Goal: Task Accomplishment & Management: Complete application form

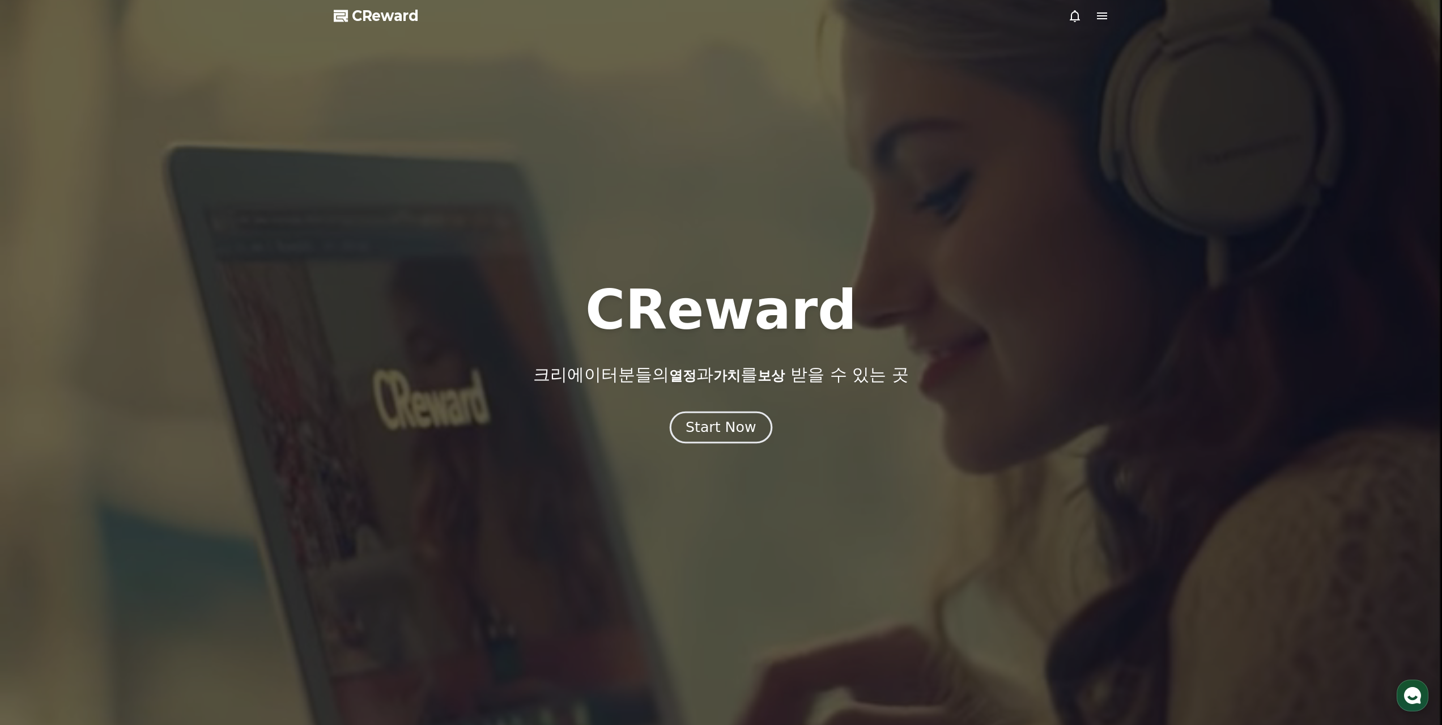
click at [731, 418] on button "Start Now" at bounding box center [721, 427] width 103 height 32
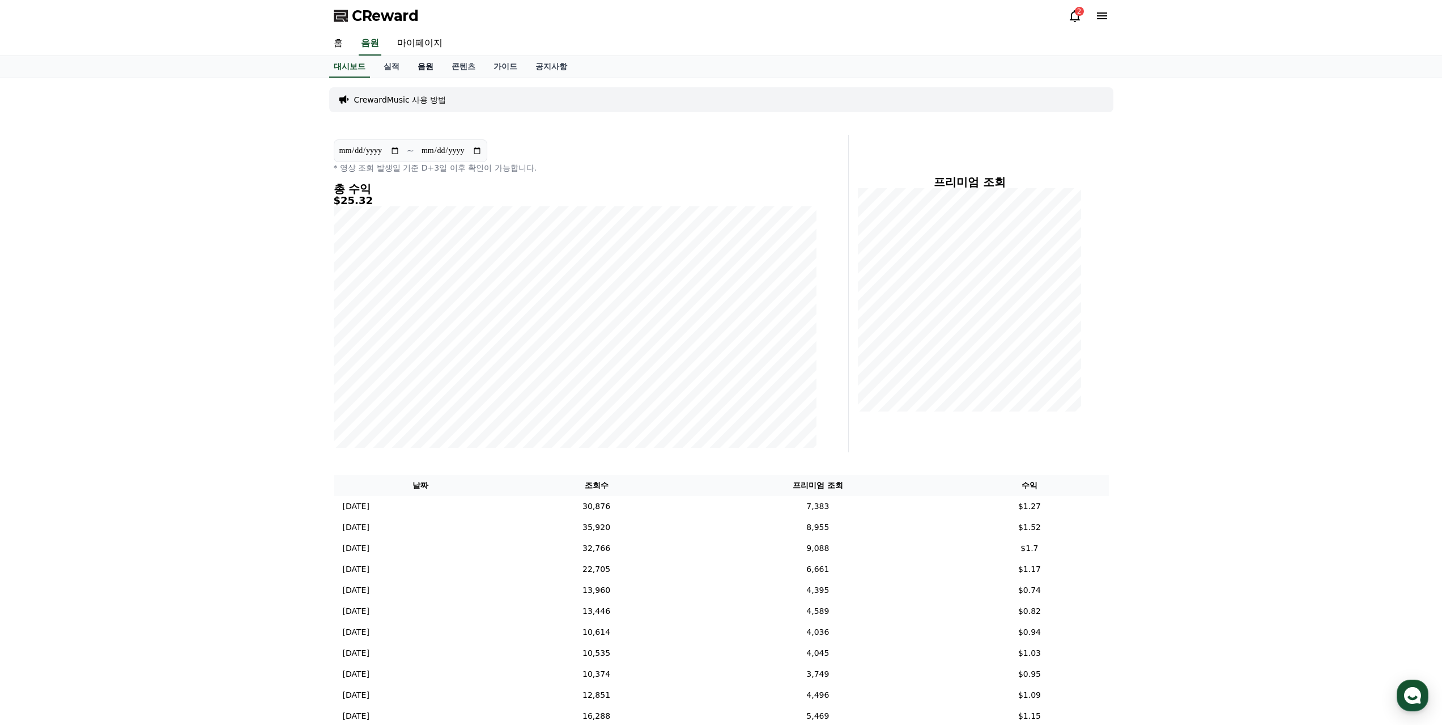
click at [423, 69] on link "음원" at bounding box center [425, 67] width 34 height 22
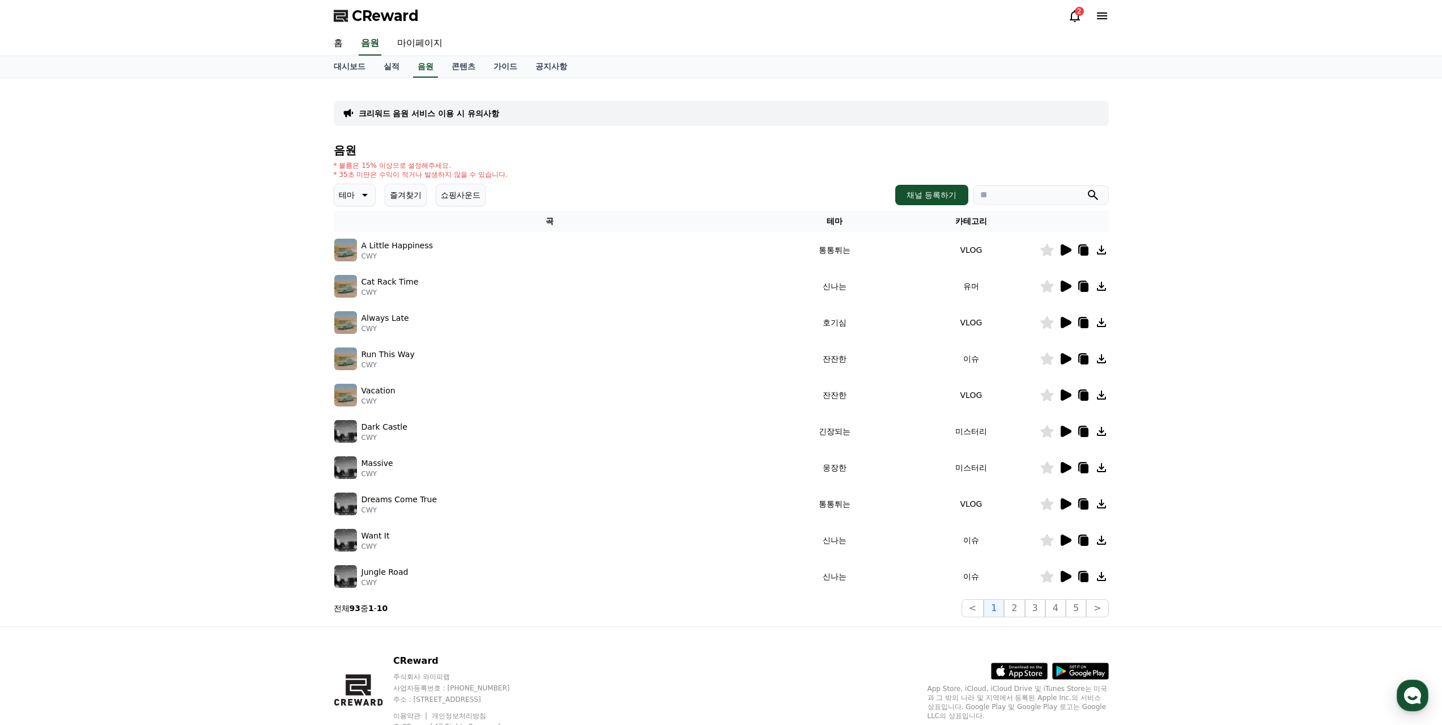
click at [393, 193] on button "즐겨찾기" at bounding box center [406, 195] width 42 height 23
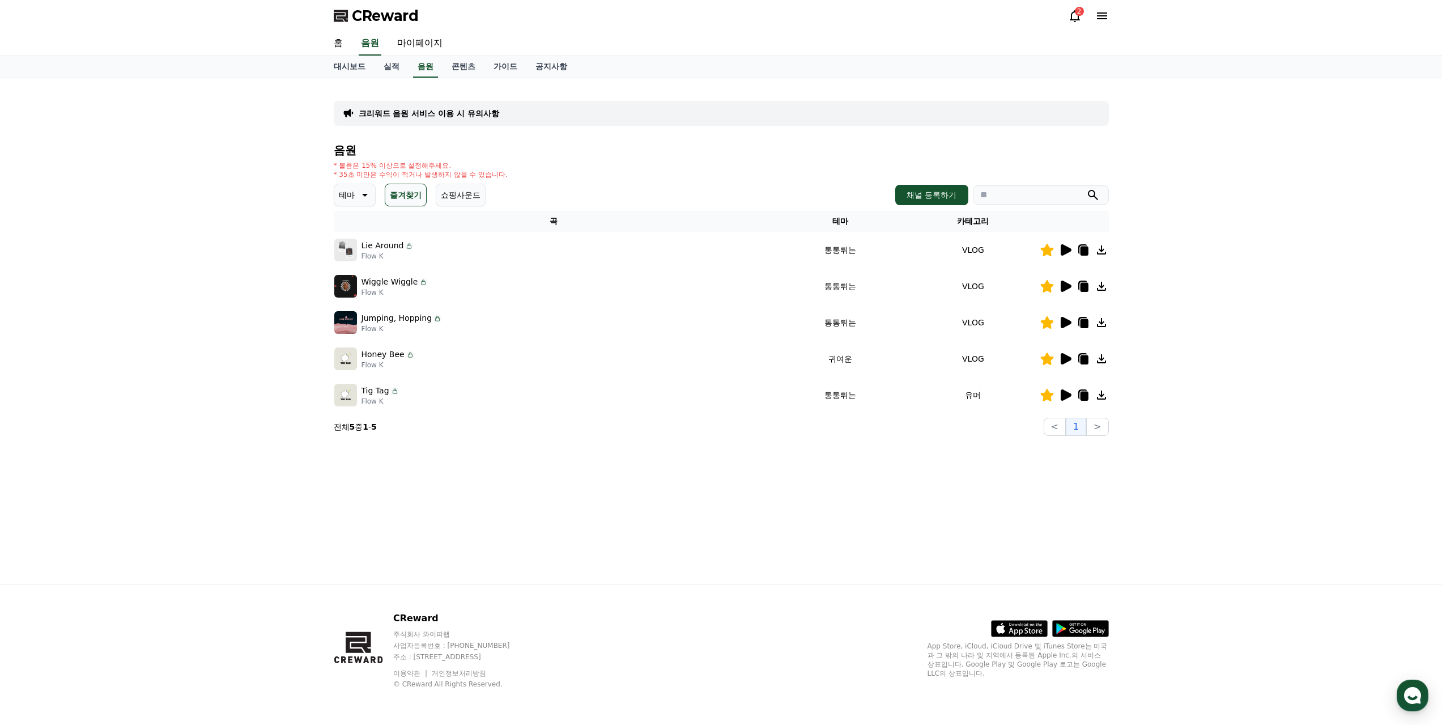
click at [641, 154] on h4 "음원" at bounding box center [721, 150] width 775 height 12
click at [631, 154] on h4 "음원" at bounding box center [721, 150] width 775 height 12
click at [631, 157] on div "음원 * 볼륨은 15% 이상으로 설정해주세요. * 35초 미만은 수익이 적거나 발생하지 않을 수 있습니다. 테마 즐겨찾기 쇼핑사운드 채널 등록…" at bounding box center [721, 290] width 775 height 292
click at [628, 157] on div "음원 * 볼륨은 15% 이상으로 설정해주세요. * 35초 미만은 수익이 적거나 발생하지 않을 수 있습니다. 테마 즐겨찾기 쇼핑사운드 채널 등록…" at bounding box center [721, 290] width 775 height 292
click at [575, 145] on h4 "음원" at bounding box center [721, 150] width 775 height 12
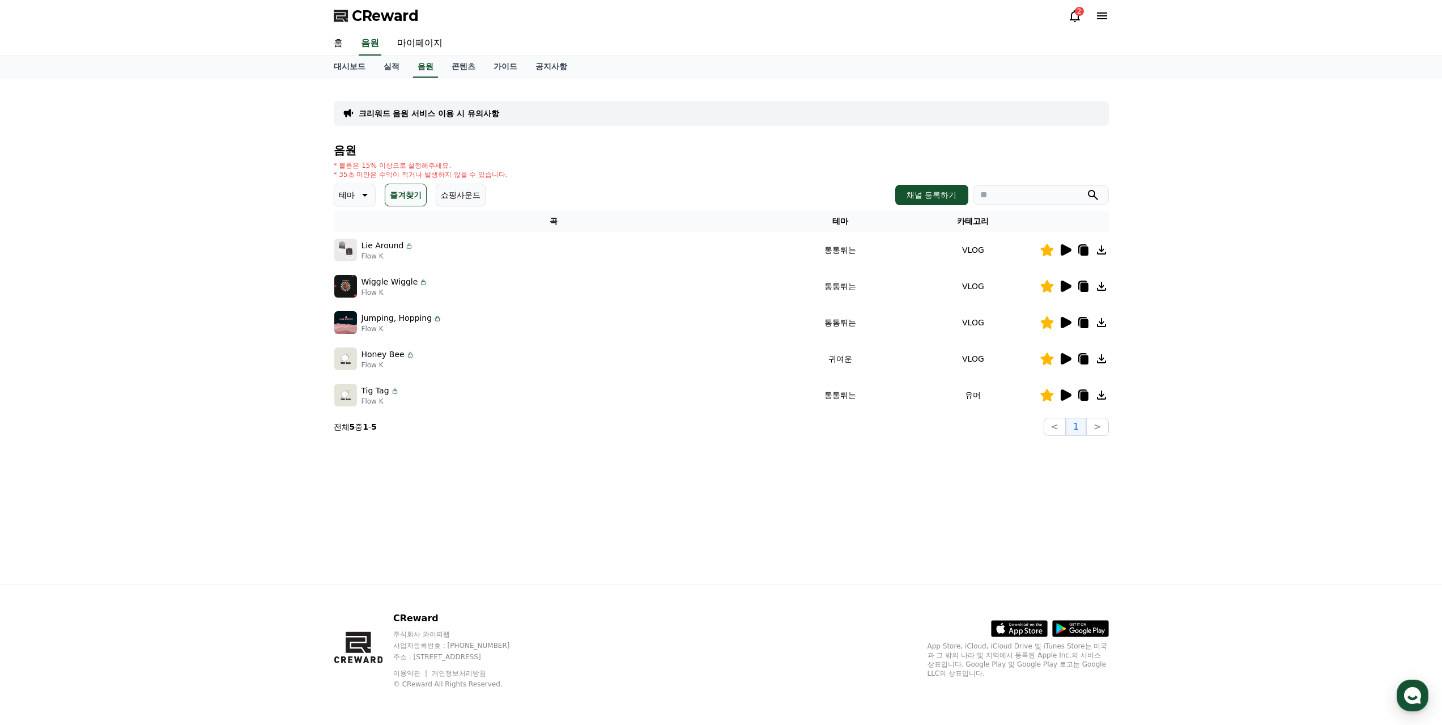
click at [1028, 193] on input "search" at bounding box center [1041, 194] width 136 height 19
type input "*"
click at [395, 193] on button "즐겨찾기" at bounding box center [406, 195] width 42 height 23
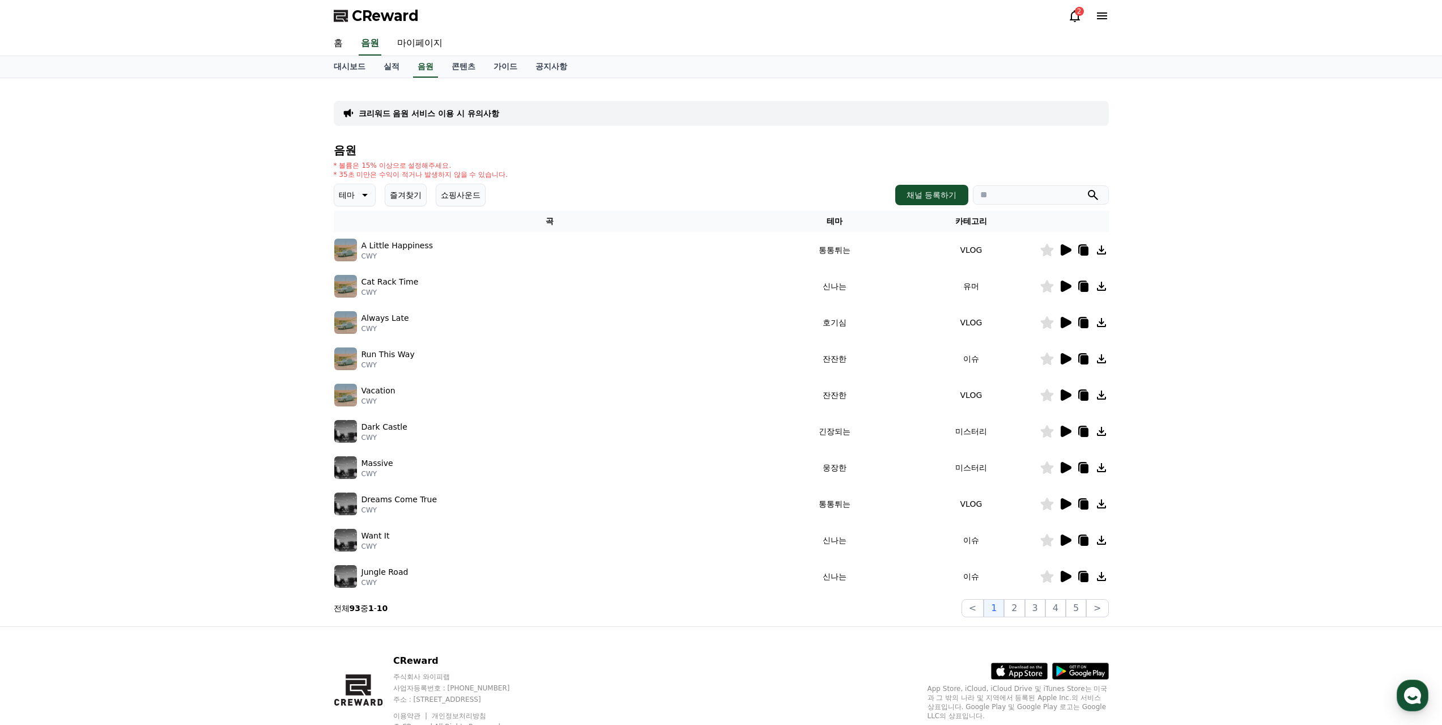
click at [1030, 198] on input "search" at bounding box center [1041, 194] width 136 height 19
type input "*"
click at [1086, 188] on button "submit" at bounding box center [1093, 195] width 14 height 14
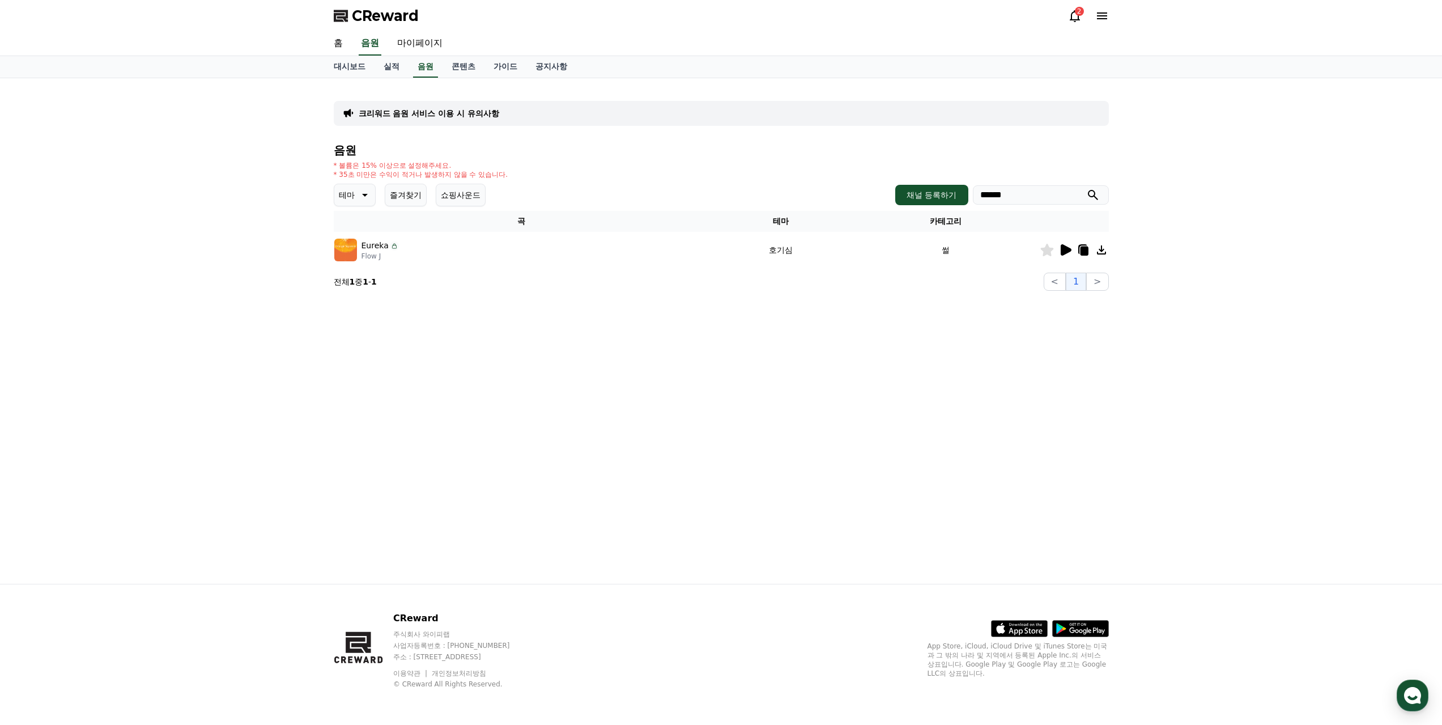
click at [1048, 250] on icon at bounding box center [1046, 250] width 13 height 12
drag, startPoint x: 1055, startPoint y: 194, endPoint x: 756, endPoint y: 170, distance: 300.1
click at [755, 170] on div "음원 * 볼륨은 15% 이상으로 설정해주세요. * 35초 미만은 수익이 적거나 발생하지 않을 수 있습니다. 테마 즐겨찾기 쇼핑사운드 채널 등록…" at bounding box center [721, 217] width 775 height 147
click at [718, 314] on div "크리워드 음원 서비스 이용 시 유의사항 음원 * 볼륨은 15% 이상으로 설정해주세요. * 35초 미만은 수익이 적거나 발생하지 않을 수 있습니…" at bounding box center [721, 330] width 793 height 505
click at [604, 414] on div "크리워드 음원 서비스 이용 시 유의사항 음원 * 볼륨은 15% 이상으로 설정해주세요. * 35초 미만은 수익이 적거나 발생하지 않을 수 있습니…" at bounding box center [721, 330] width 793 height 505
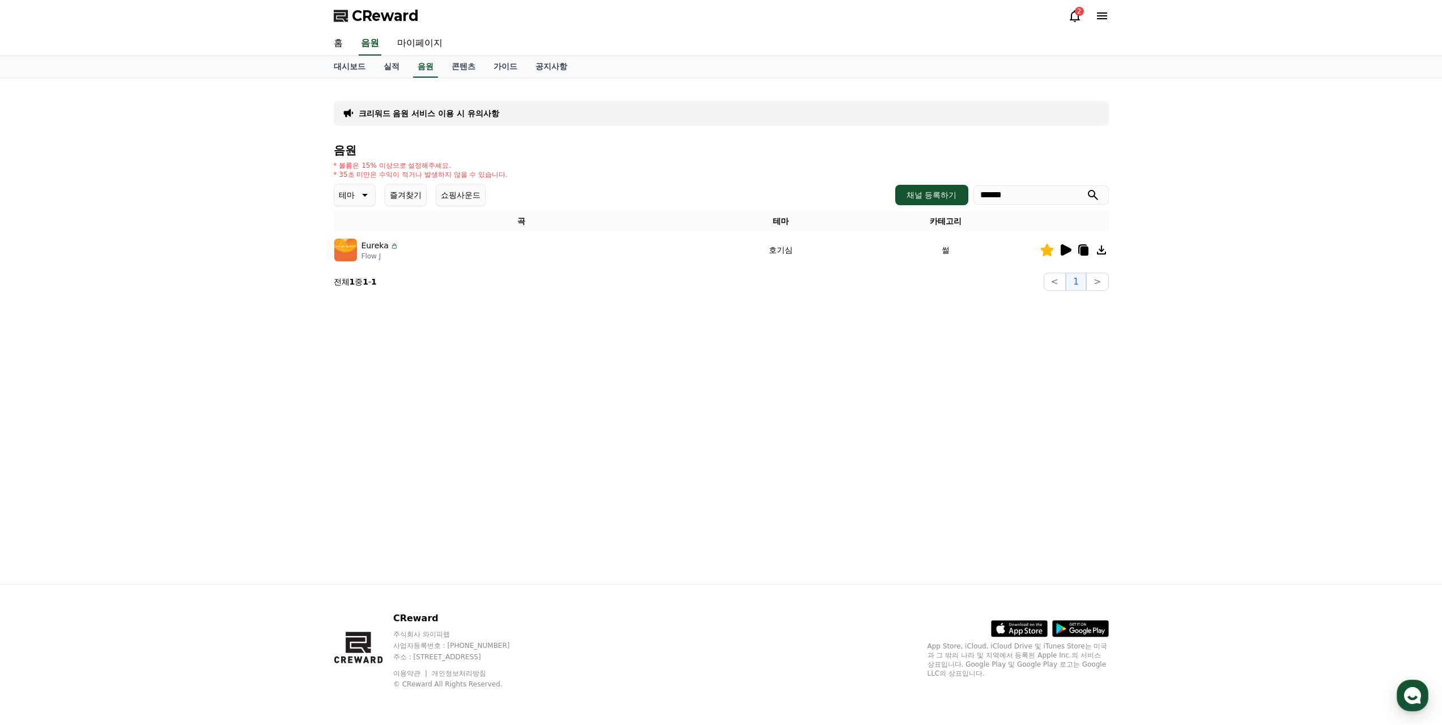
click at [1079, 249] on icon at bounding box center [1082, 249] width 9 height 10
drag, startPoint x: 689, startPoint y: 207, endPoint x: 865, endPoint y: 174, distance: 178.7
click at [698, 202] on div "음원 * 볼륨은 15% 이상으로 설정해주세요. * 35초 미만은 수익이 적거나 발생하지 않을 수 있습니다. 테마 즐겨찾기 쇼핑사운드 채널 등록…" at bounding box center [721, 217] width 775 height 147
click at [1050, 195] on input "******" at bounding box center [1041, 194] width 136 height 19
drag, startPoint x: 1042, startPoint y: 194, endPoint x: 836, endPoint y: 178, distance: 206.9
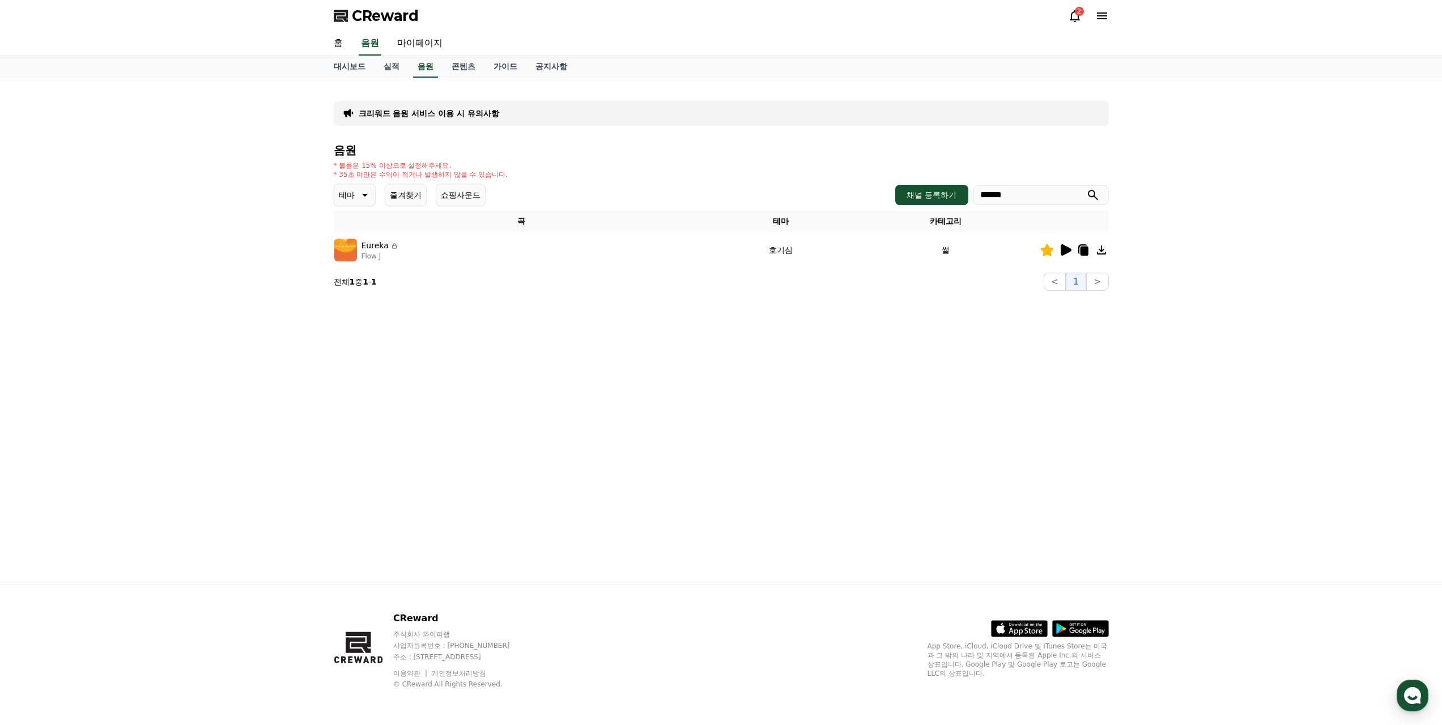
click at [836, 178] on div "음원 * 볼륨은 15% 이상으로 설정해주세요. * 35초 미만은 수익이 적거나 발생하지 않을 수 있습니다. 테마 즐겨찾기 쇼핑사운드 채널 등록…" at bounding box center [721, 217] width 775 height 147
type input "**********"
click at [1086, 188] on button "submit" at bounding box center [1093, 195] width 14 height 14
drag, startPoint x: 1064, startPoint y: 199, endPoint x: 733, endPoint y: 155, distance: 333.9
click at [732, 157] on div "**********" at bounding box center [721, 206] width 775 height 124
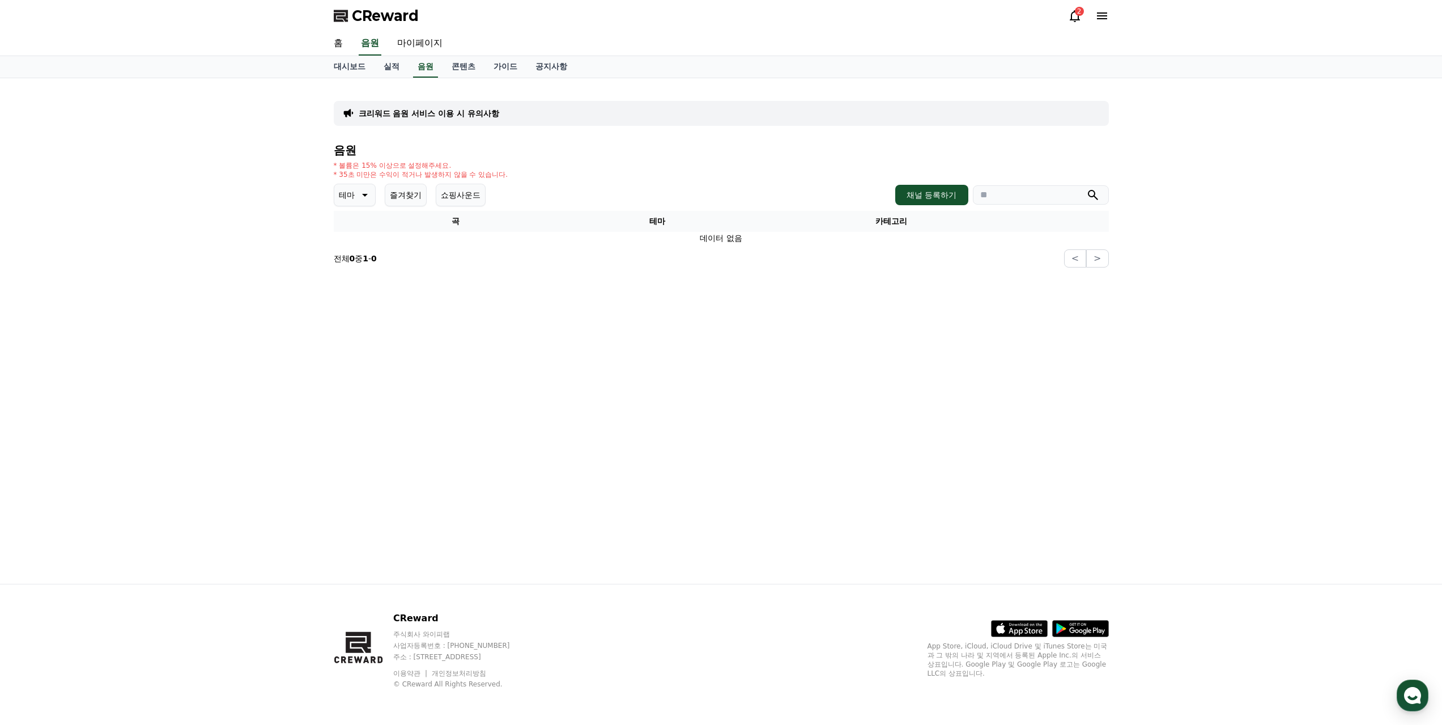
click at [735, 157] on div "음원 * 볼륨은 15% 이상으로 설정해주세요. * 35초 미만은 수익이 적거나 발생하지 않을 수 있습니다. 테마 즐겨찾기 쇼핑사운드 채널 등록…" at bounding box center [721, 206] width 775 height 124
click at [465, 186] on button "쇼핑사운드" at bounding box center [461, 195] width 50 height 23
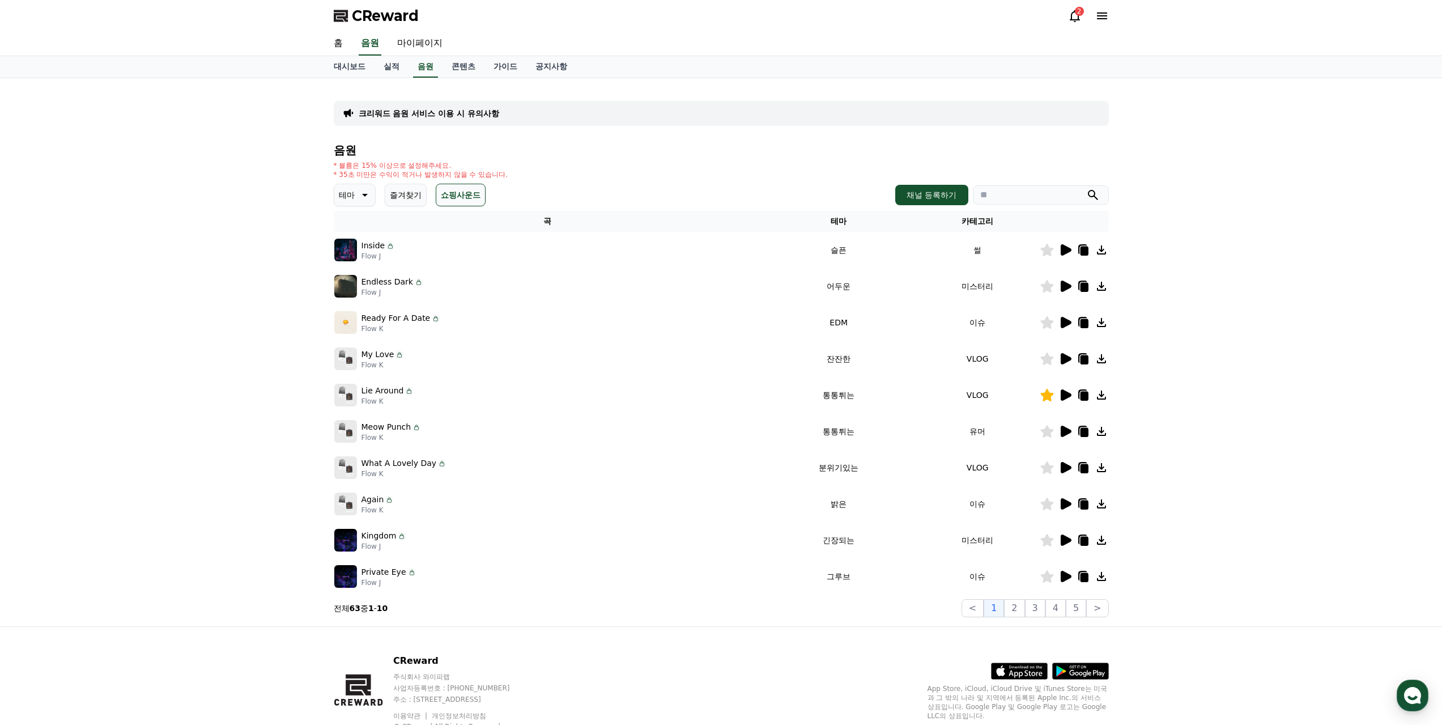
click at [557, 183] on div "음원 * 볼륨은 15% 이상으로 설정해주세요. * 35초 미만은 수익이 적거나 발생하지 않을 수 있습니다. 테마 즐겨찾기 쇼핑사운드 채널 등록…" at bounding box center [721, 380] width 775 height 473
click at [1063, 249] on icon at bounding box center [1066, 249] width 11 height 11
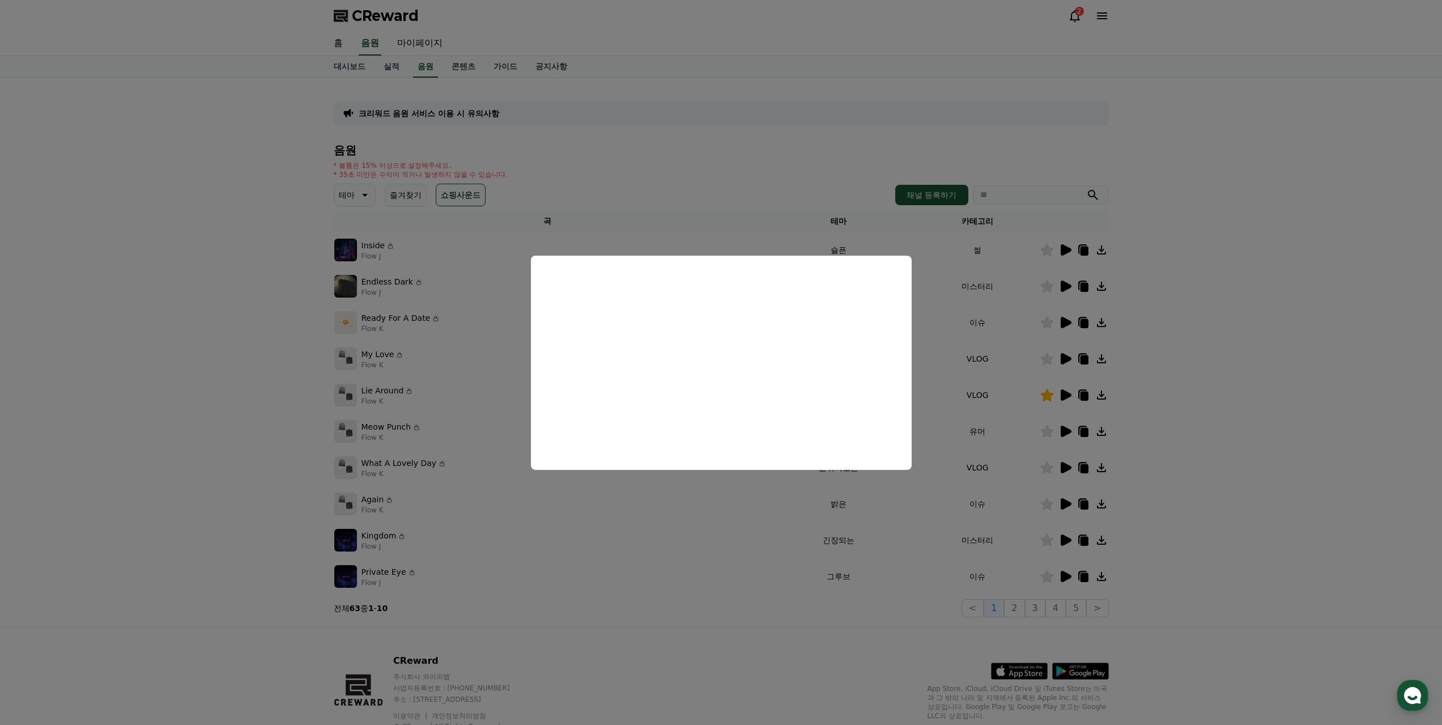
drag, startPoint x: 968, startPoint y: 295, endPoint x: 1045, endPoint y: 354, distance: 97.3
click at [969, 295] on button "close modal" at bounding box center [721, 362] width 1442 height 725
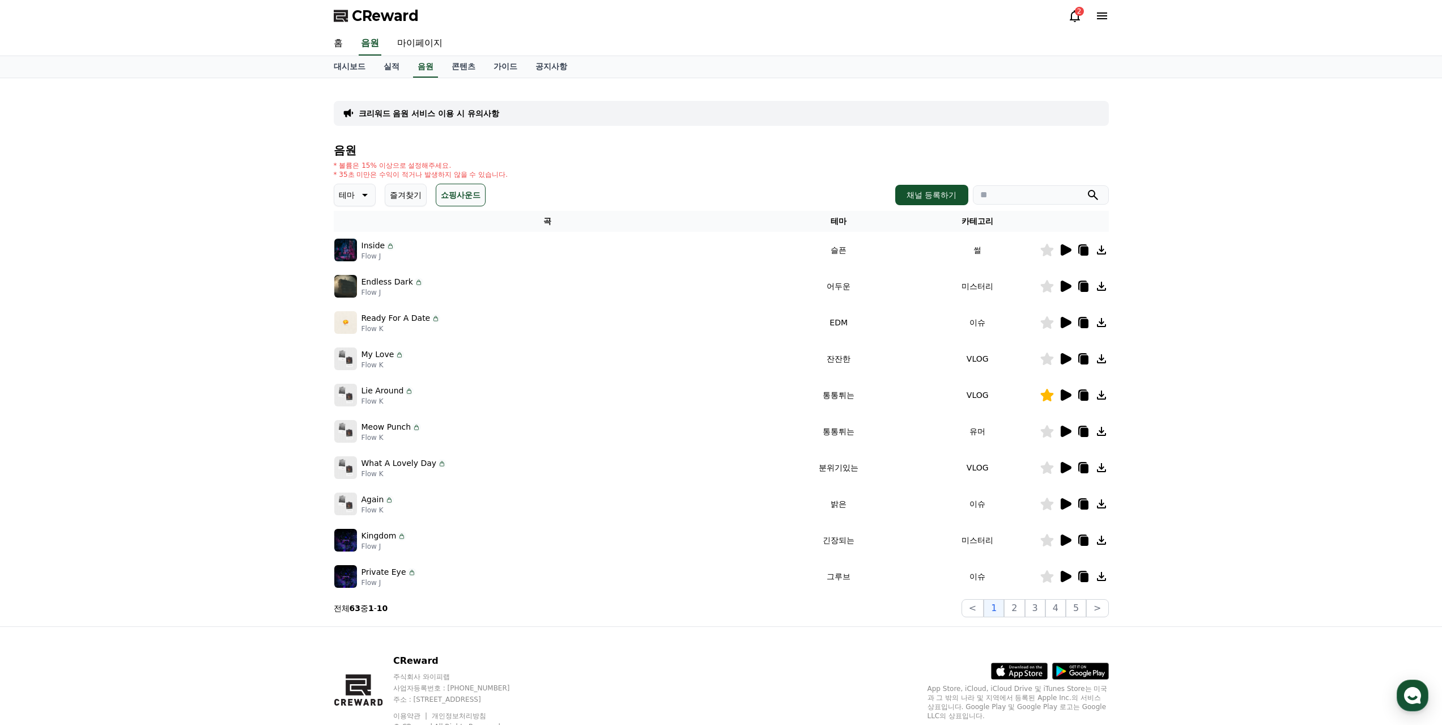
click at [1062, 394] on icon at bounding box center [1066, 394] width 11 height 11
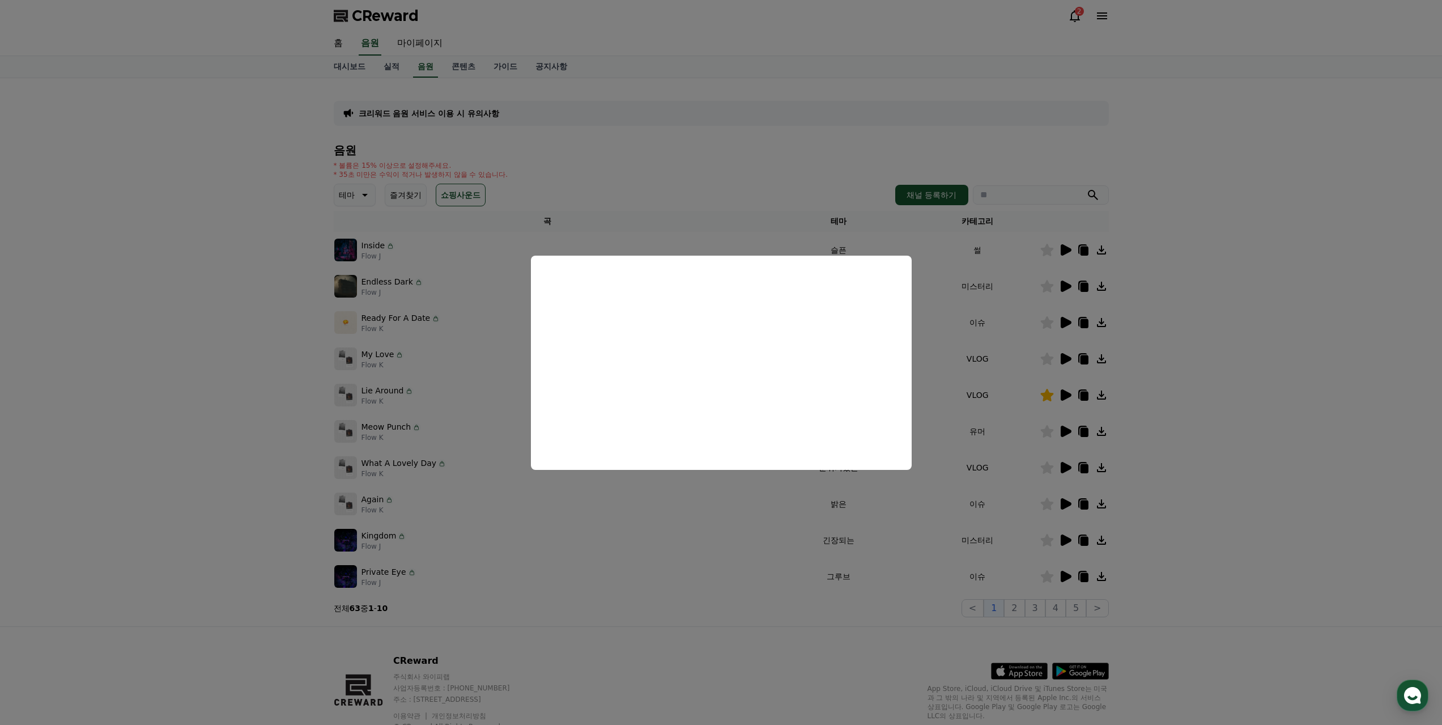
click at [712, 564] on button "close modal" at bounding box center [721, 362] width 1442 height 725
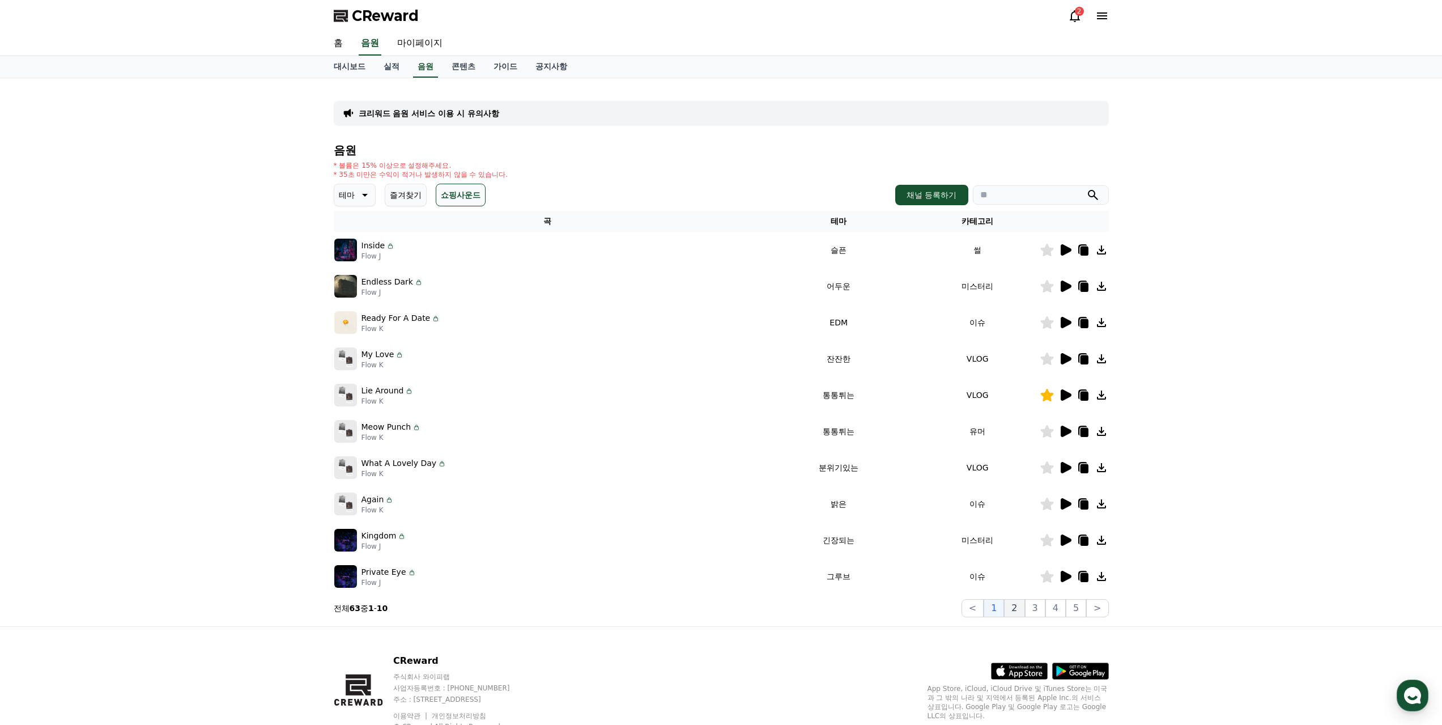
click at [1021, 610] on button "2" at bounding box center [1014, 608] width 20 height 18
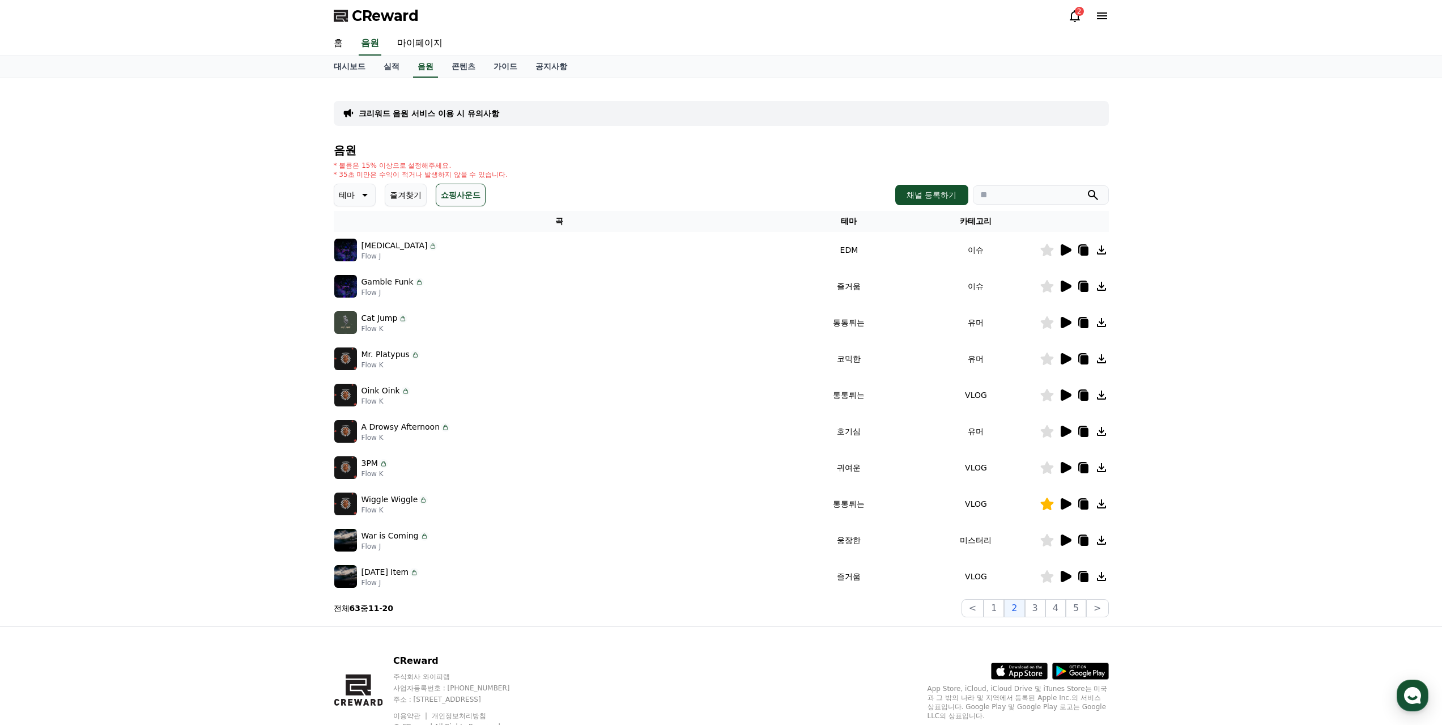
click at [1065, 503] on icon at bounding box center [1066, 503] width 11 height 11
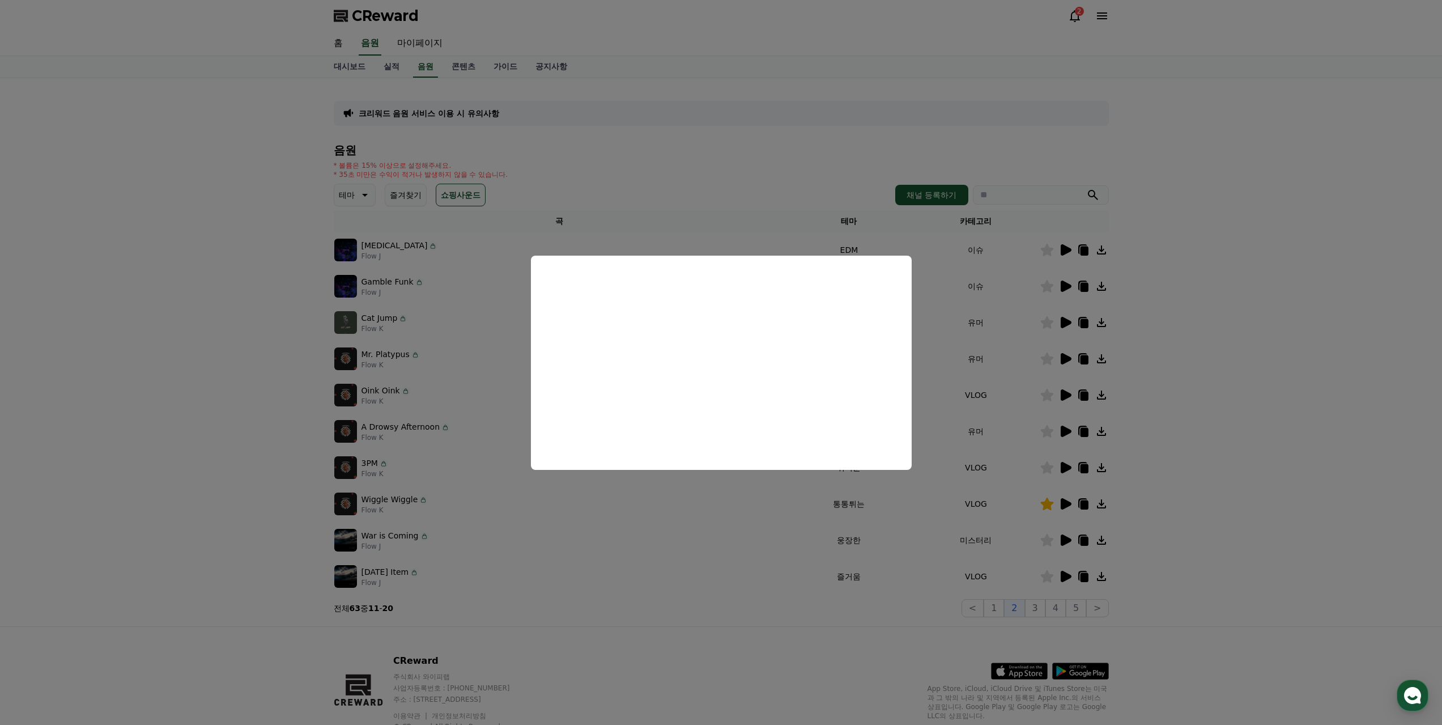
click at [747, 524] on button "close modal" at bounding box center [721, 362] width 1442 height 725
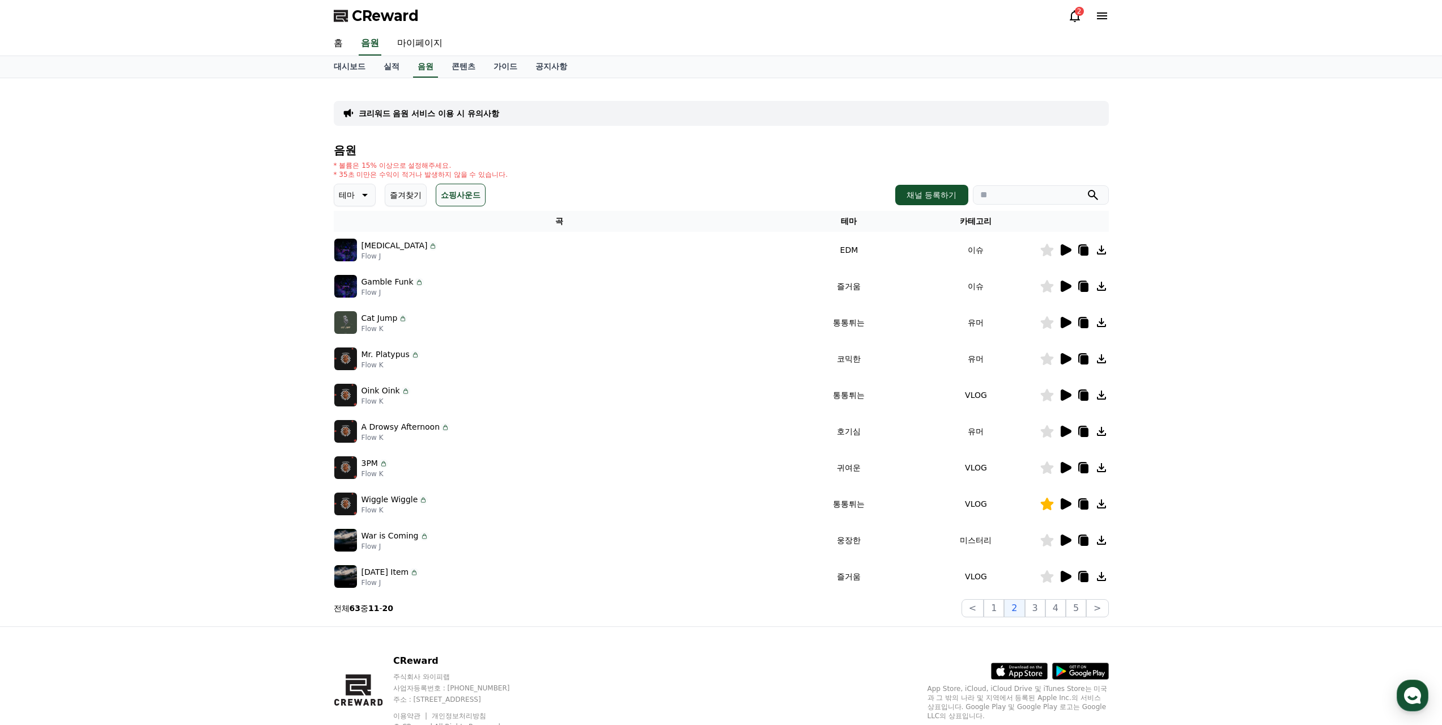
click at [1017, 189] on input "search" at bounding box center [1041, 194] width 136 height 19
type input "*"
click at [1086, 188] on button "submit" at bounding box center [1093, 195] width 14 height 14
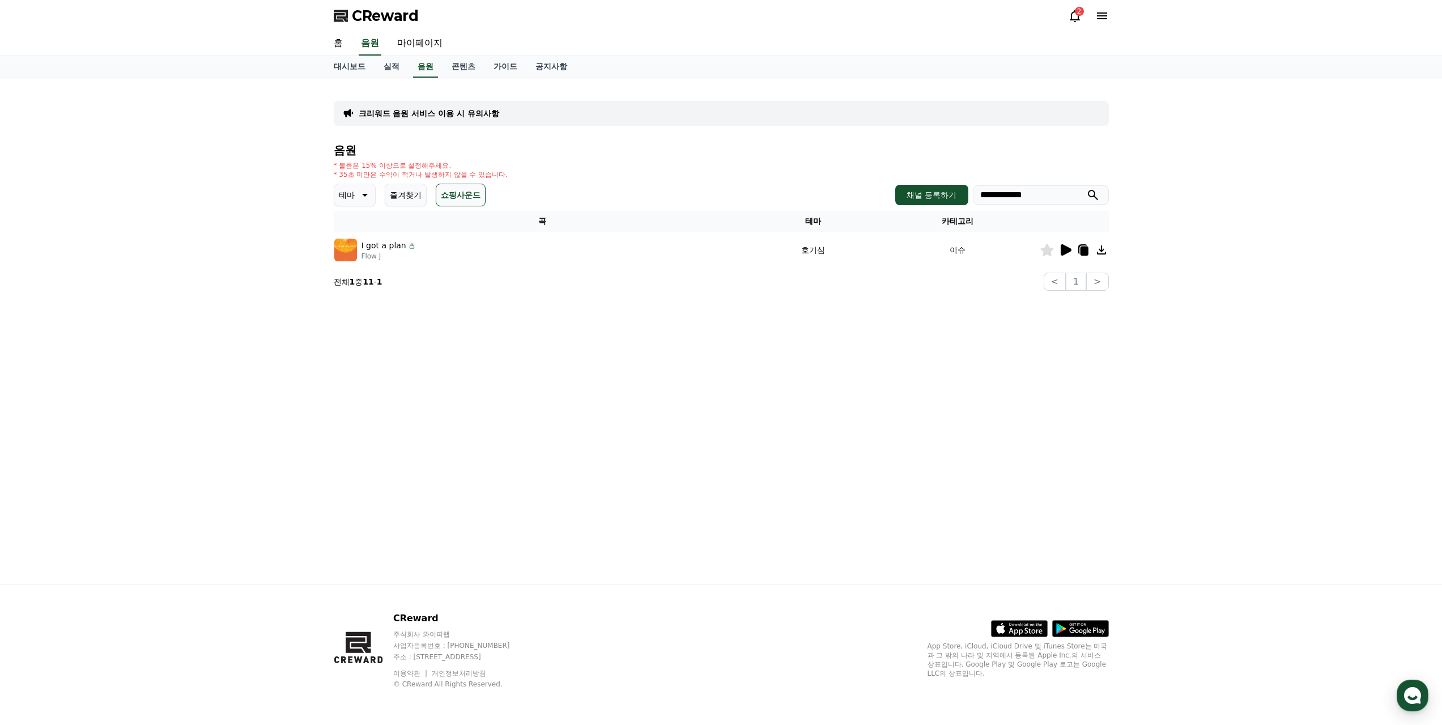
click at [1050, 249] on icon at bounding box center [1046, 250] width 13 height 12
click at [1272, 172] on div "**********" at bounding box center [721, 330] width 1442 height 505
drag, startPoint x: 1055, startPoint y: 196, endPoint x: 560, endPoint y: 127, distance: 500.4
click at [557, 128] on div "**********" at bounding box center [721, 188] width 775 height 203
type input "**********"
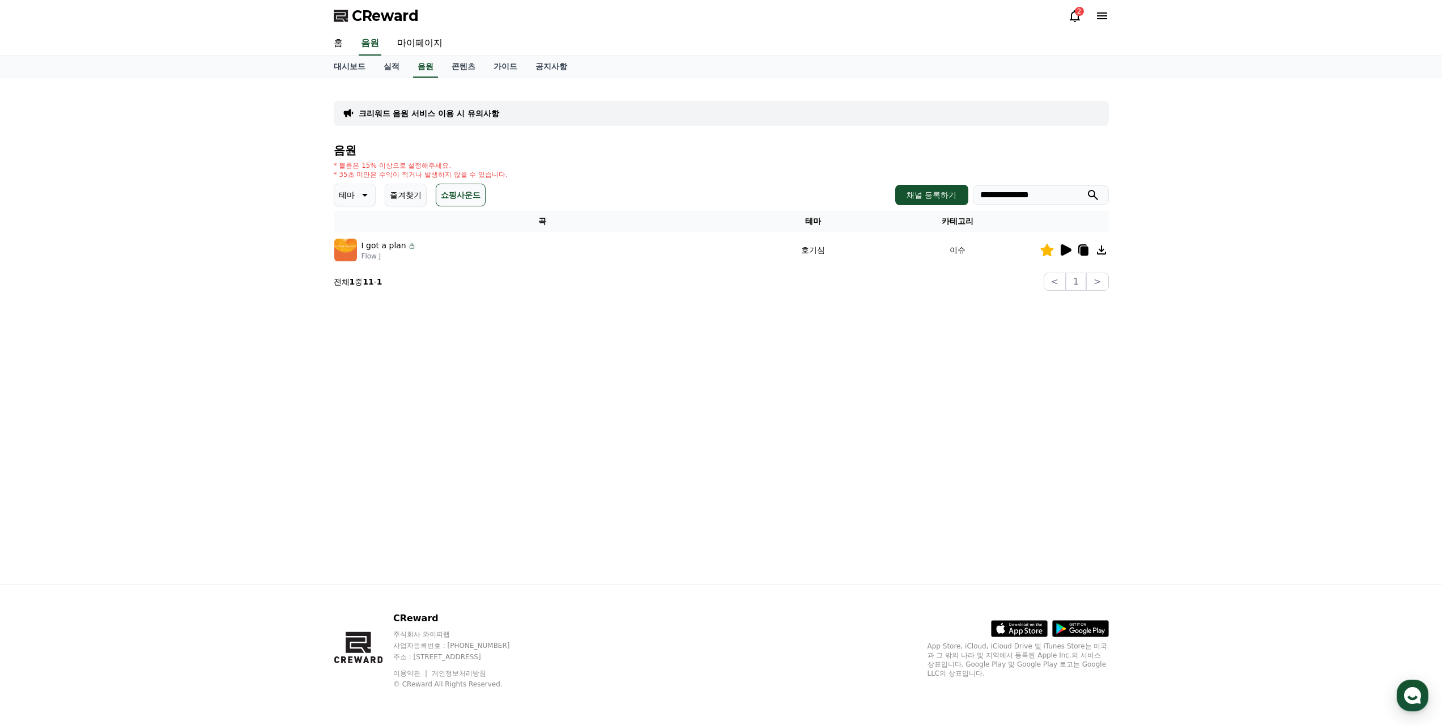
click at [1086, 188] on button "submit" at bounding box center [1093, 195] width 14 height 14
type input "**********"
click at [1086, 188] on button "submit" at bounding box center [1093, 195] width 14 height 14
click at [781, 162] on div "* 볼륨은 15% 이상으로 설정해주세요. * 35초 미만은 수익이 적거나 발생하지 않을 수 있습니다." at bounding box center [721, 170] width 775 height 18
click at [624, 152] on h4 "음원" at bounding box center [721, 150] width 775 height 12
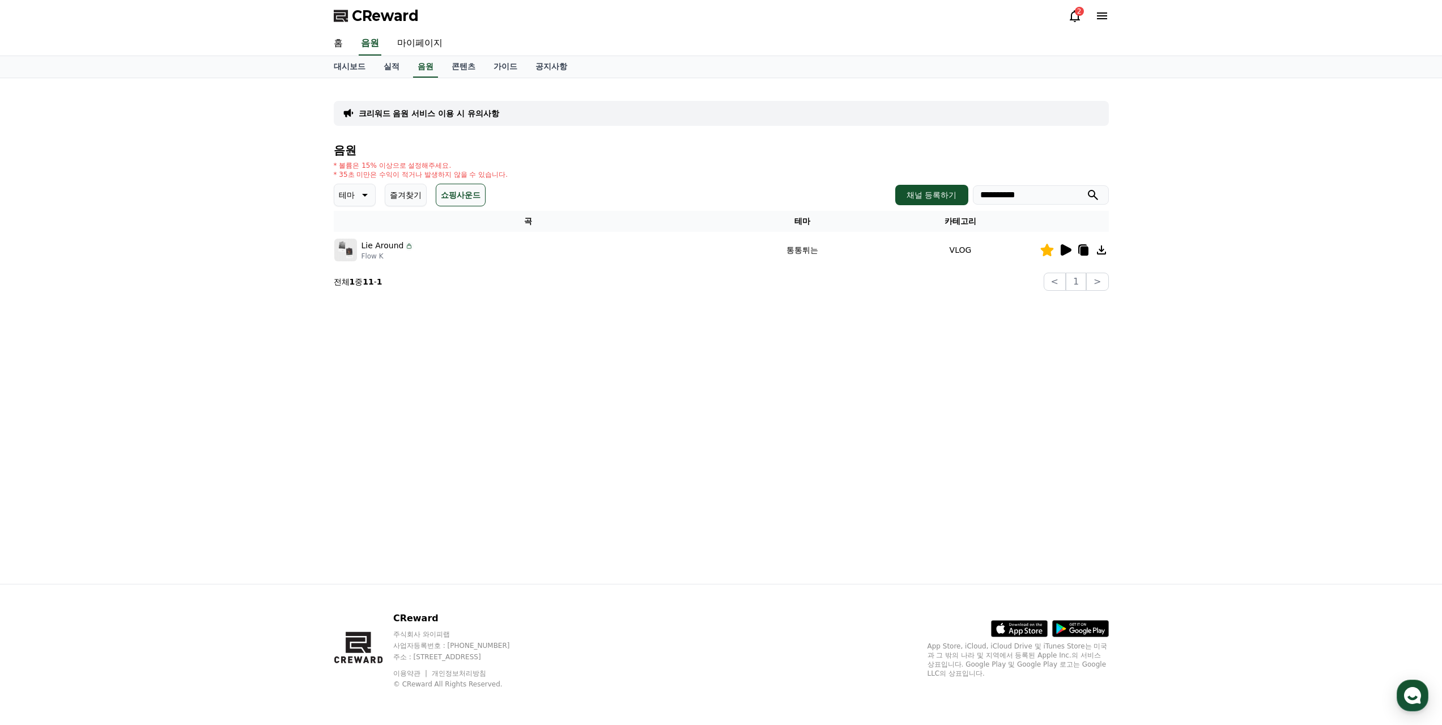
click at [425, 195] on button "즐겨찾기" at bounding box center [406, 195] width 42 height 23
drag, startPoint x: 1045, startPoint y: 202, endPoint x: 708, endPoint y: 178, distance: 337.9
click at [708, 178] on div "**********" at bounding box center [721, 217] width 775 height 147
click at [408, 189] on button "즐겨찾기" at bounding box center [406, 195] width 42 height 23
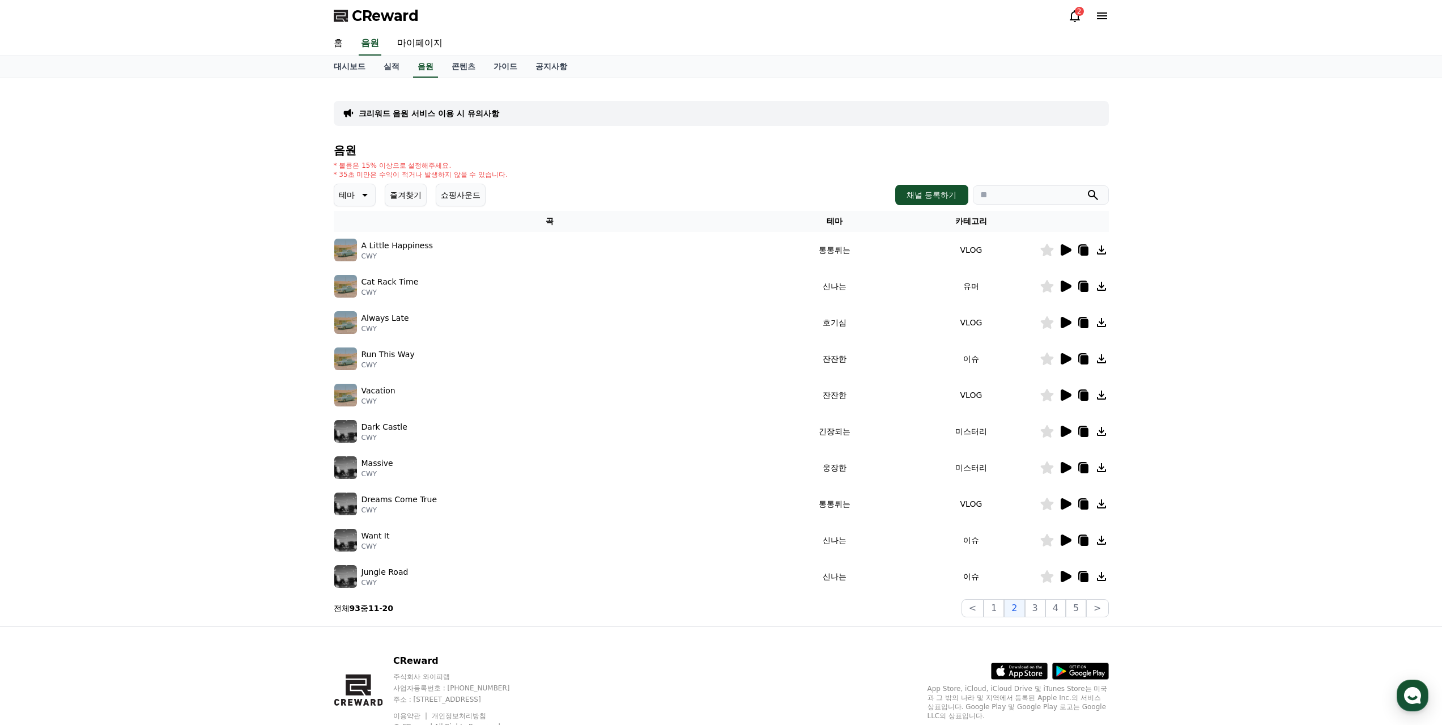
click at [632, 183] on div "음원 * 볼륨은 15% 이상으로 설정해주세요. * 35초 미만은 수익이 적거나 발생하지 않을 수 있습니다. 테마 즐겨찾기 쇼핑사운드 채널 등록…" at bounding box center [721, 380] width 775 height 473
click at [419, 192] on button "즐겨찾기" at bounding box center [406, 195] width 42 height 23
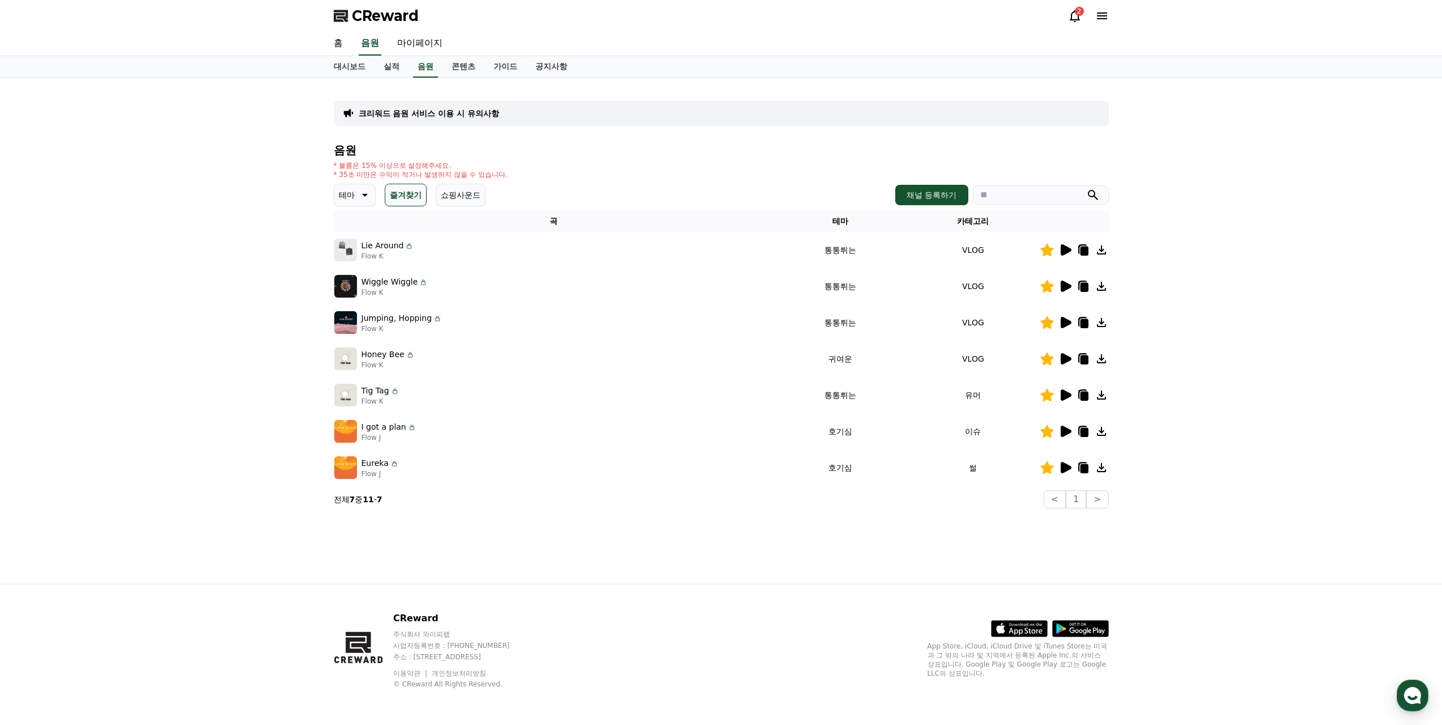
click at [608, 171] on div "* 볼륨은 15% 이상으로 설정해주세요. * 35초 미만은 수익이 적거나 발생하지 않을 수 있습니다." at bounding box center [721, 170] width 775 height 18
click at [589, 163] on div "* 볼륨은 15% 이상으로 설정해주세요. * 35초 미만은 수익이 적거나 발생하지 않을 수 있습니다." at bounding box center [721, 170] width 775 height 18
click at [600, 173] on div "* 볼륨은 15% 이상으로 설정해주세요. * 35초 미만은 수익이 적거나 발생하지 않을 수 있습니다." at bounding box center [721, 170] width 775 height 18
click at [1066, 359] on icon at bounding box center [1066, 358] width 11 height 11
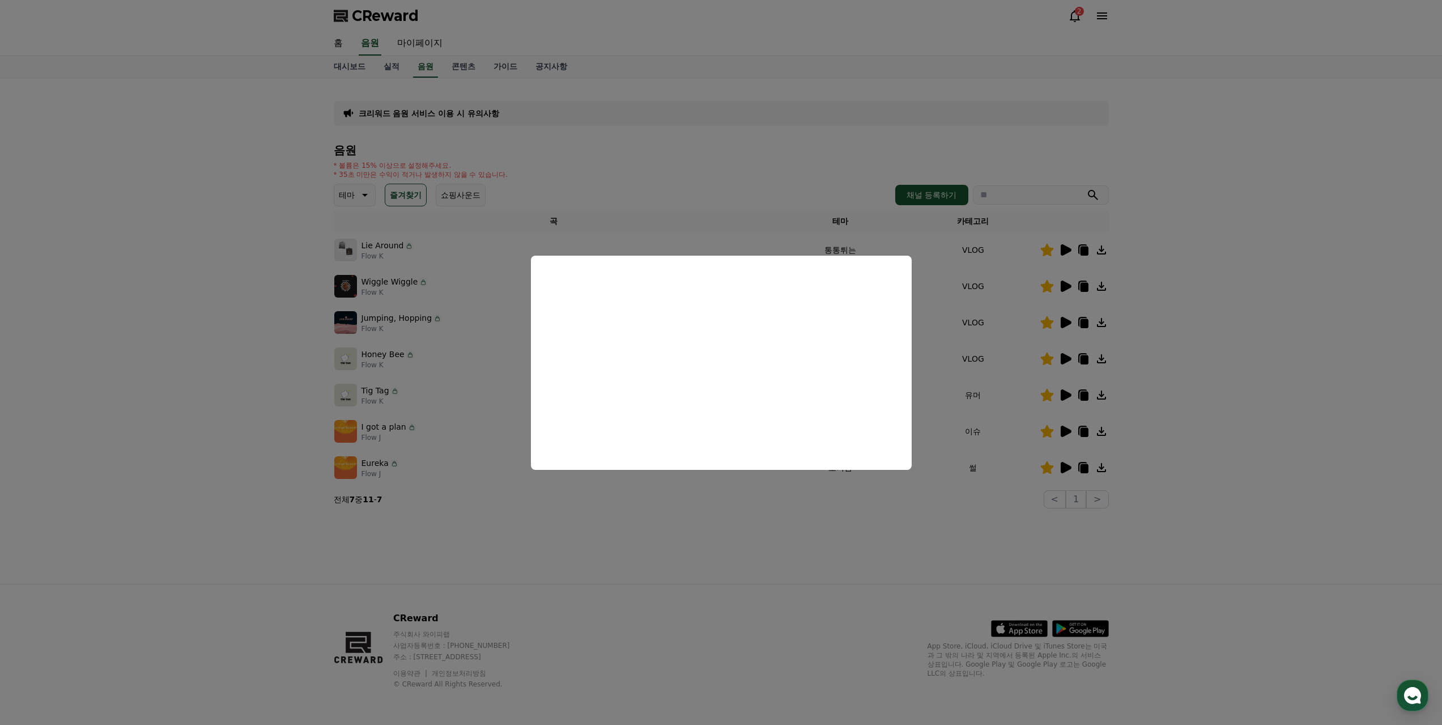
click at [976, 297] on button "close modal" at bounding box center [721, 362] width 1442 height 725
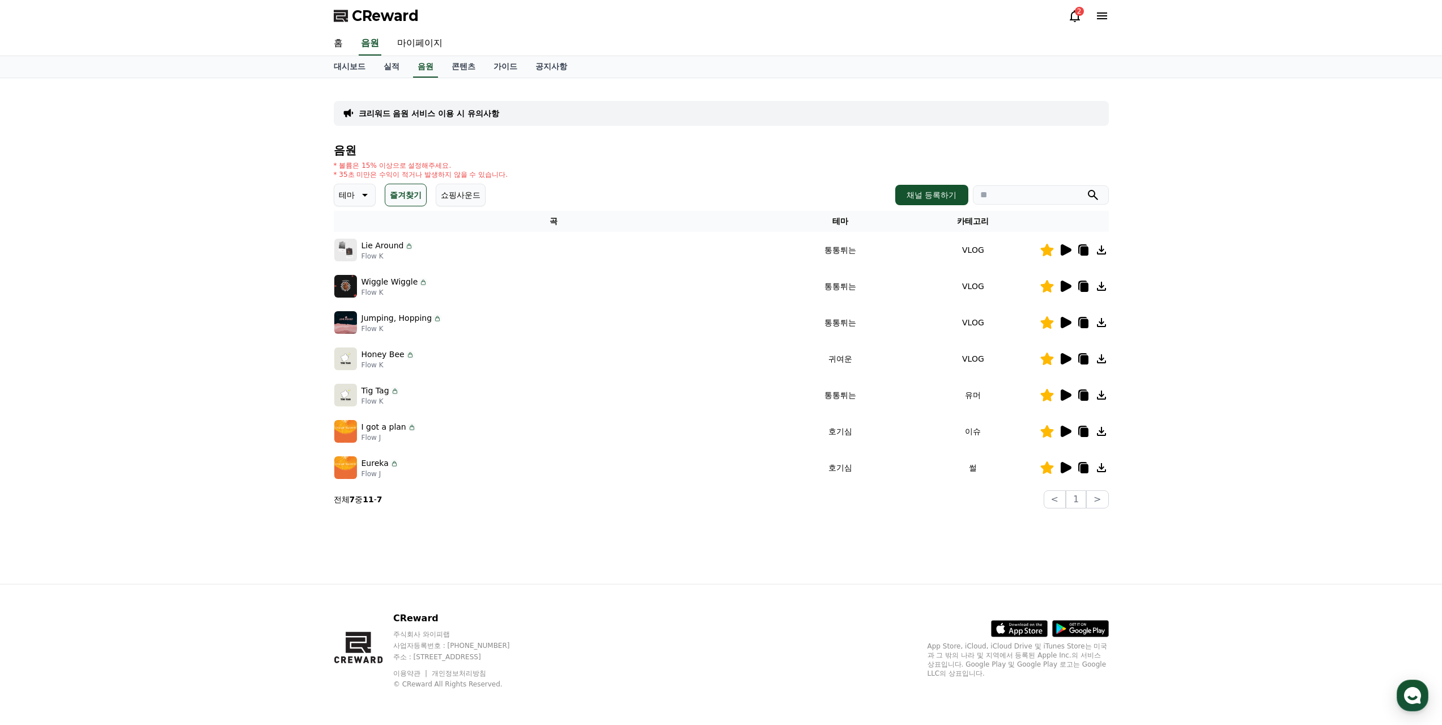
click at [1062, 431] on icon at bounding box center [1066, 430] width 11 height 11
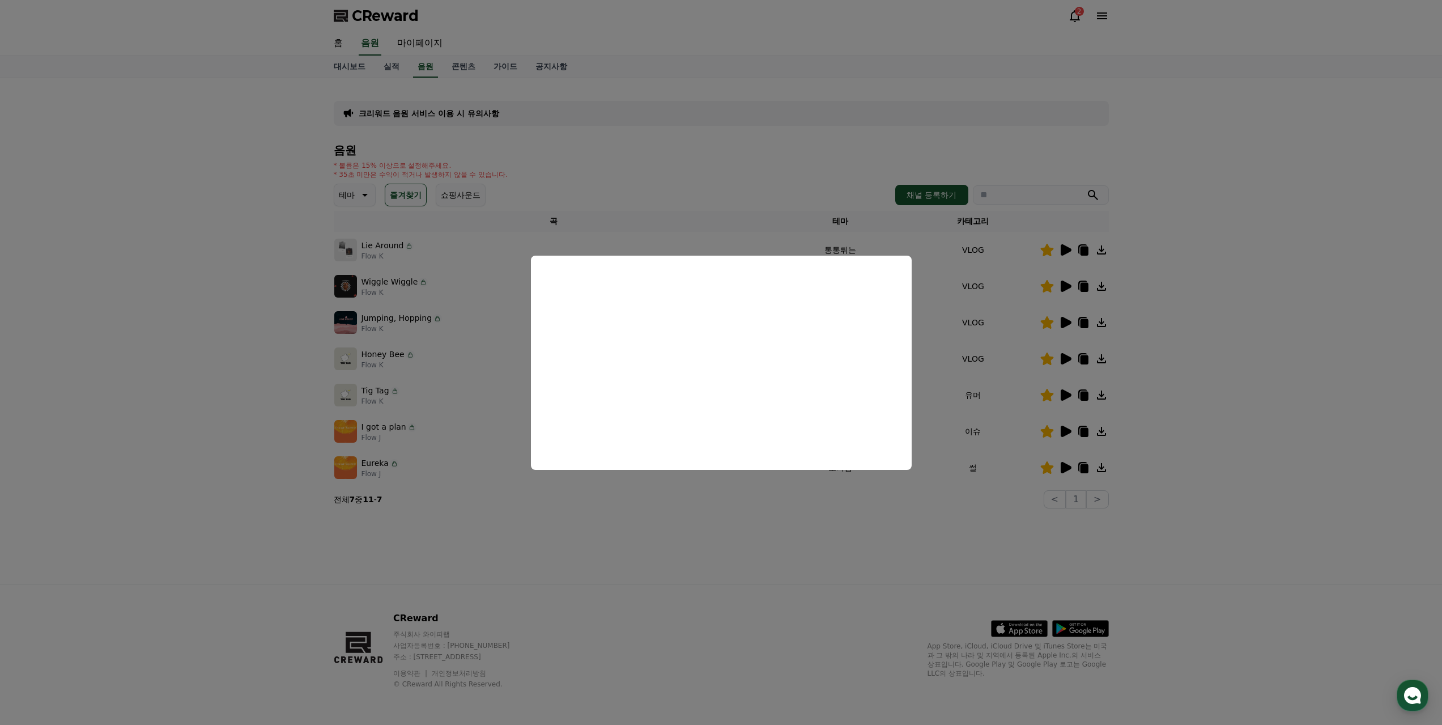
click at [950, 402] on button "close modal" at bounding box center [721, 362] width 1442 height 725
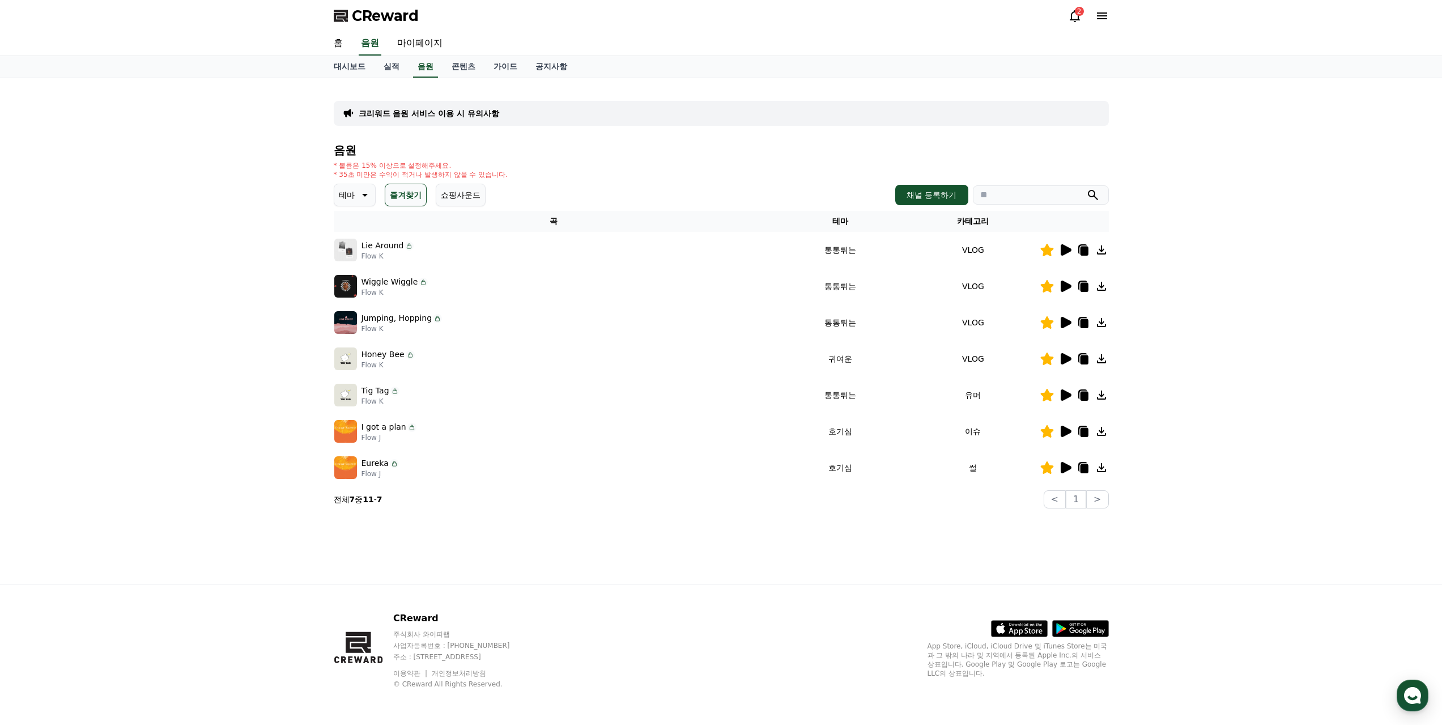
click at [1084, 430] on icon at bounding box center [1084, 432] width 8 height 9
click at [999, 196] on input "search" at bounding box center [1041, 194] width 136 height 19
type input "*"
type input "**********"
click at [1086, 188] on button "submit" at bounding box center [1093, 195] width 14 height 14
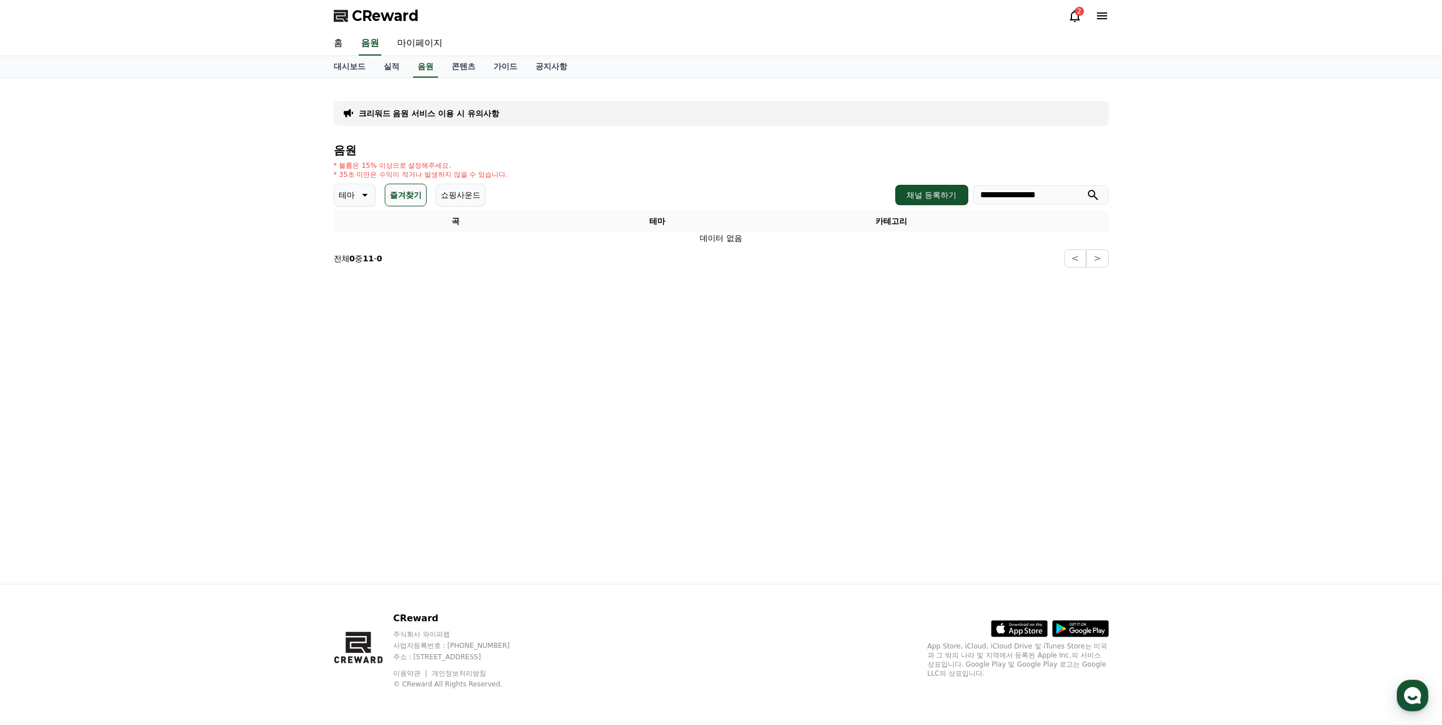
drag, startPoint x: 821, startPoint y: 369, endPoint x: 956, endPoint y: 238, distance: 188.3
click at [820, 367] on div "**********" at bounding box center [721, 330] width 793 height 505
drag, startPoint x: 1058, startPoint y: 186, endPoint x: 715, endPoint y: 121, distance: 349.6
click at [715, 121] on div "**********" at bounding box center [721, 177] width 775 height 180
click at [403, 190] on button "즐겨찾기" at bounding box center [406, 195] width 42 height 23
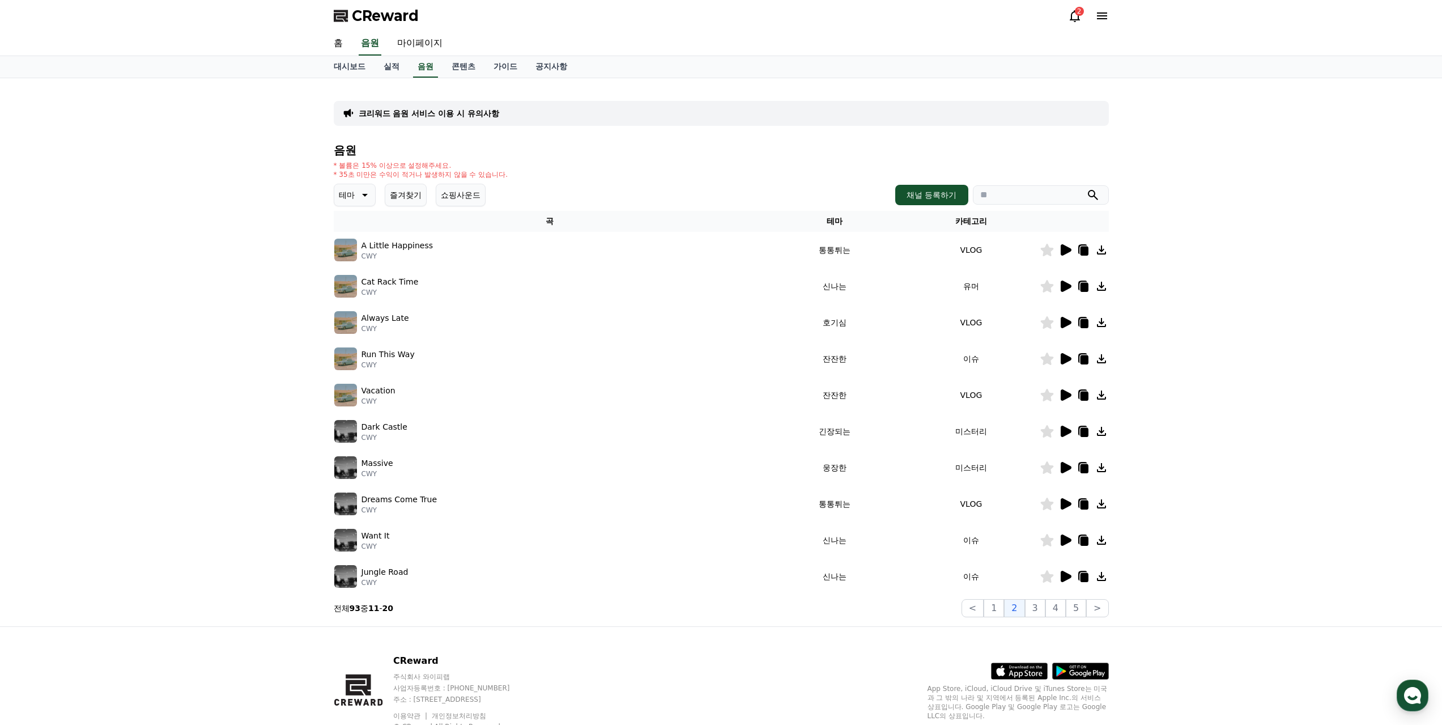
click at [404, 194] on button "즐겨찾기" at bounding box center [406, 195] width 42 height 23
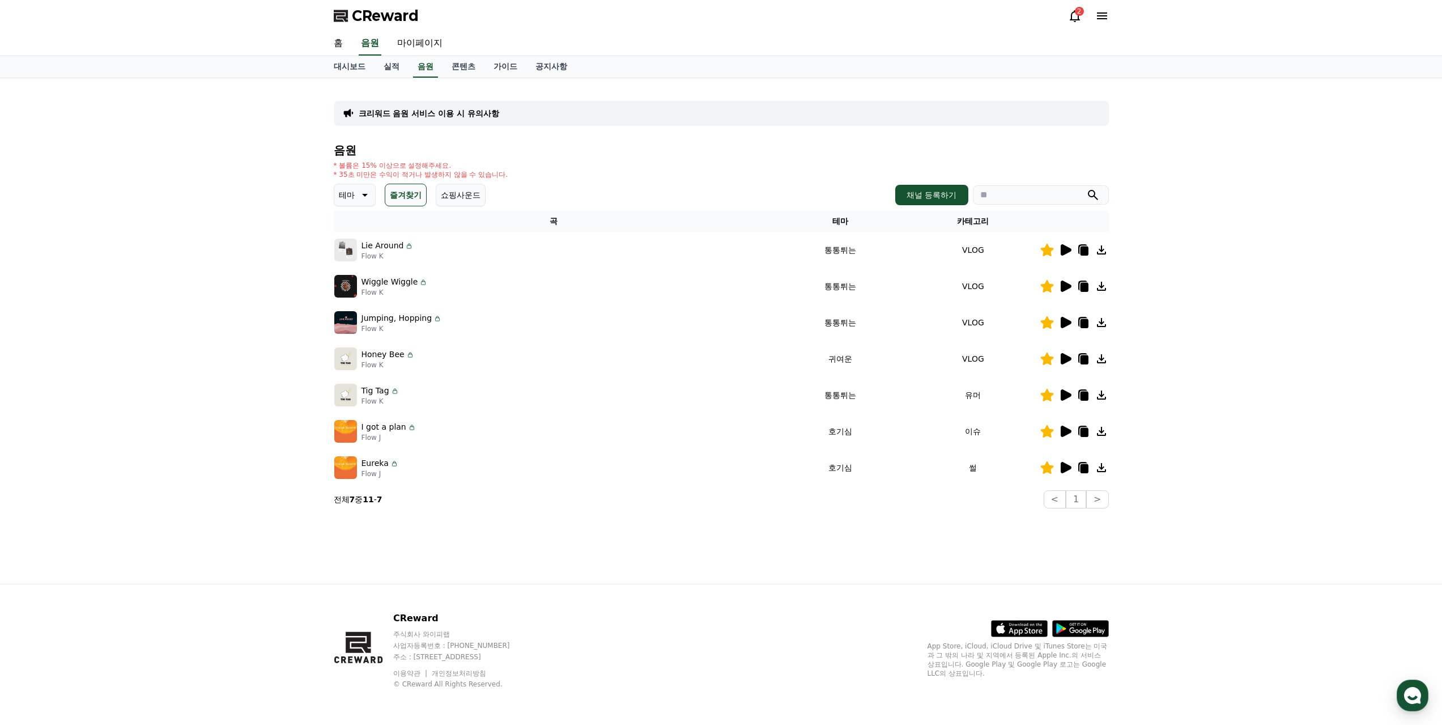
click at [1286, 285] on div "크리워드 음원 서비스 이용 시 유의사항 음원 * 볼륨은 15% 이상으로 설정해주세요. * 35초 미만은 수익이 적거나 발생하지 않을 수 있습니…" at bounding box center [721, 330] width 1442 height 505
click at [1174, 406] on div "크리워드 음원 서비스 이용 시 유의사항 음원 * 볼륨은 15% 이상으로 설정해주세요. * 35초 미만은 수익이 적거나 발생하지 않을 수 있습니…" at bounding box center [721, 330] width 1442 height 505
click at [1015, 193] on input "search" at bounding box center [1041, 194] width 136 height 19
click at [1086, 188] on button "submit" at bounding box center [1093, 195] width 14 height 14
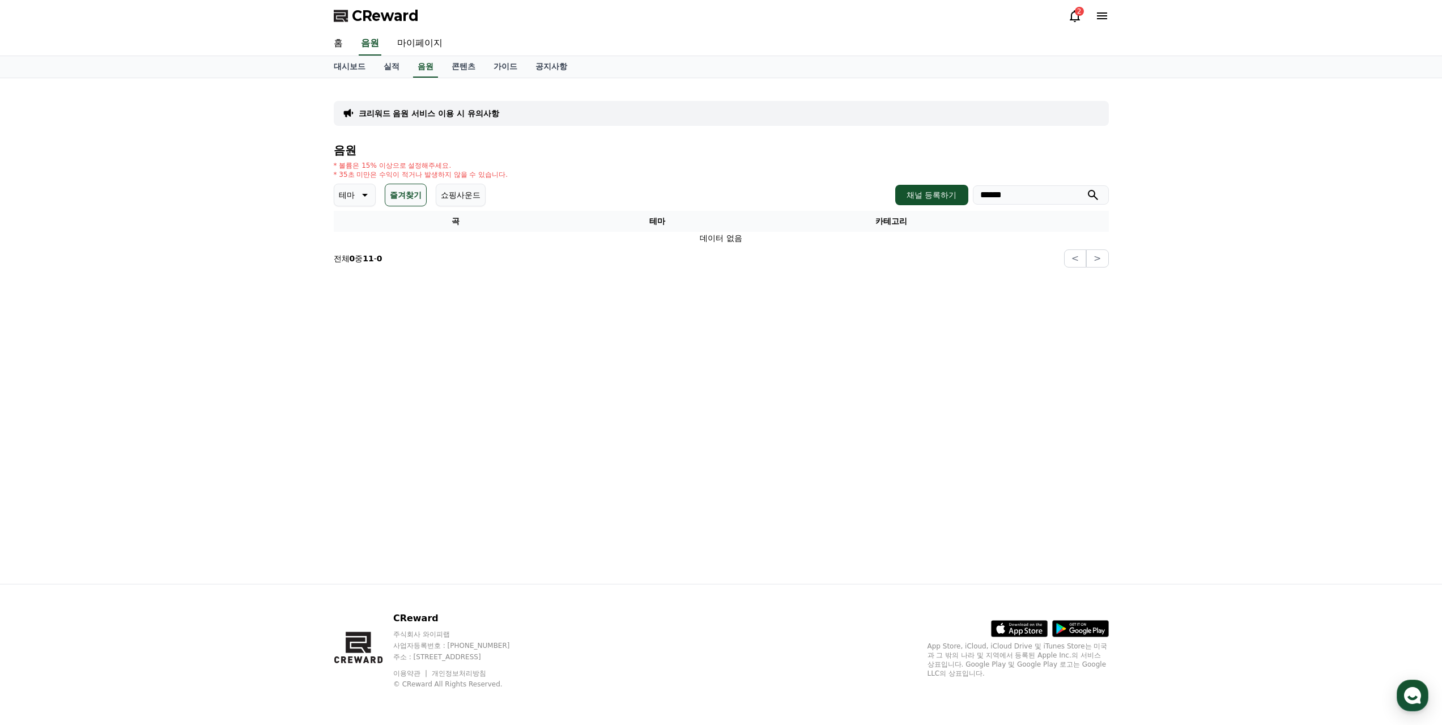
drag, startPoint x: 1025, startPoint y: 179, endPoint x: 1024, endPoint y: 191, distance: 12.5
click at [1024, 187] on div "음원 * 볼륨은 15% 이상으로 설정해주세요. * 35초 미만은 수익이 적거나 발생하지 않을 수 있습니다. 테마 즐겨찾기 쇼핑사운드 채널 등록…" at bounding box center [721, 206] width 775 height 124
drag, startPoint x: 1024, startPoint y: 191, endPoint x: 836, endPoint y: 167, distance: 189.2
click at [834, 171] on div "음원 * 볼륨은 15% 이상으로 설정해주세요. * 35초 미만은 수익이 적거나 발생하지 않을 수 있습니다. 테마 즐겨찾기 쇼핑사운드 채널 등록…" at bounding box center [721, 206] width 775 height 124
type input "*****"
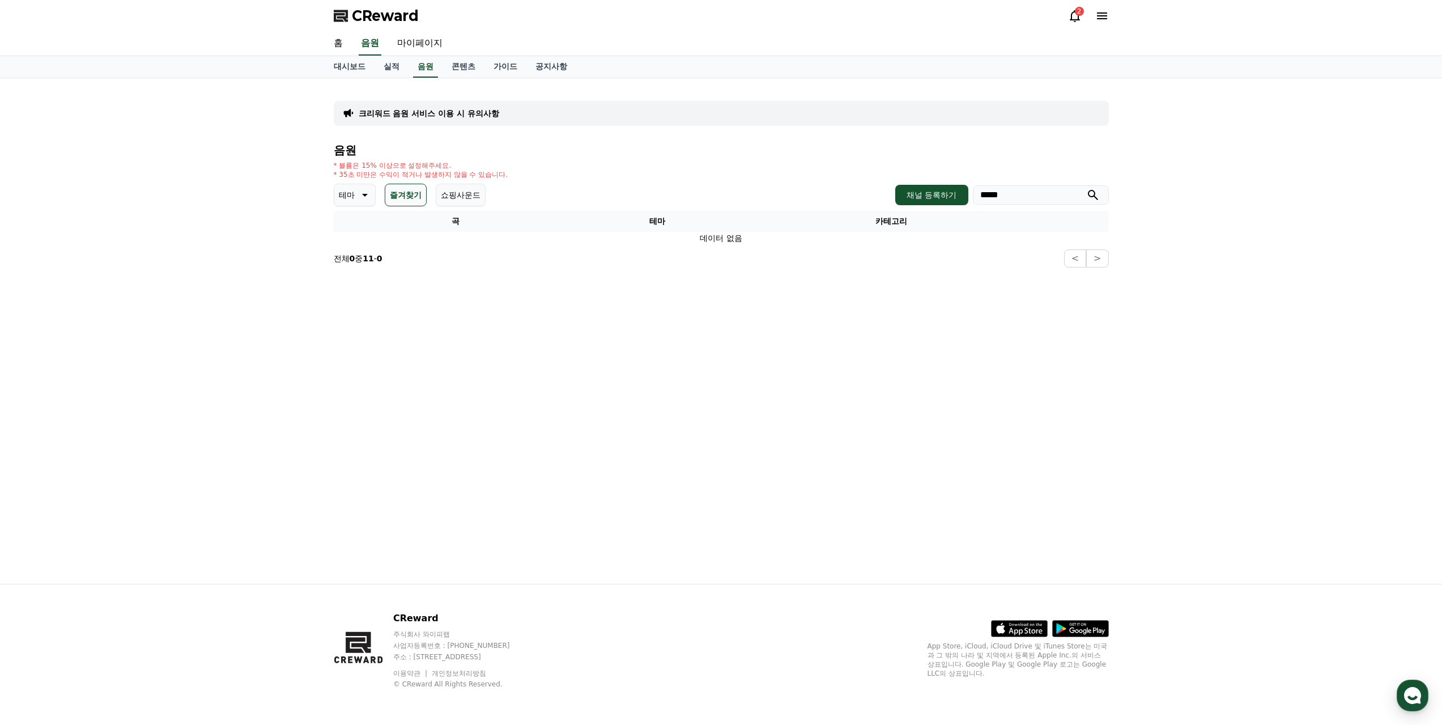
click at [1086, 188] on button "submit" at bounding box center [1093, 195] width 14 height 14
click at [407, 191] on button "즐겨찾기" at bounding box center [406, 195] width 42 height 23
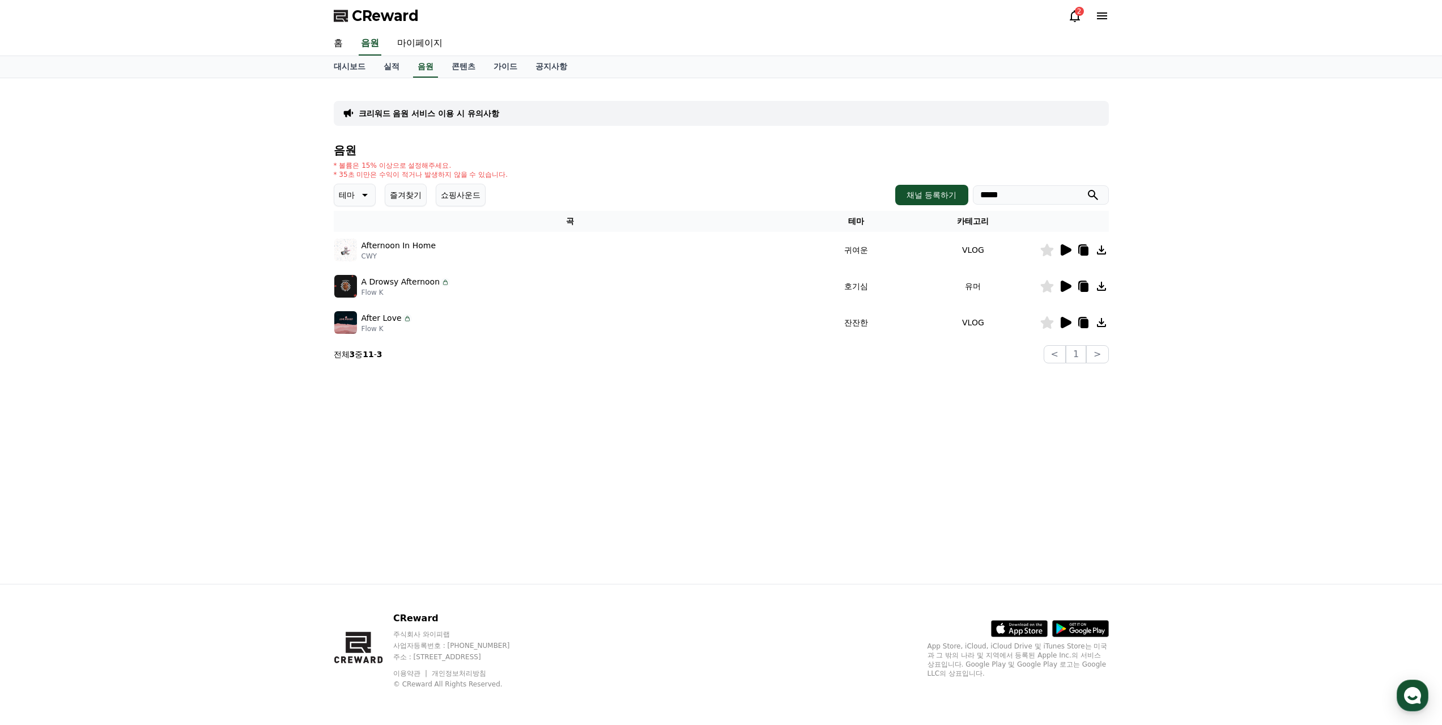
click at [1017, 199] on input "*****" at bounding box center [1041, 194] width 136 height 19
click at [726, 177] on div "* 볼륨은 15% 이상으로 설정해주세요. * 35초 미만은 수익이 적거나 발생하지 않을 수 있습니다." at bounding box center [721, 170] width 775 height 18
click at [539, 204] on div "테마 즐겨찾기 쇼핑사운드 채널 등록하기 *****" at bounding box center [721, 195] width 775 height 23
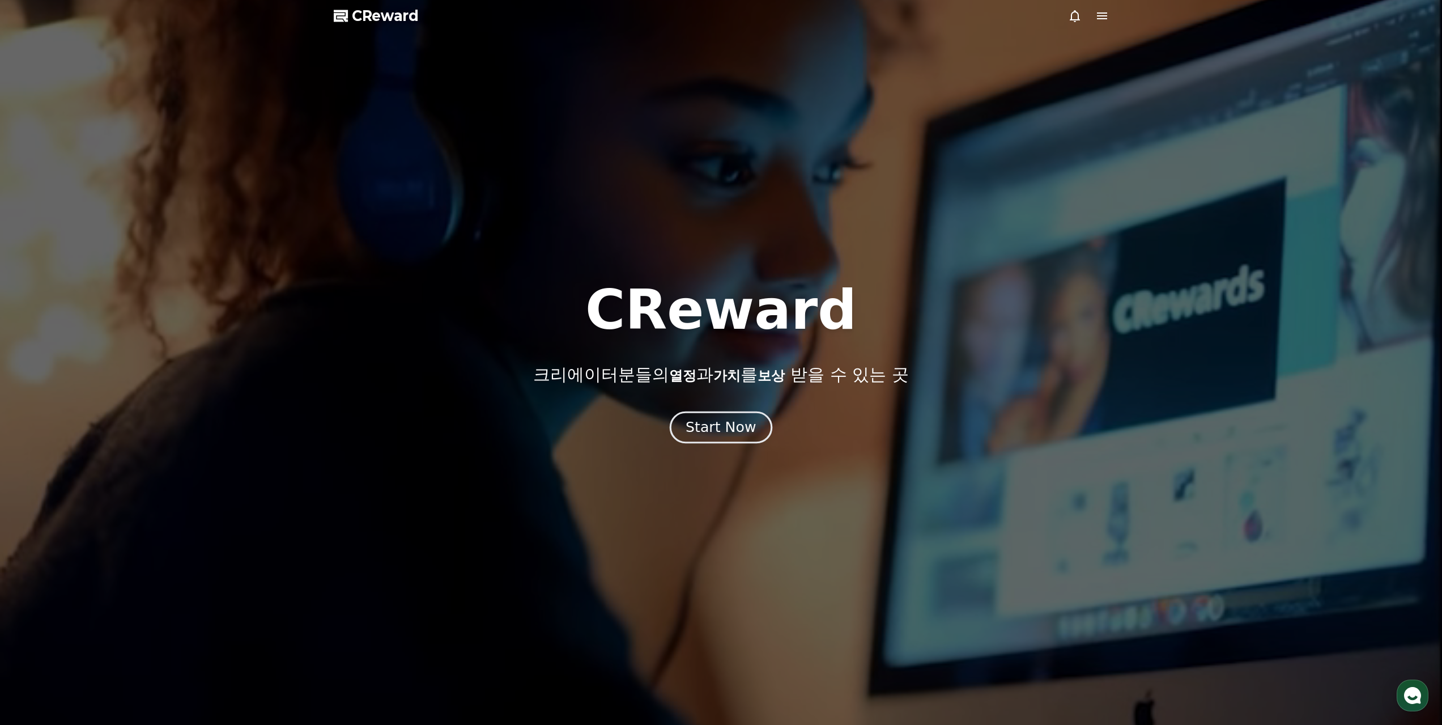
click at [721, 423] on div "Start Now" at bounding box center [721, 427] width 70 height 19
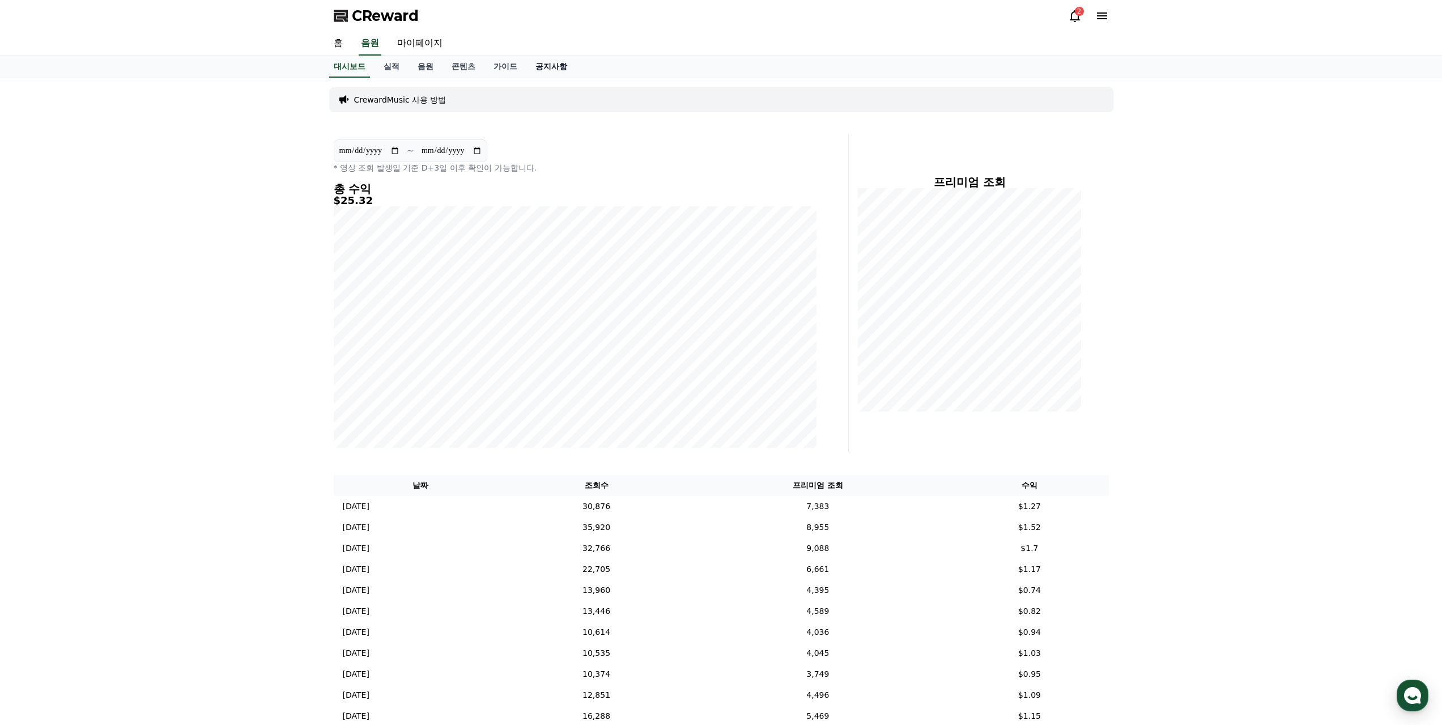
click at [546, 67] on link "공지사항" at bounding box center [551, 67] width 50 height 22
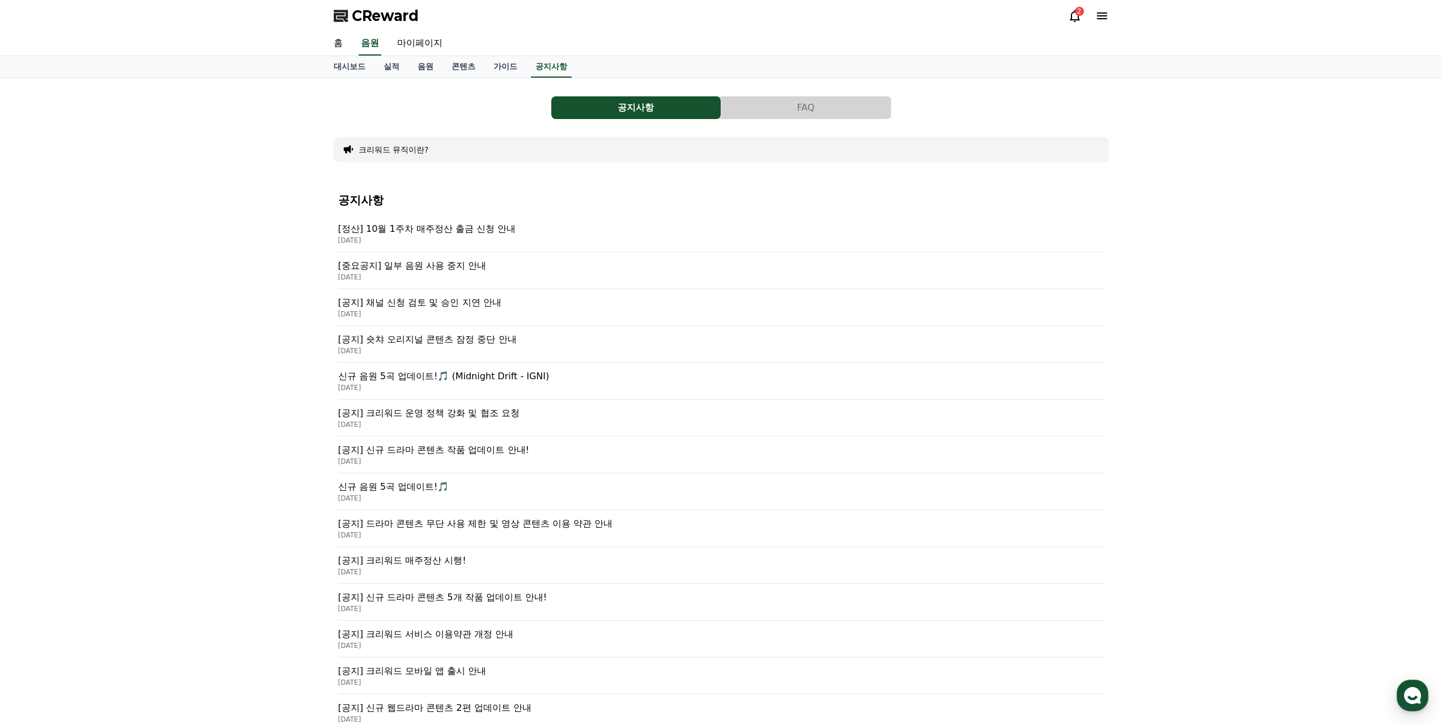
click at [459, 264] on p "[중요공지] 일부 음원 사용 중지 안내" at bounding box center [721, 266] width 766 height 14
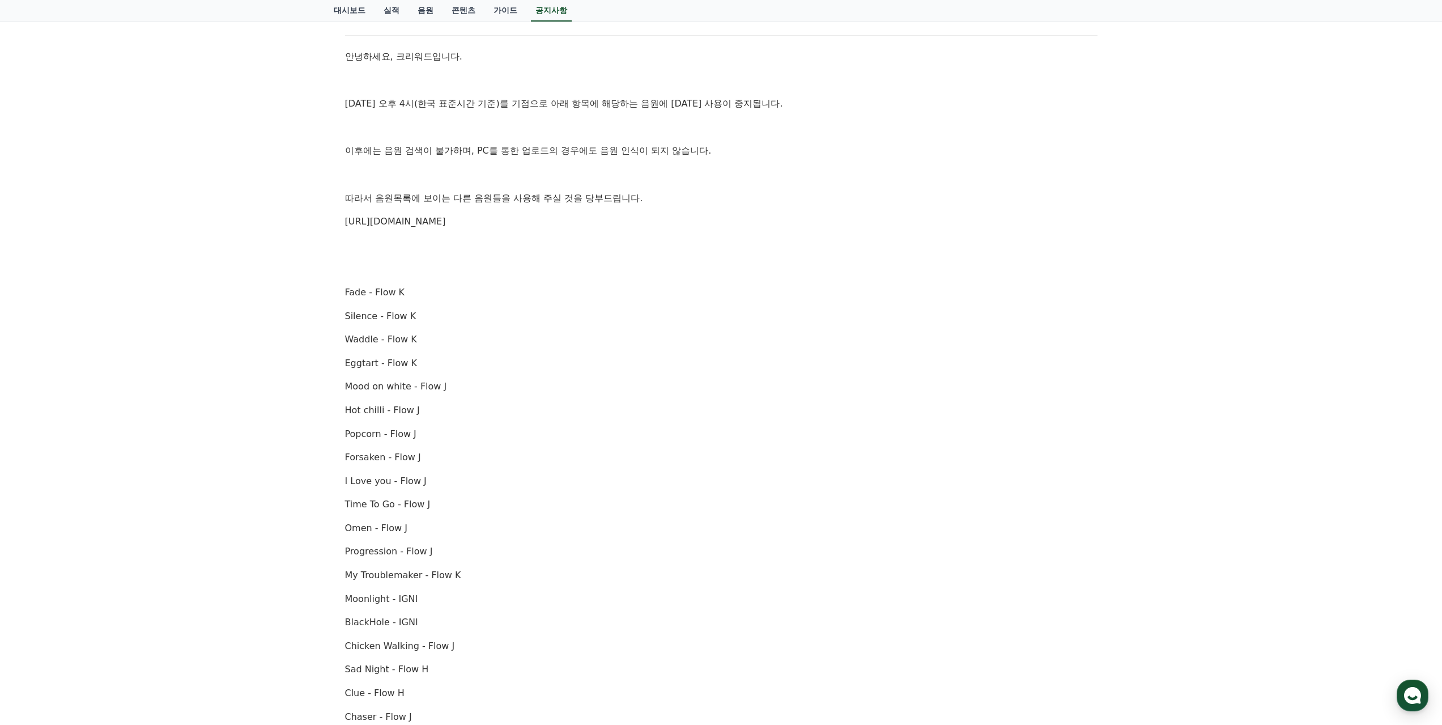
click at [549, 229] on div "안녕하세요, 크리워드입니다. 10월 2일 오후 4시(한국 표준시간 기준)를 기점으로 아래 항목에 해당하는 음원에 대한 사용이 중지됩니다. 이후…" at bounding box center [721, 492] width 752 height 887
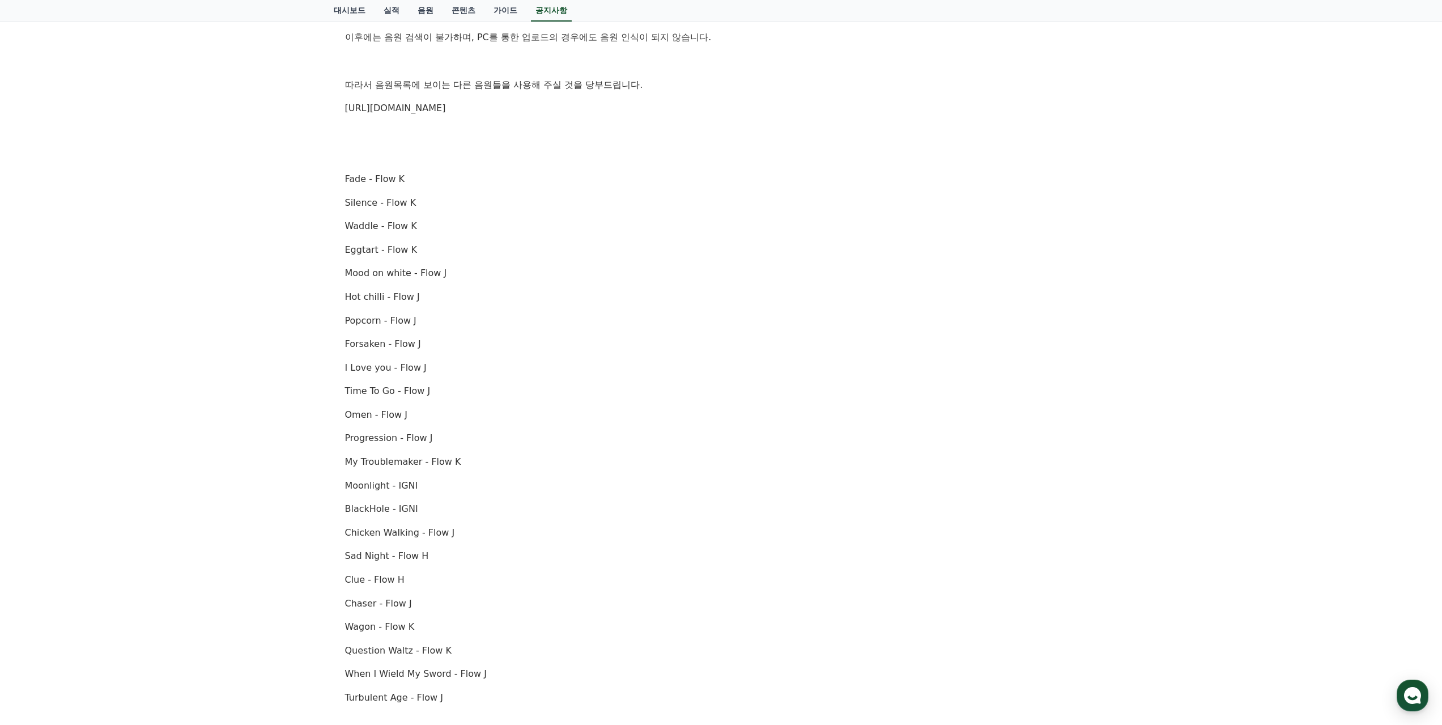
click at [549, 229] on p "Waddle - Flow K" at bounding box center [721, 226] width 752 height 15
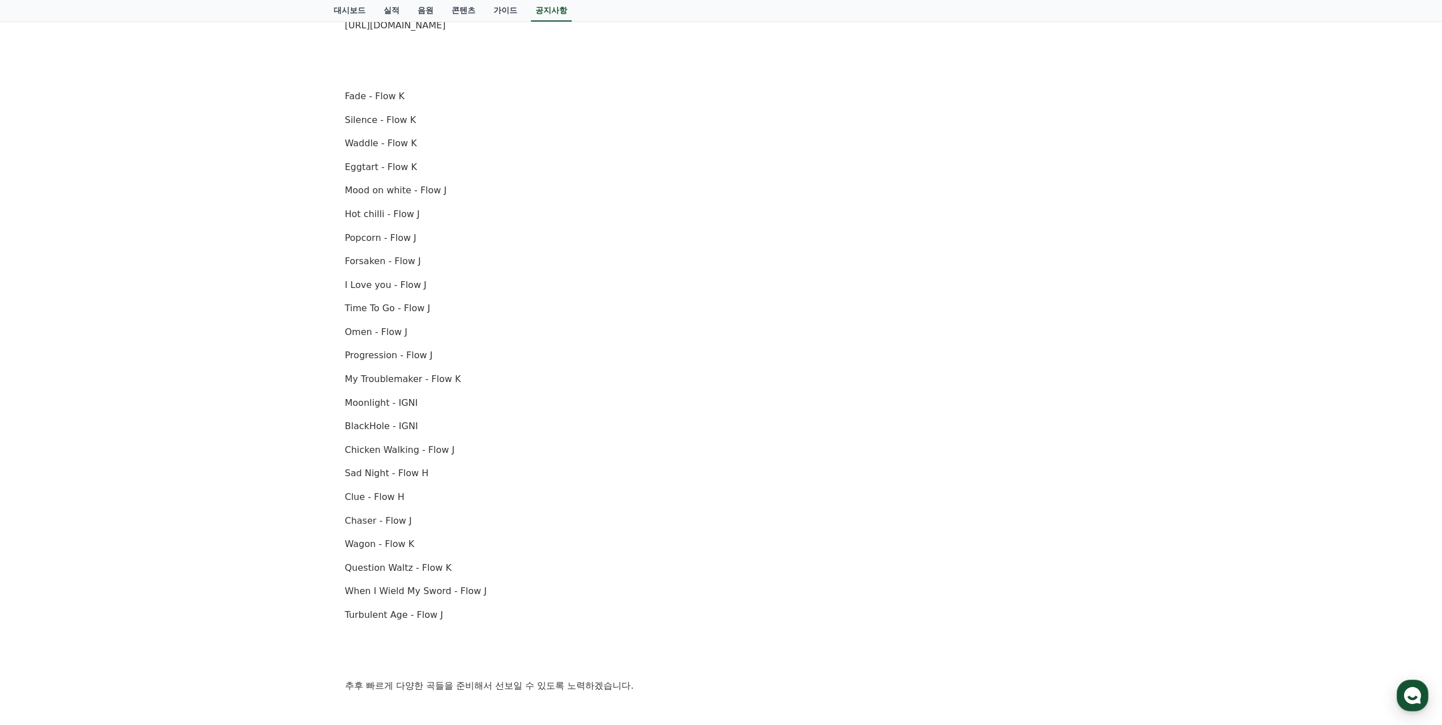
scroll to position [397, 0]
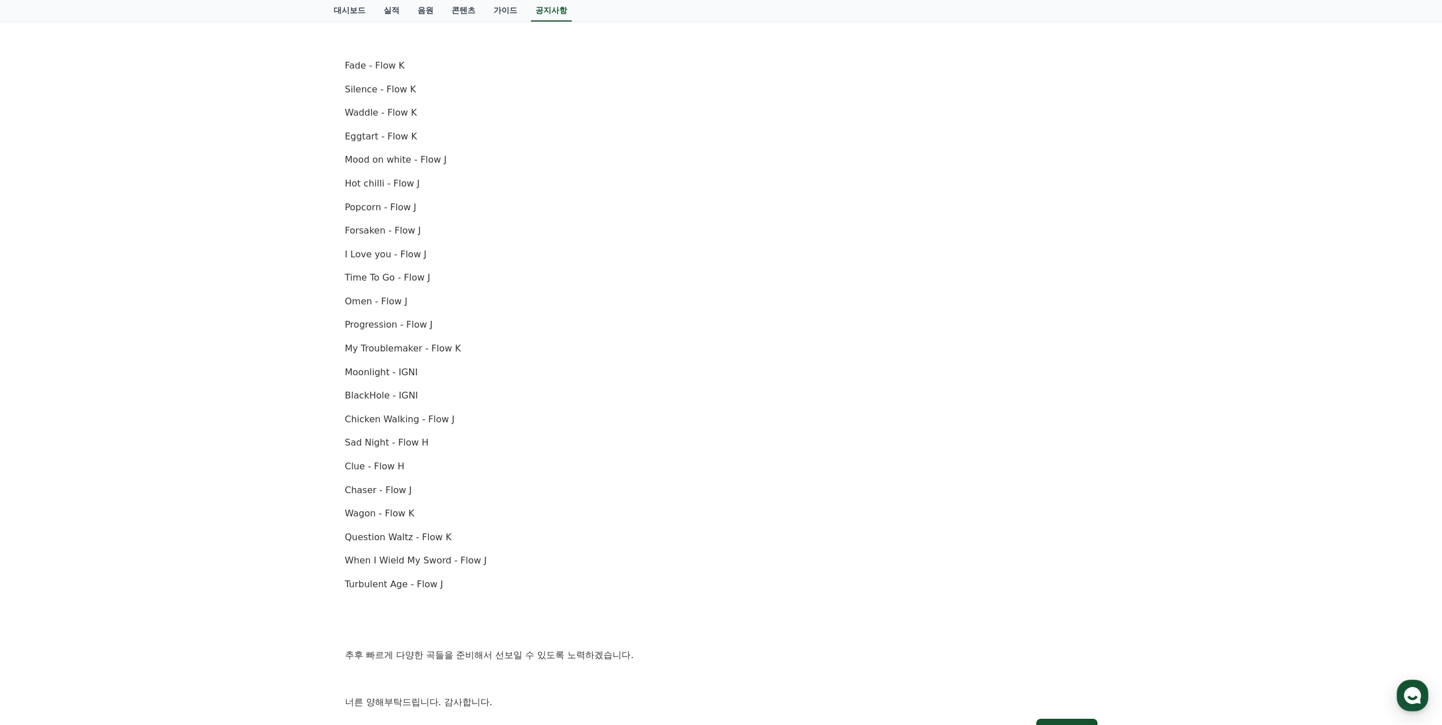
click at [549, 229] on p "Forsaken - Flow J" at bounding box center [721, 230] width 752 height 15
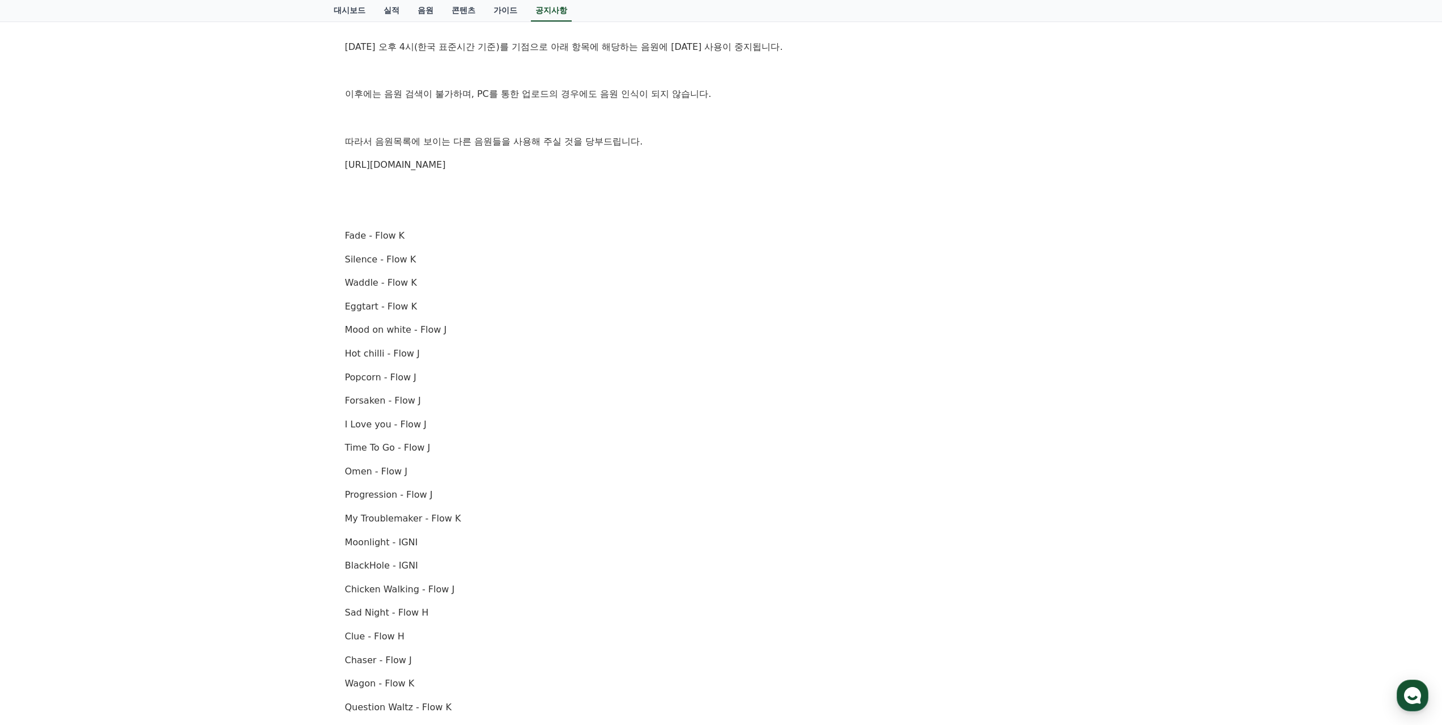
click at [563, 231] on p "Fade - Flow K" at bounding box center [721, 235] width 752 height 15
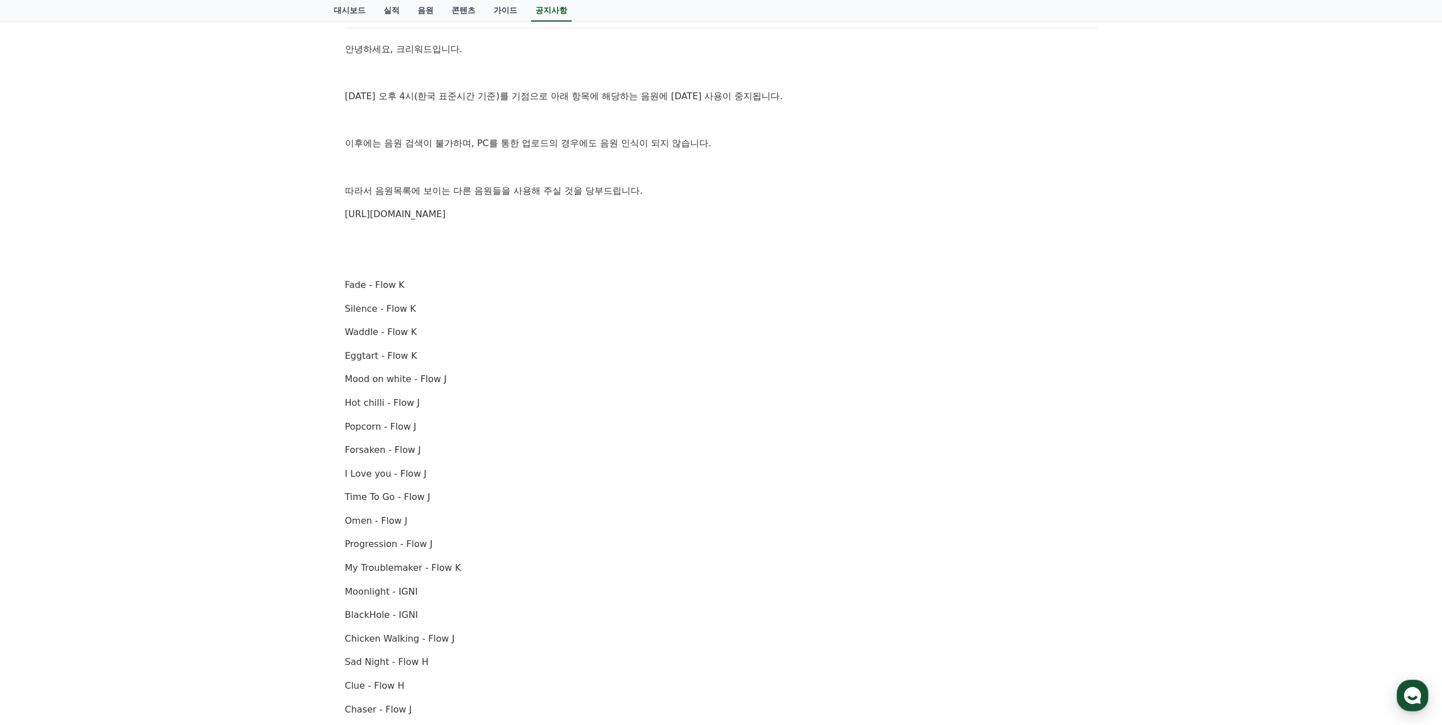
scroll to position [170, 0]
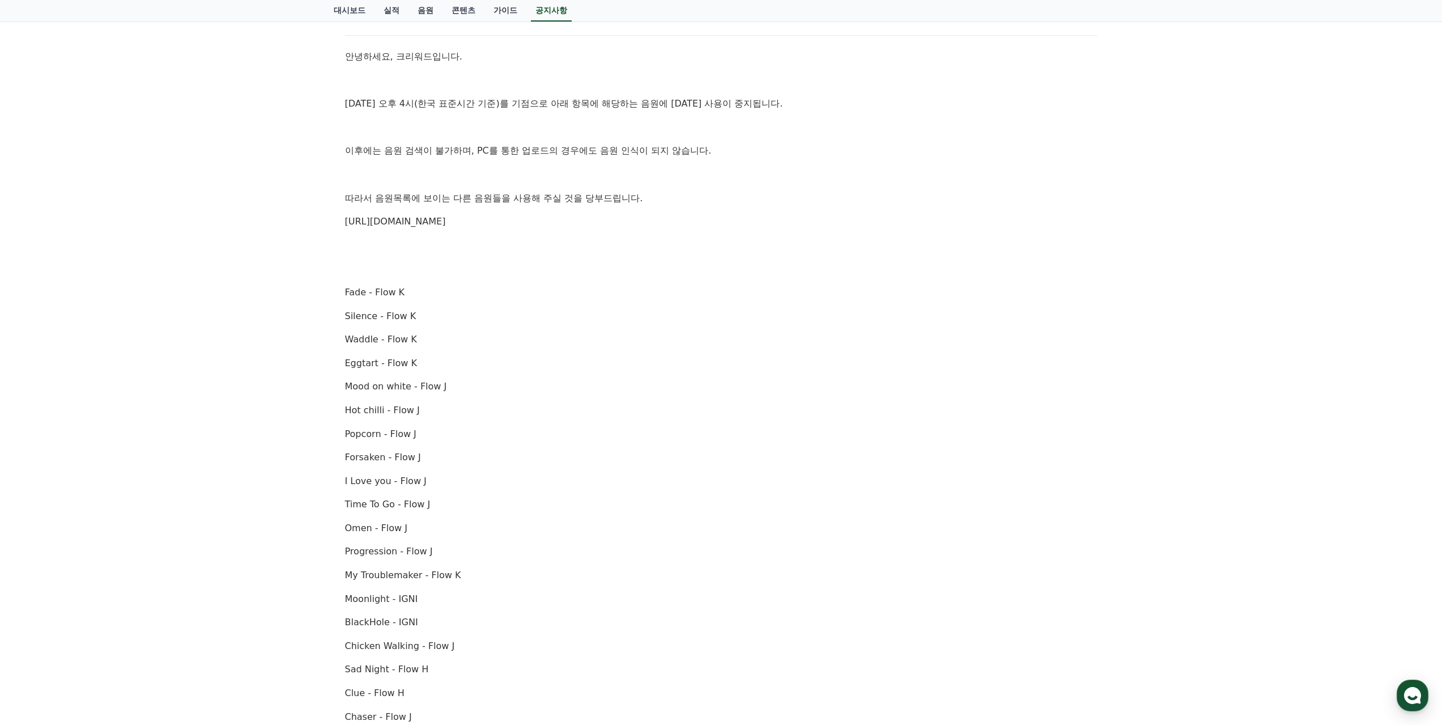
click at [563, 231] on div "안녕하세요, 크리워드입니다. 10월 2일 오후 4시(한국 표준시간 기준)를 기점으로 아래 항목에 해당하는 음원에 대한 사용이 중지됩니다. 이후…" at bounding box center [721, 492] width 752 height 887
click at [611, 131] on p at bounding box center [721, 127] width 752 height 15
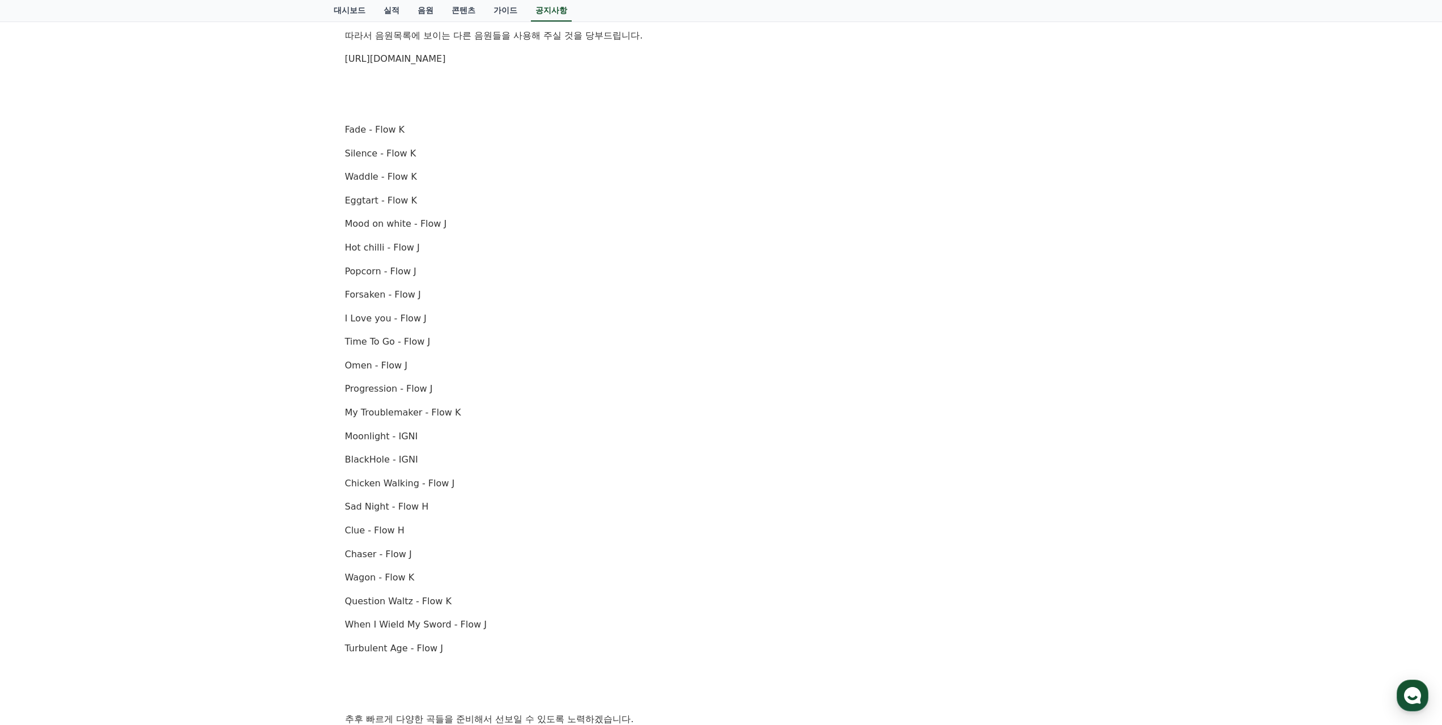
scroll to position [340, 0]
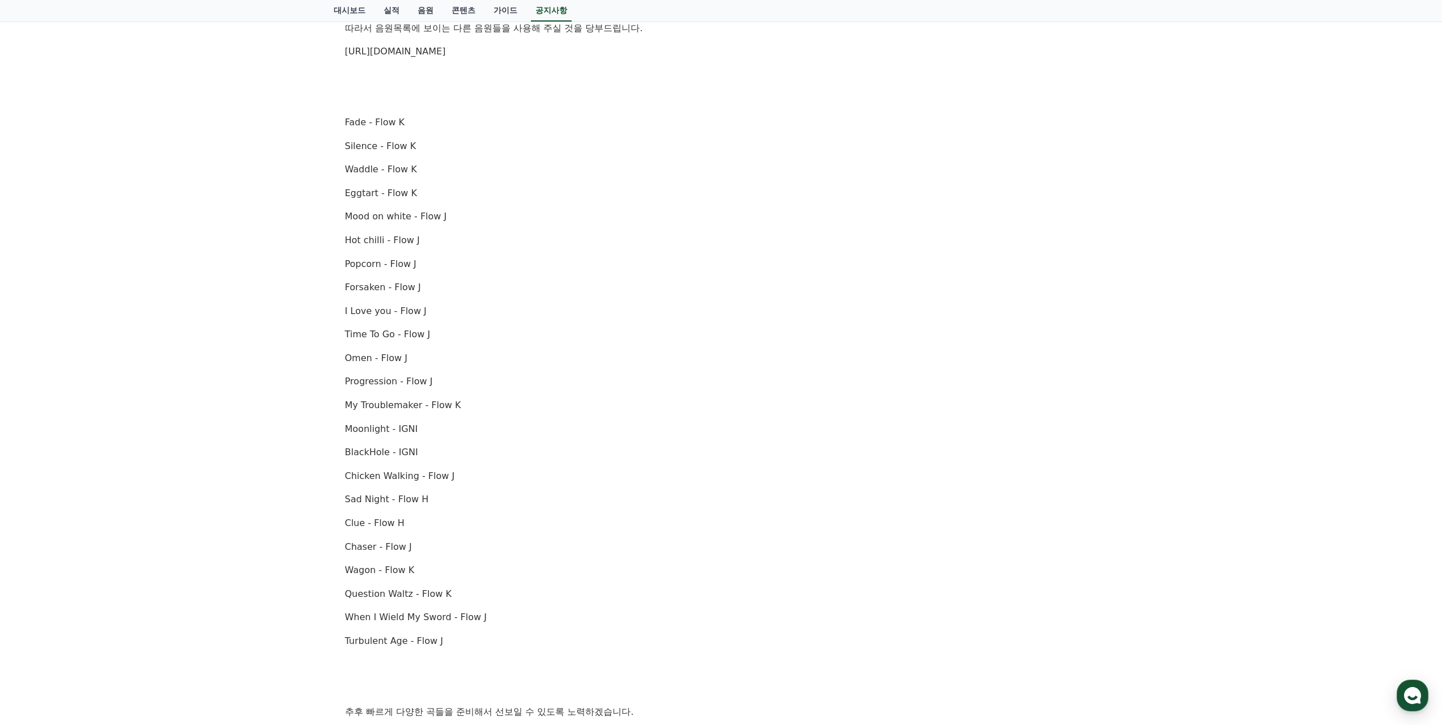
click at [508, 126] on p "Fade - Flow K" at bounding box center [721, 122] width 752 height 15
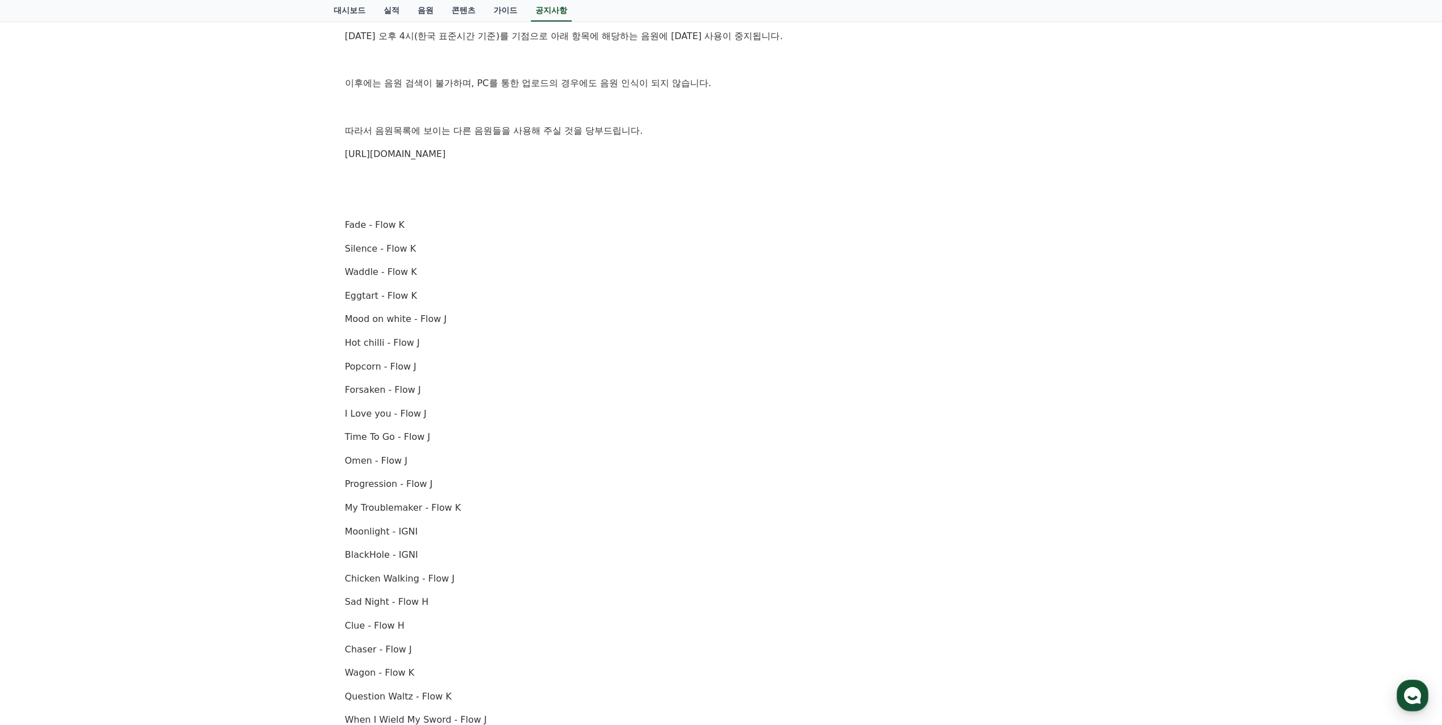
scroll to position [0, 0]
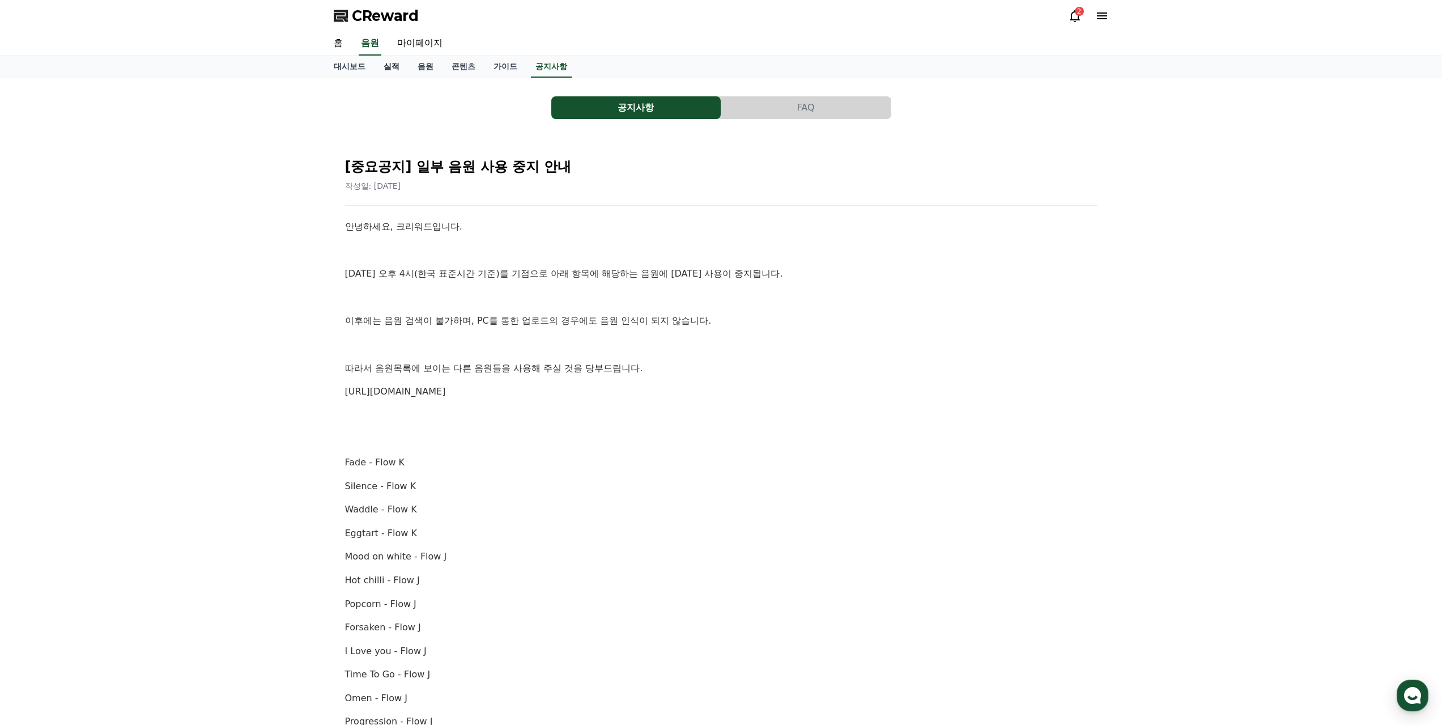
click at [386, 65] on link "실적" at bounding box center [391, 67] width 34 height 22
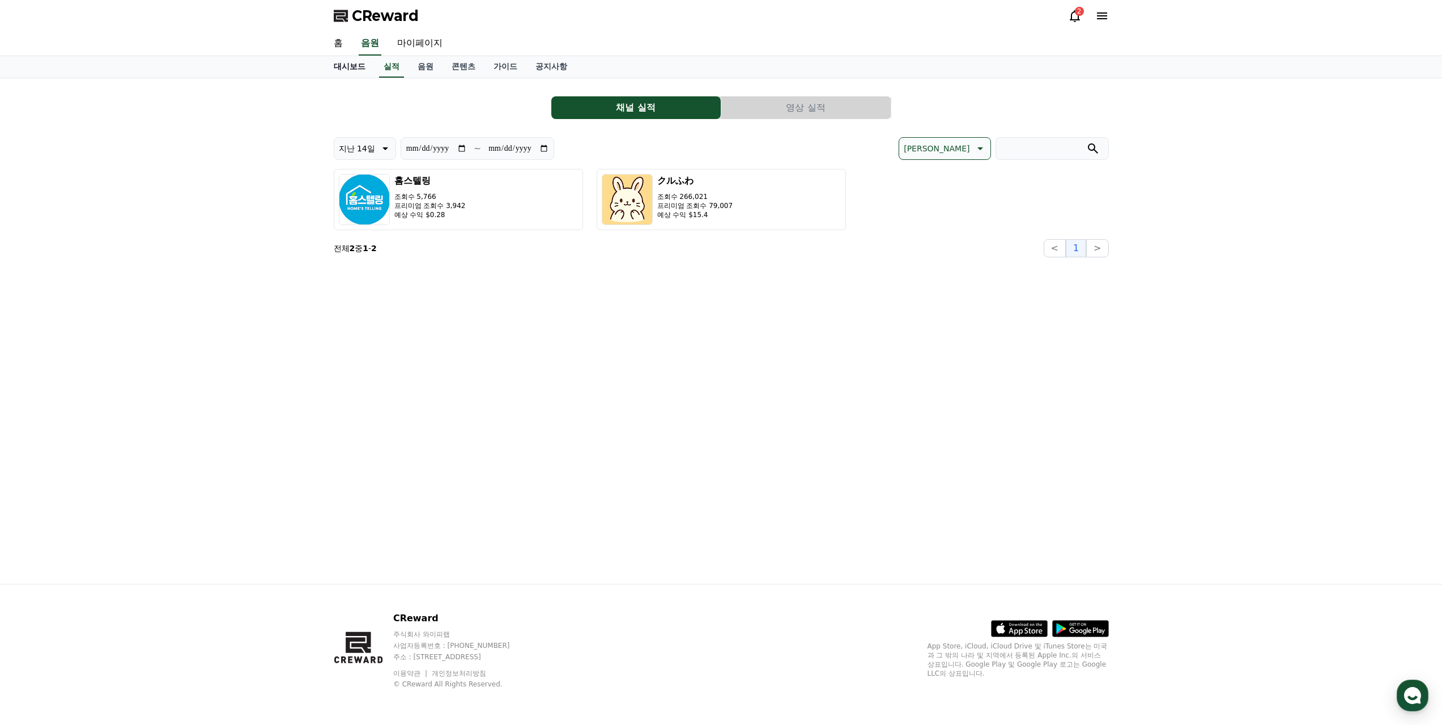
click at [354, 66] on link "대시보드" at bounding box center [350, 67] width 50 height 22
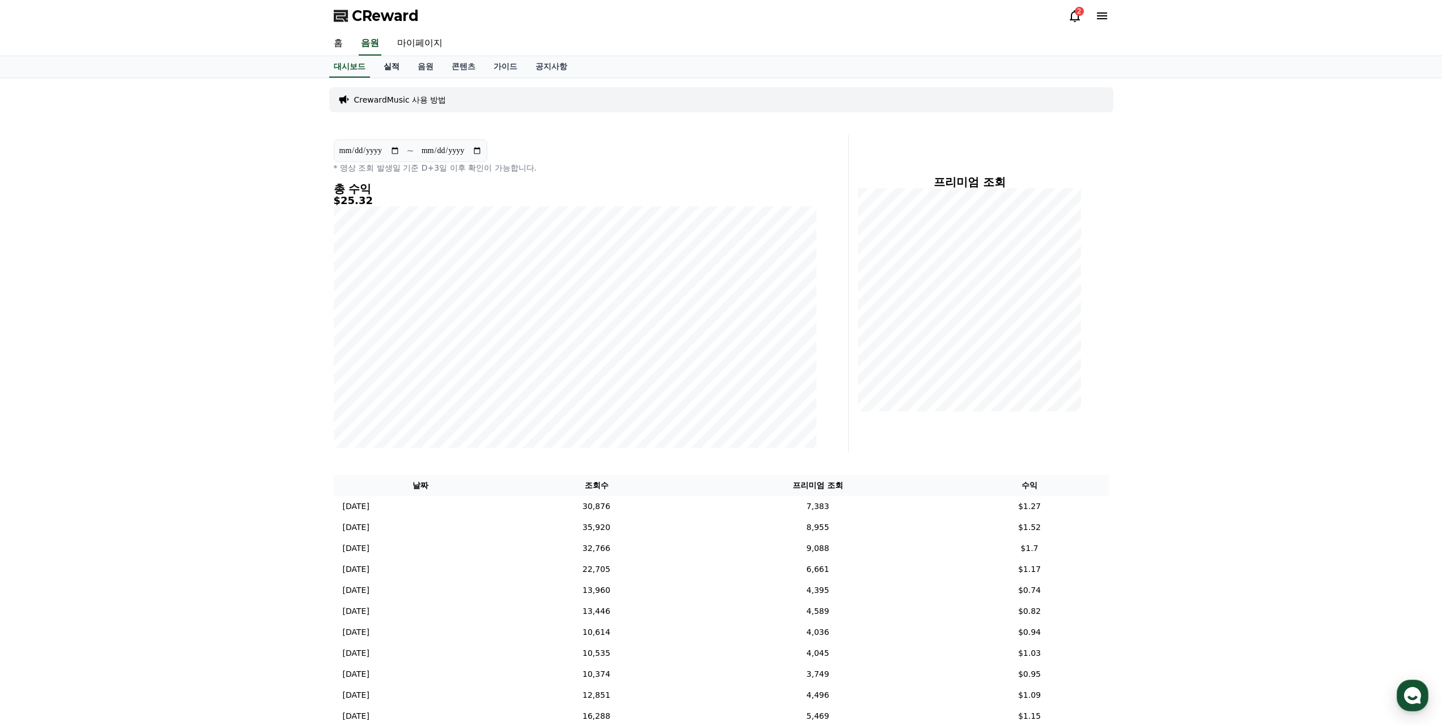
click at [381, 66] on link "실적" at bounding box center [391, 67] width 34 height 22
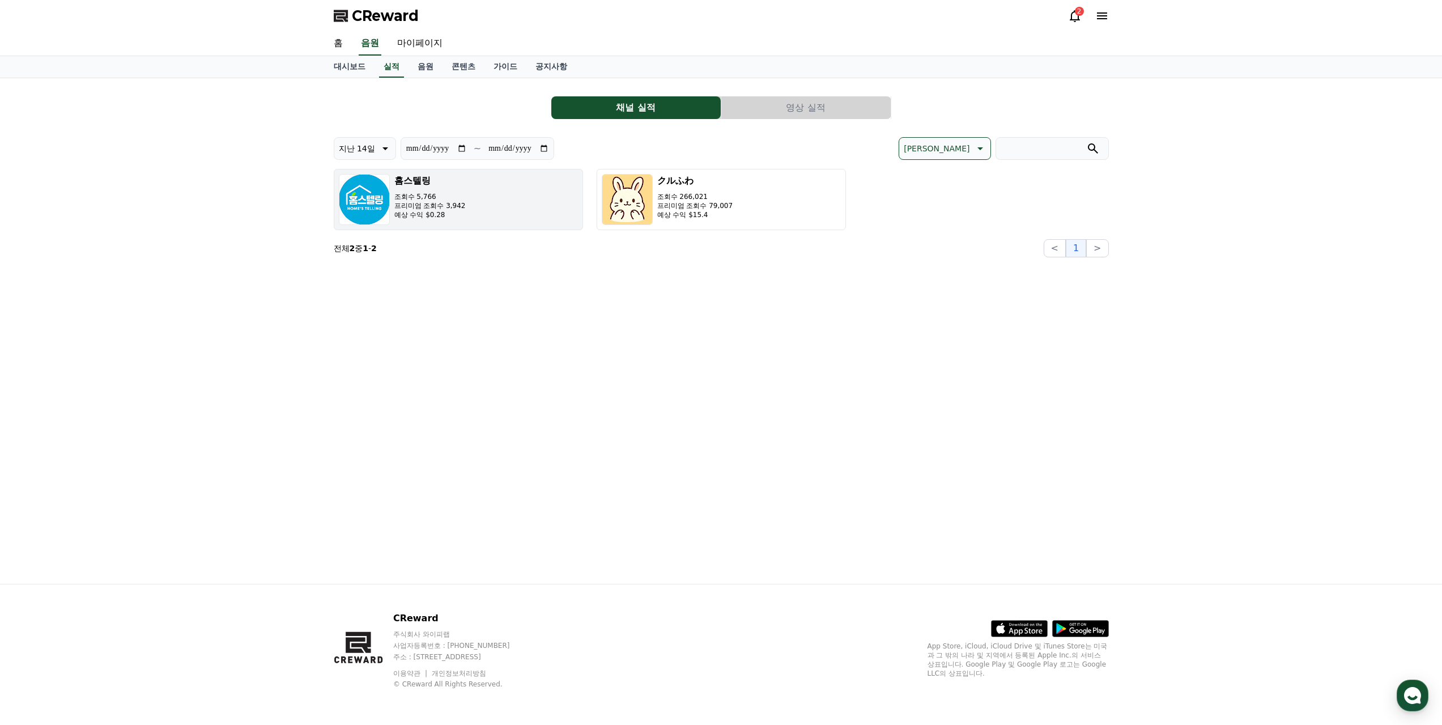
click at [403, 178] on h3 "홈스텔링" at bounding box center [429, 181] width 71 height 14
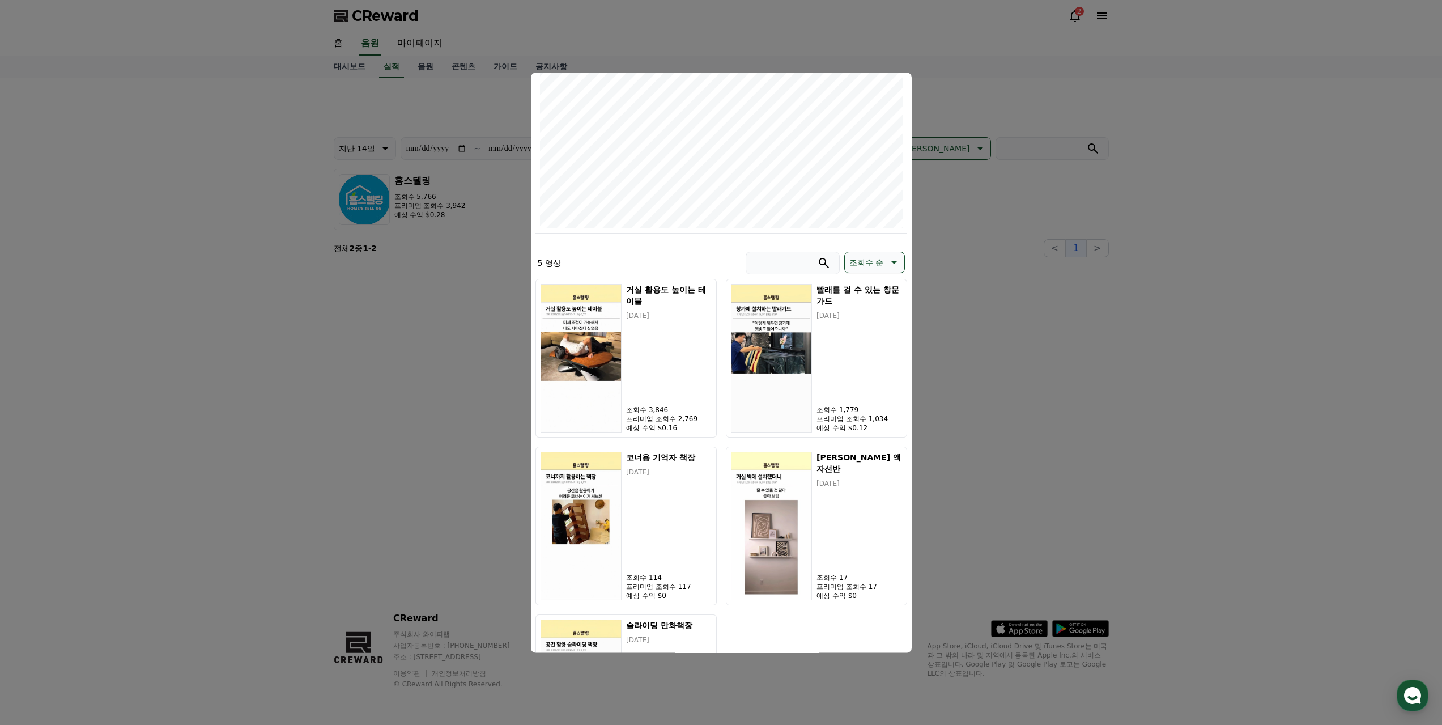
scroll to position [227, 0]
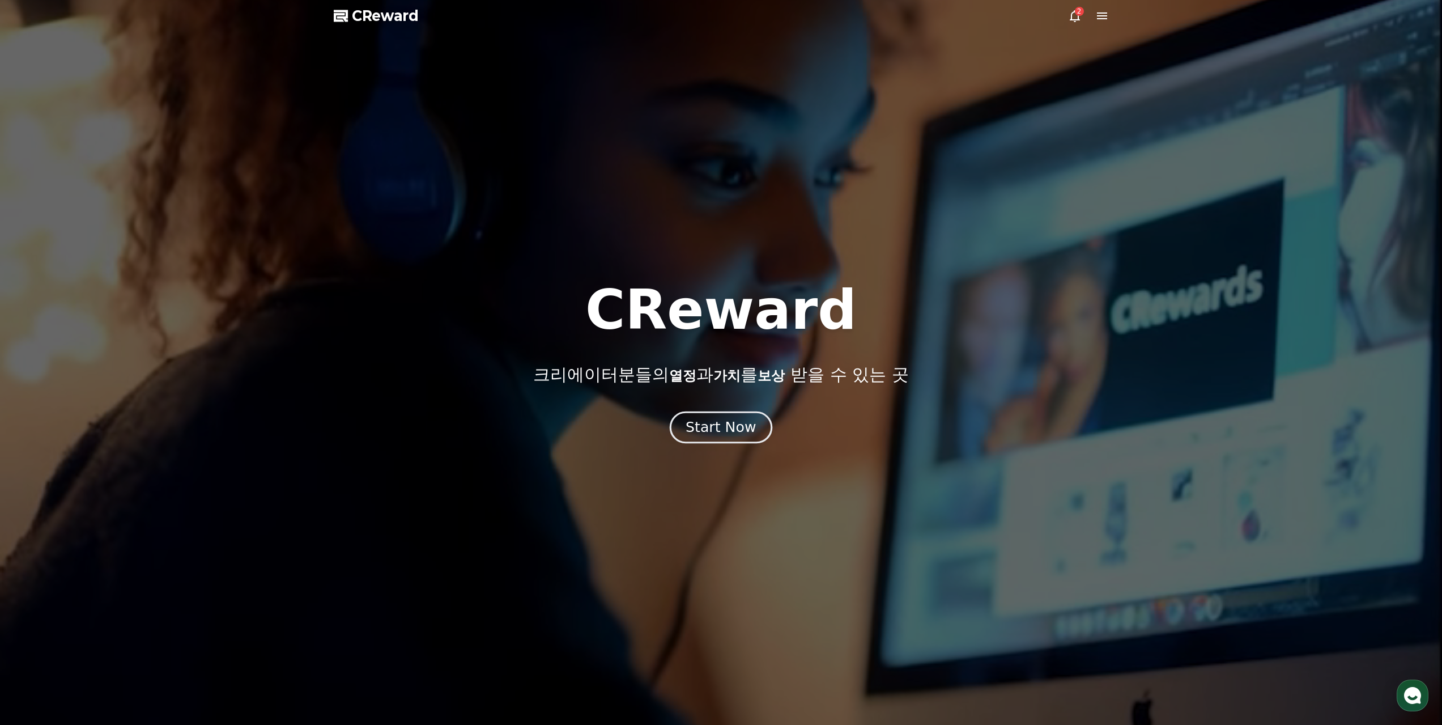
click at [748, 416] on button "Start Now" at bounding box center [721, 427] width 103 height 32
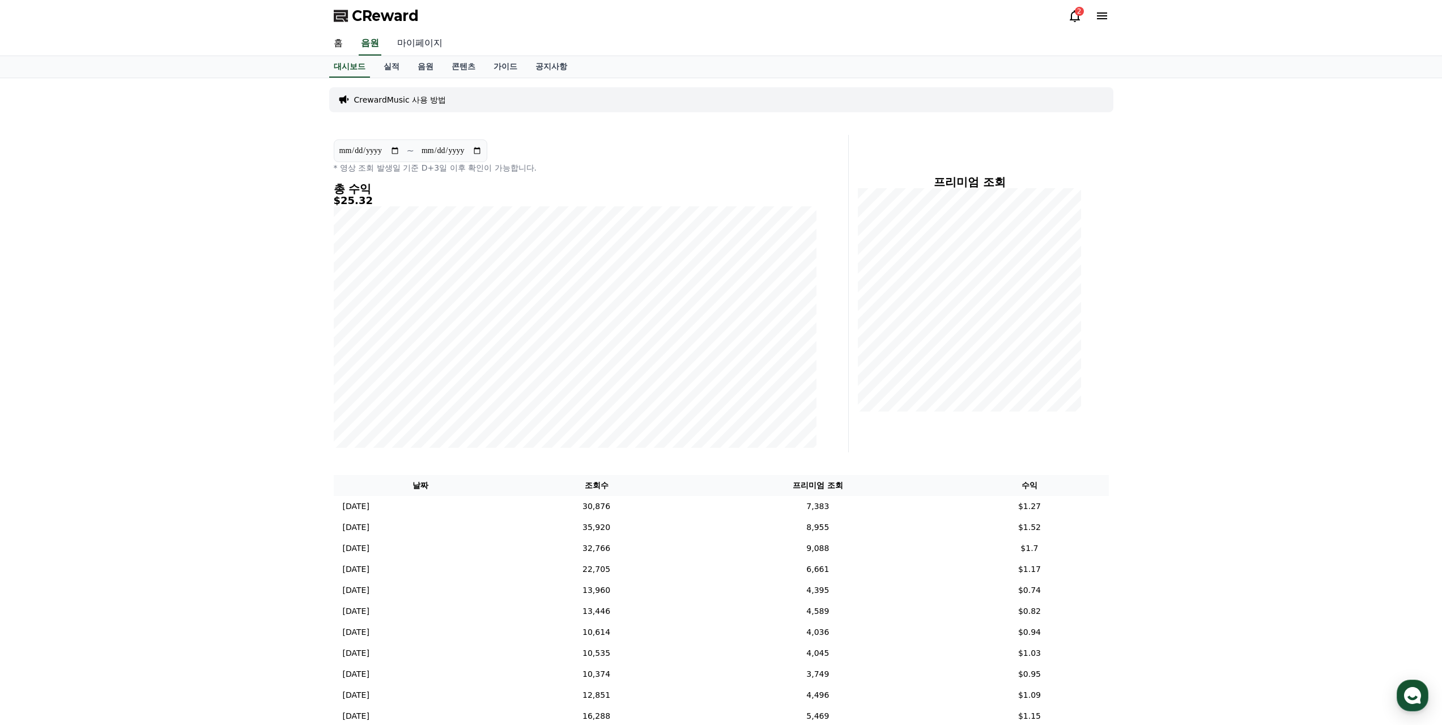
click at [408, 44] on link "마이페이지" at bounding box center [419, 44] width 63 height 24
select select "**********"
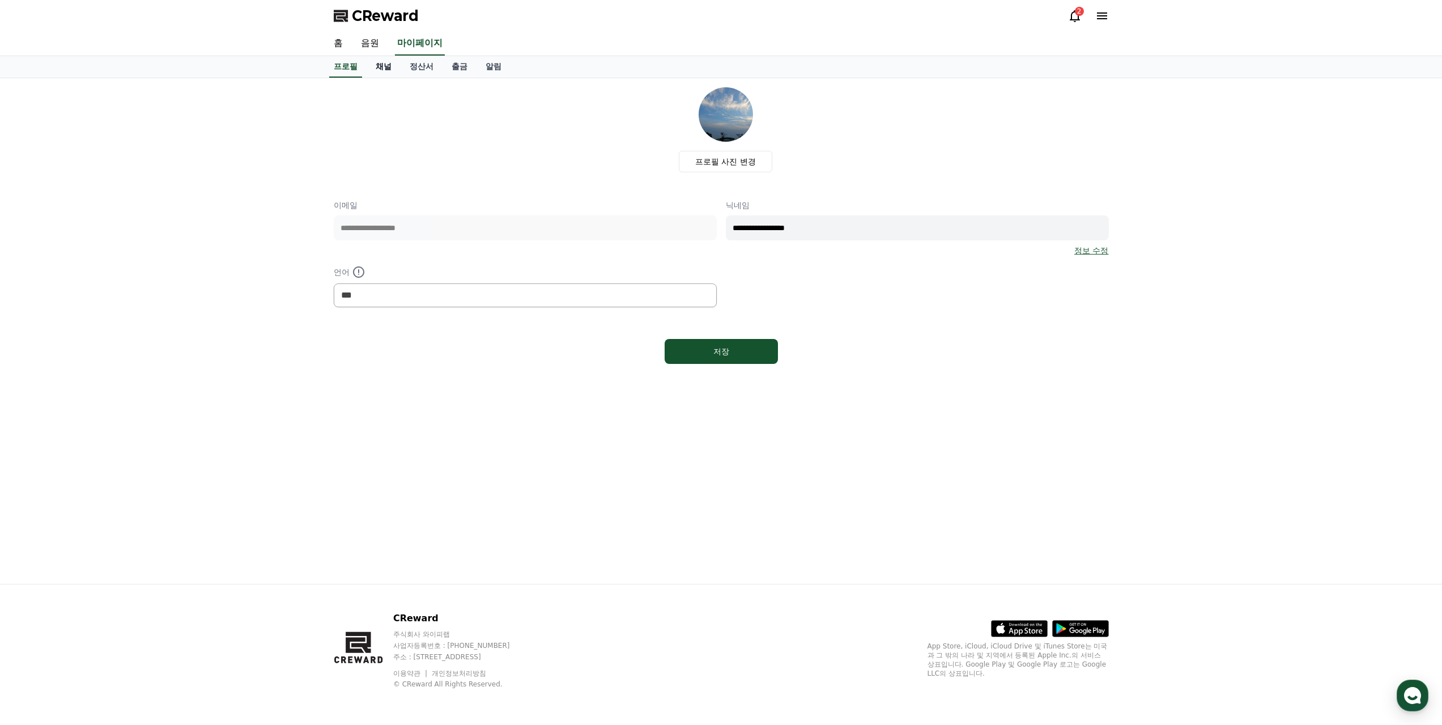
click at [381, 65] on link "채널" at bounding box center [384, 67] width 34 height 22
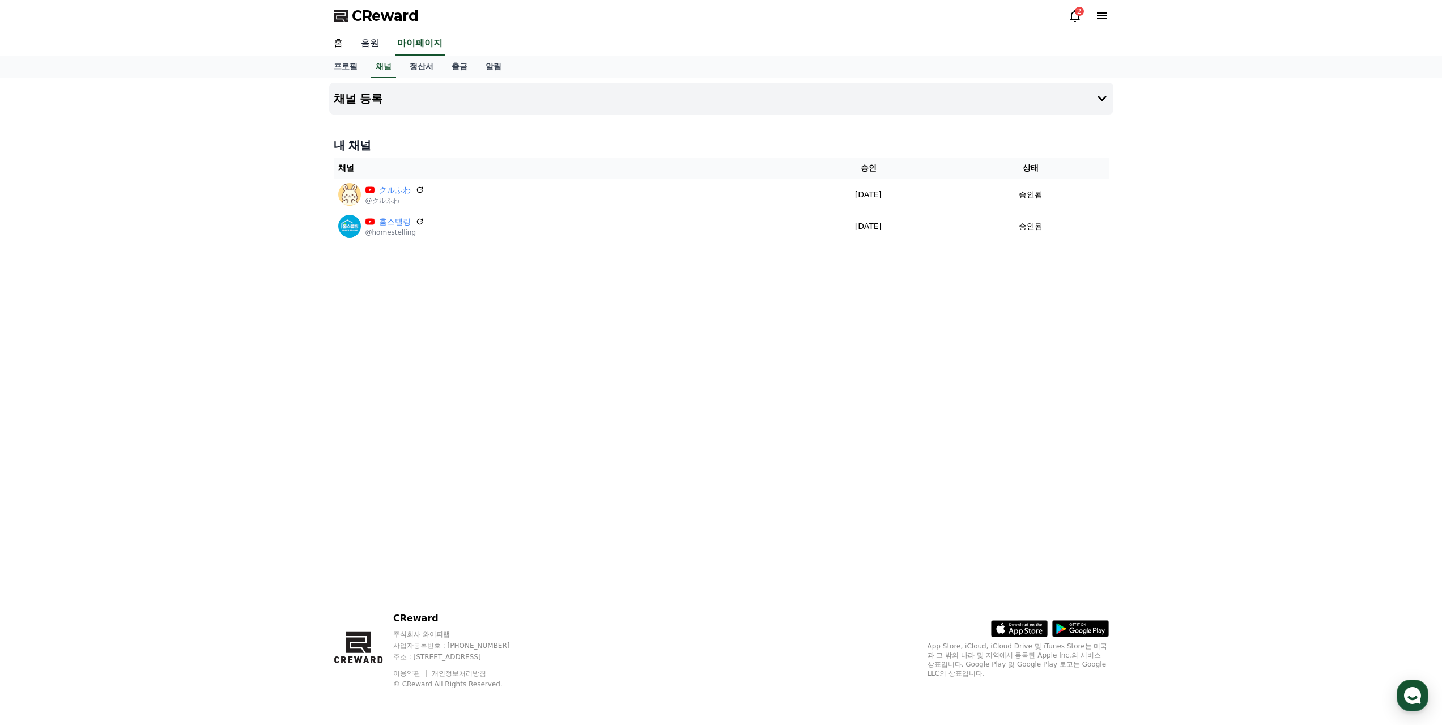
click at [376, 48] on link "음원" at bounding box center [370, 44] width 36 height 24
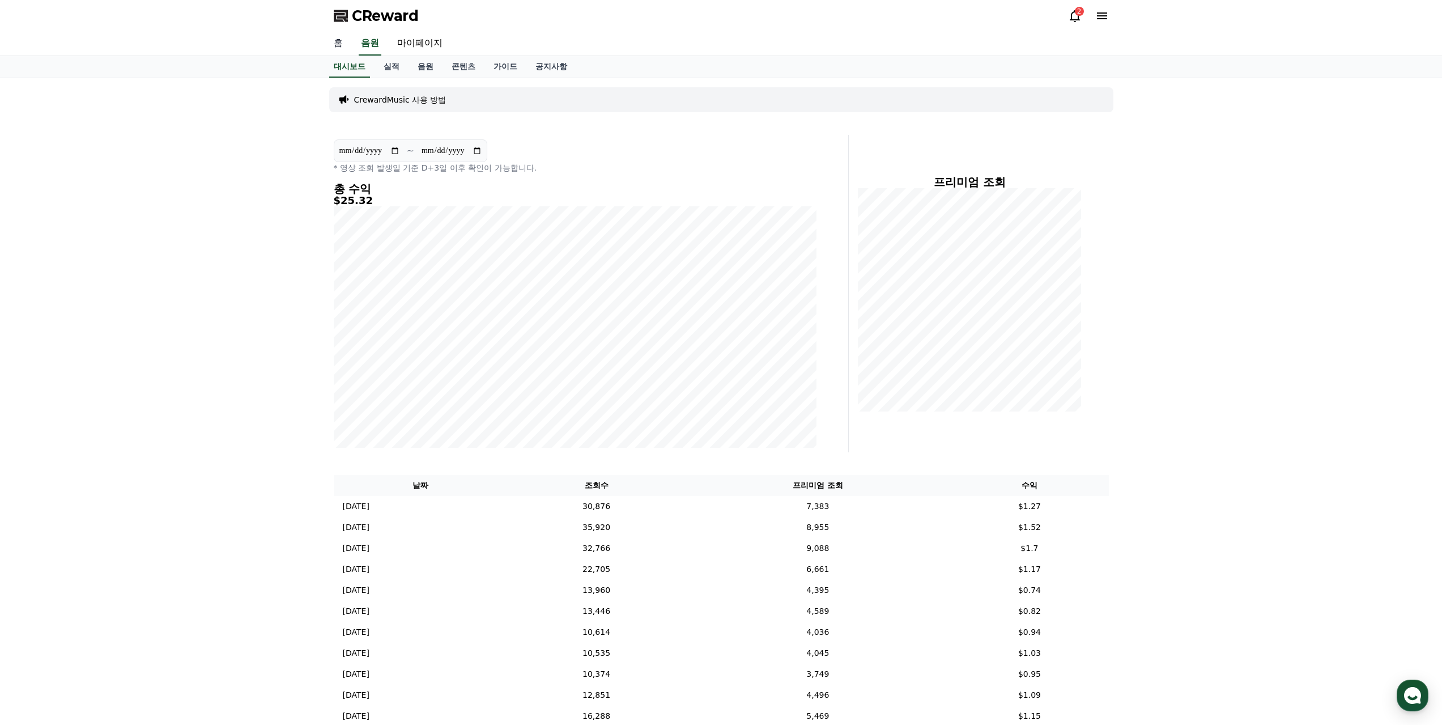
click at [331, 40] on link "홈" at bounding box center [338, 44] width 27 height 24
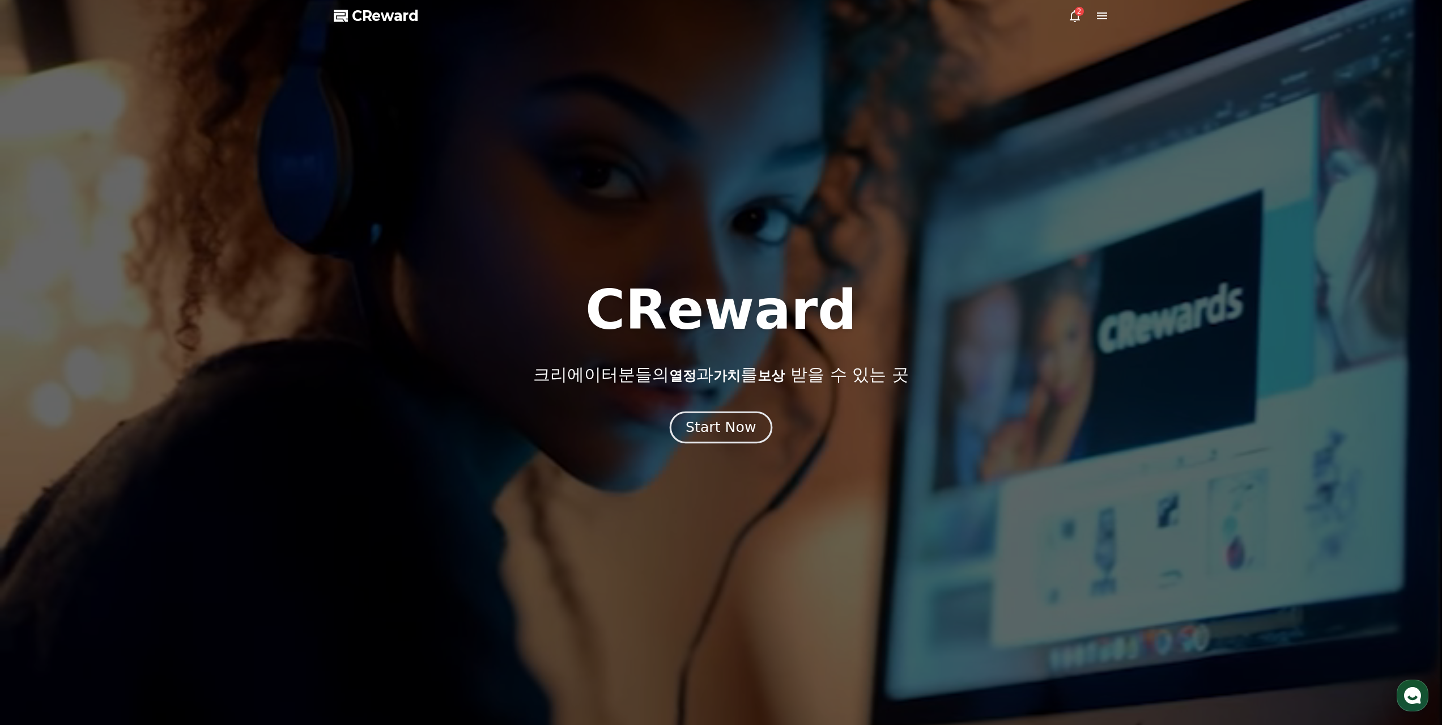
click at [723, 429] on div "Start Now" at bounding box center [721, 427] width 70 height 19
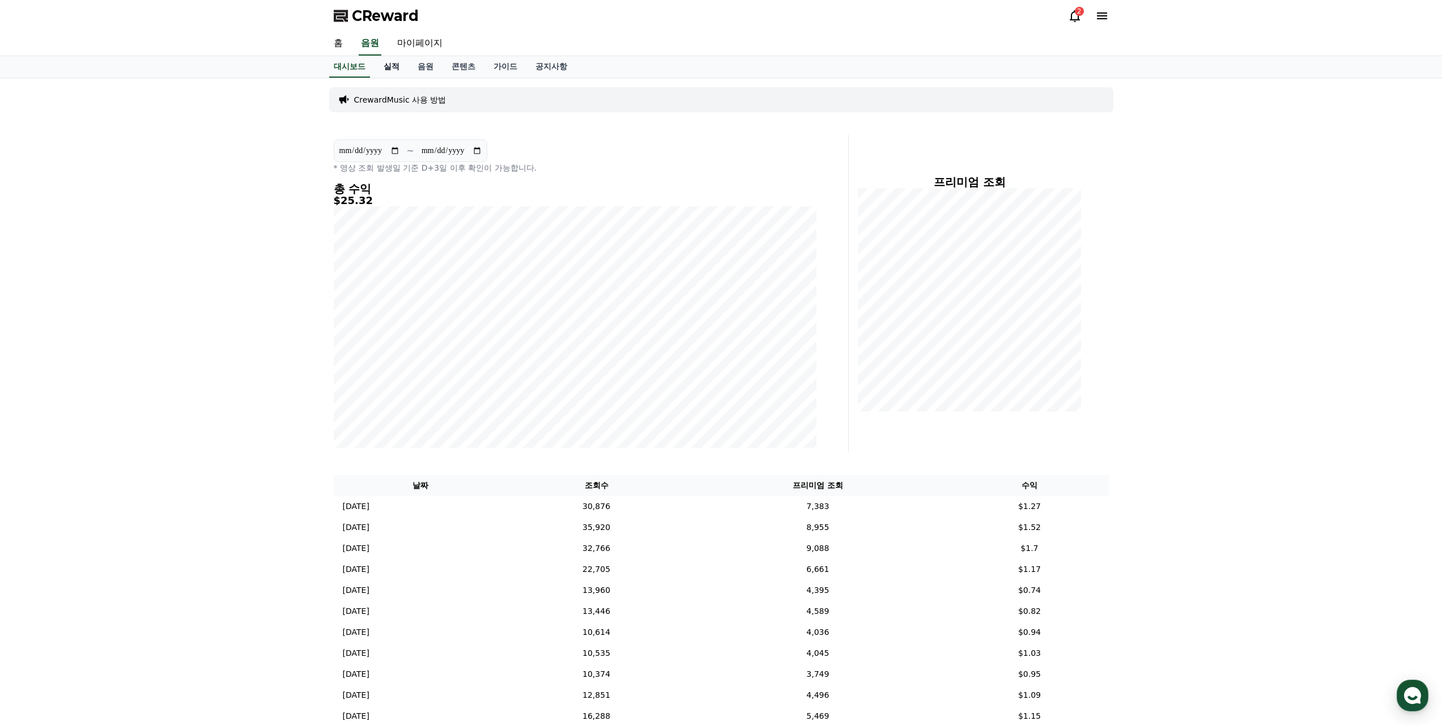
click at [389, 70] on link "실적" at bounding box center [391, 67] width 34 height 22
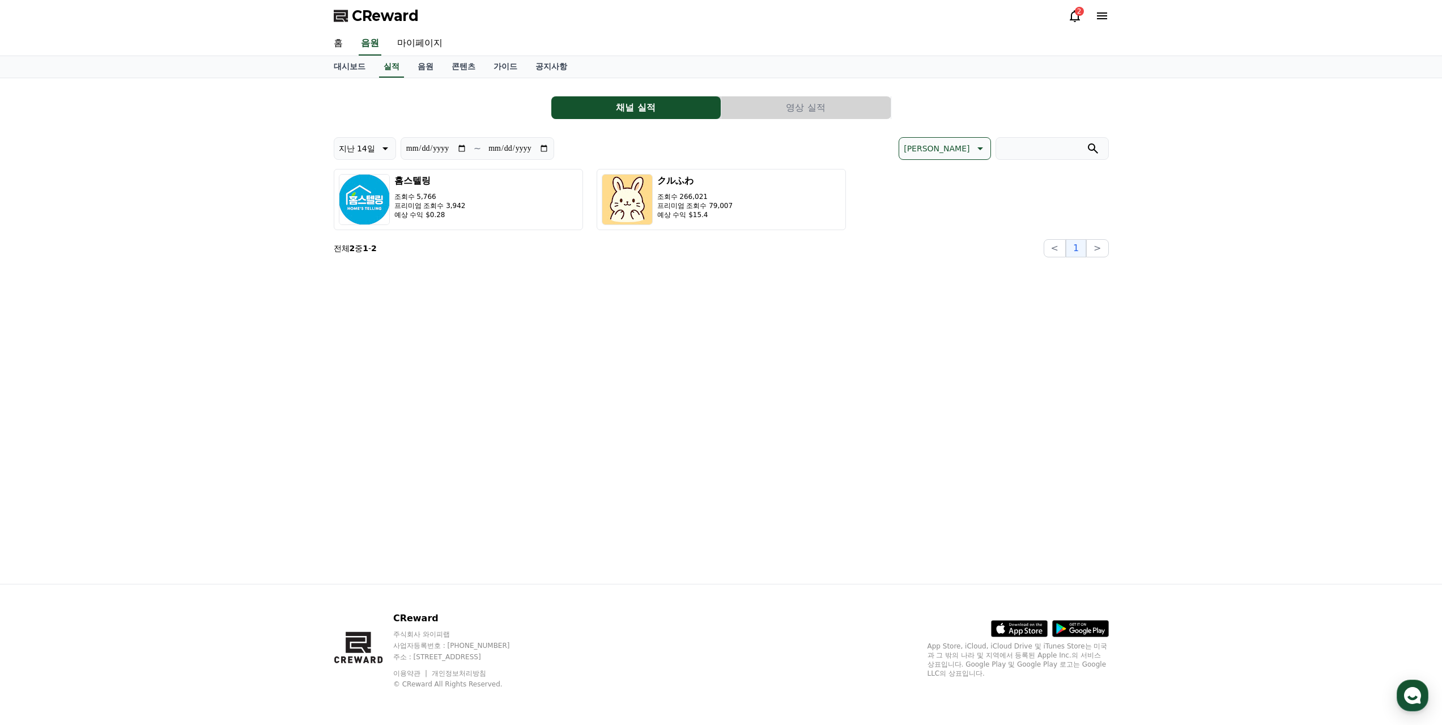
click at [837, 110] on button "영상 실적" at bounding box center [805, 107] width 169 height 23
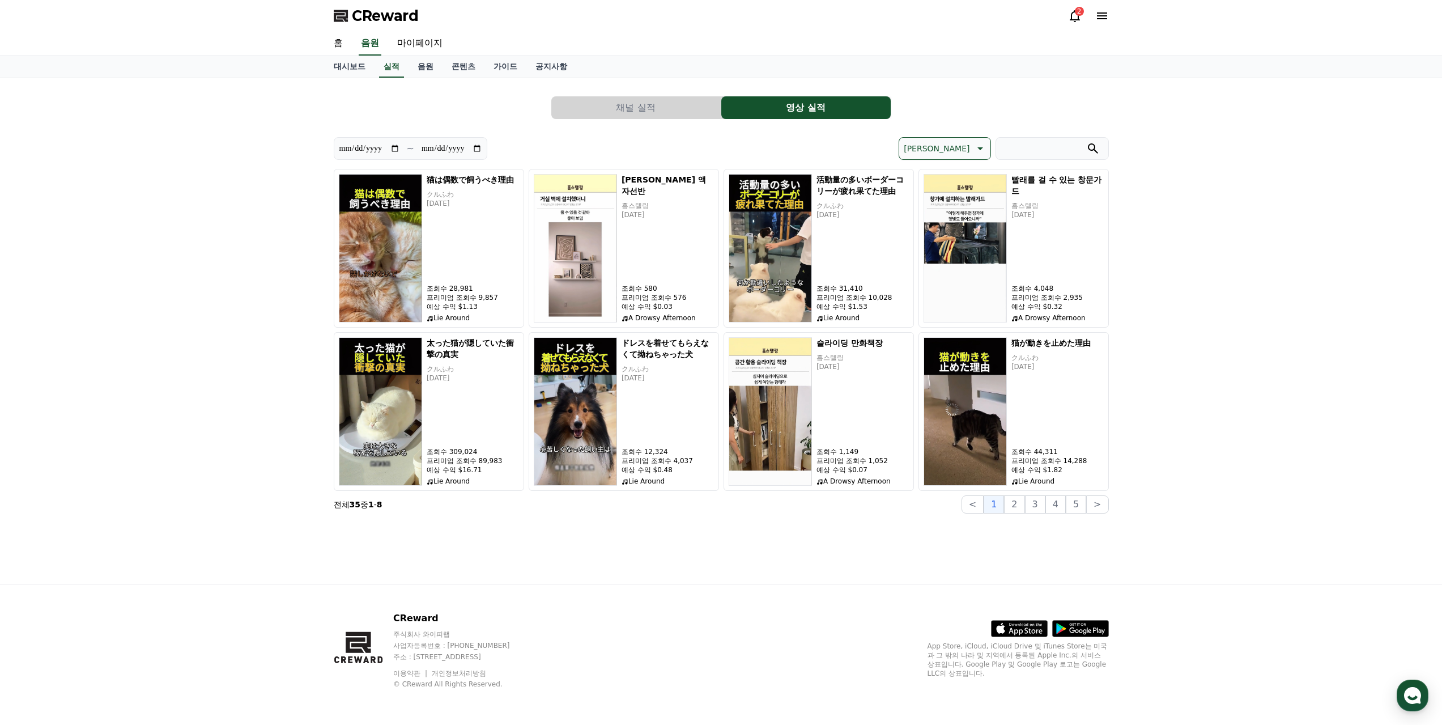
click at [660, 111] on button "채널 실적" at bounding box center [635, 107] width 169 height 23
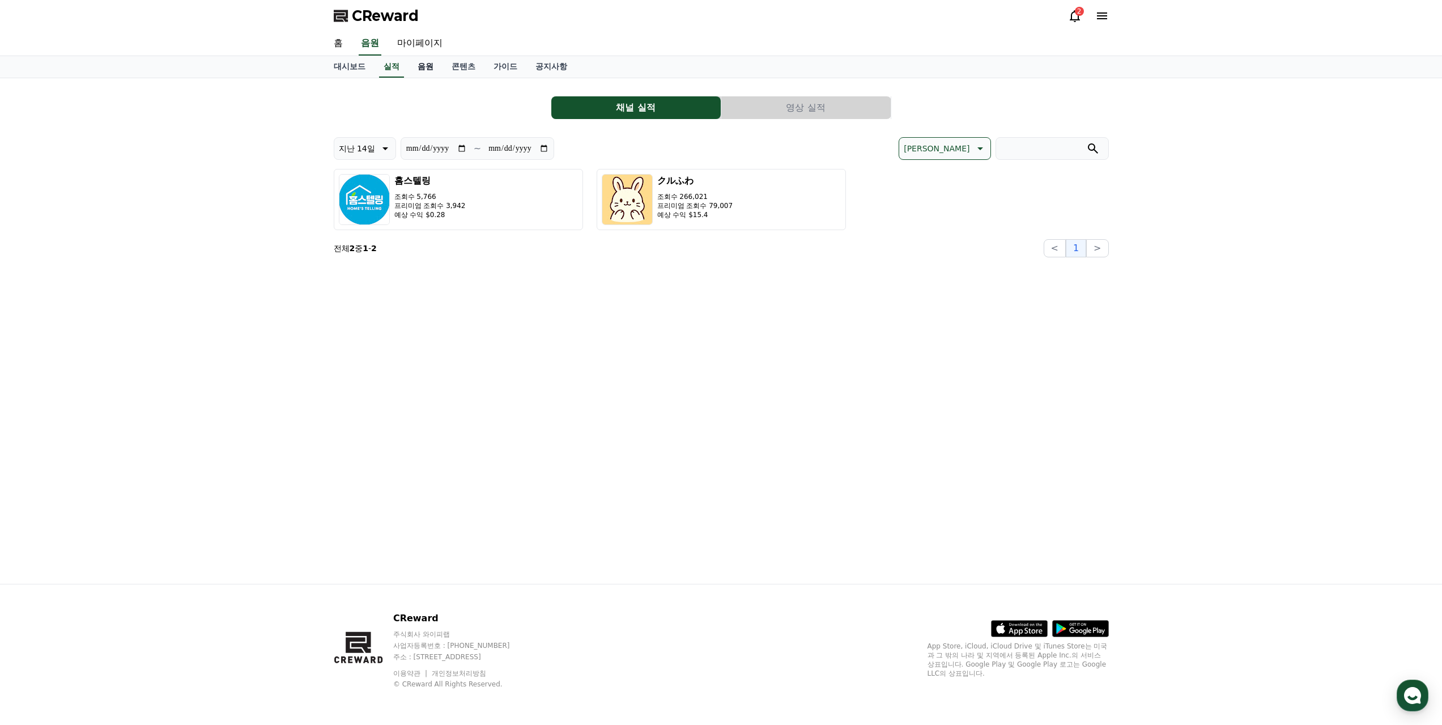
click at [419, 69] on link "음원" at bounding box center [425, 67] width 34 height 22
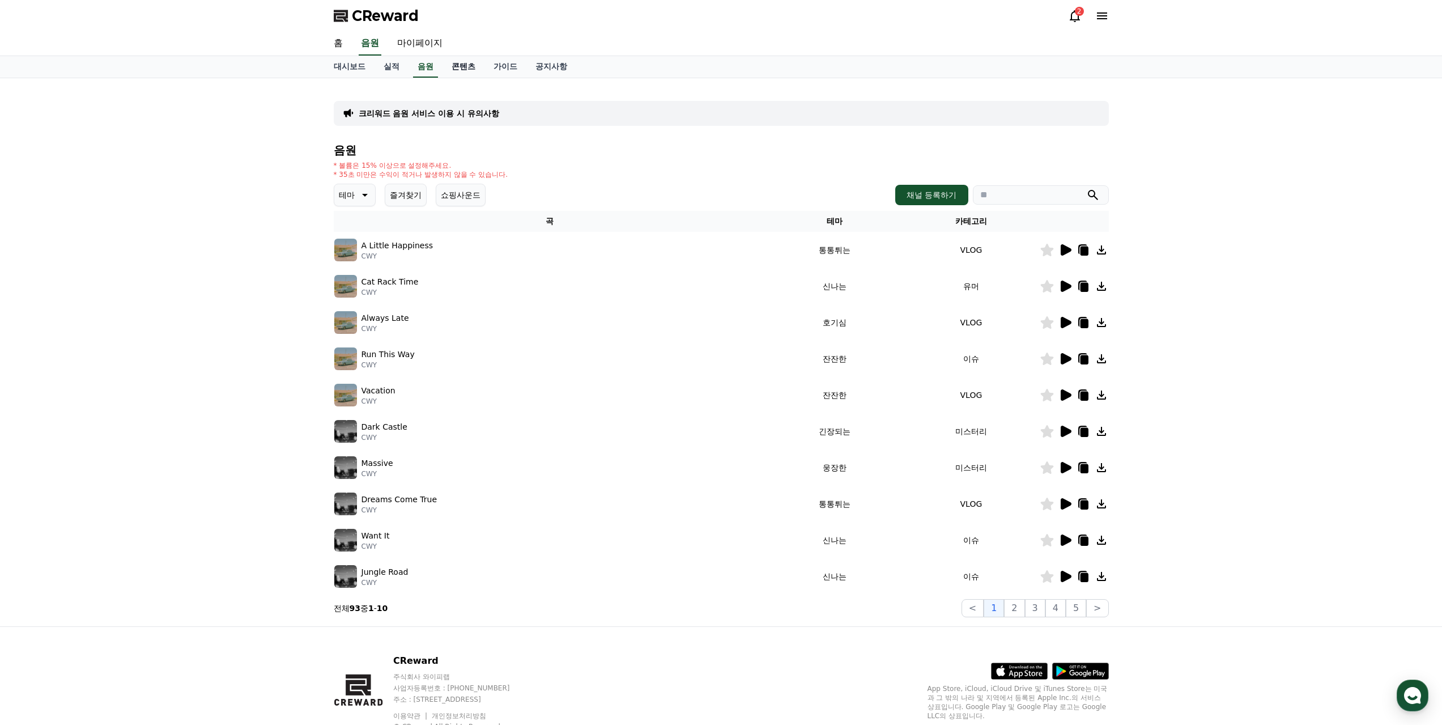
click at [453, 69] on link "콘텐츠" at bounding box center [463, 67] width 42 height 22
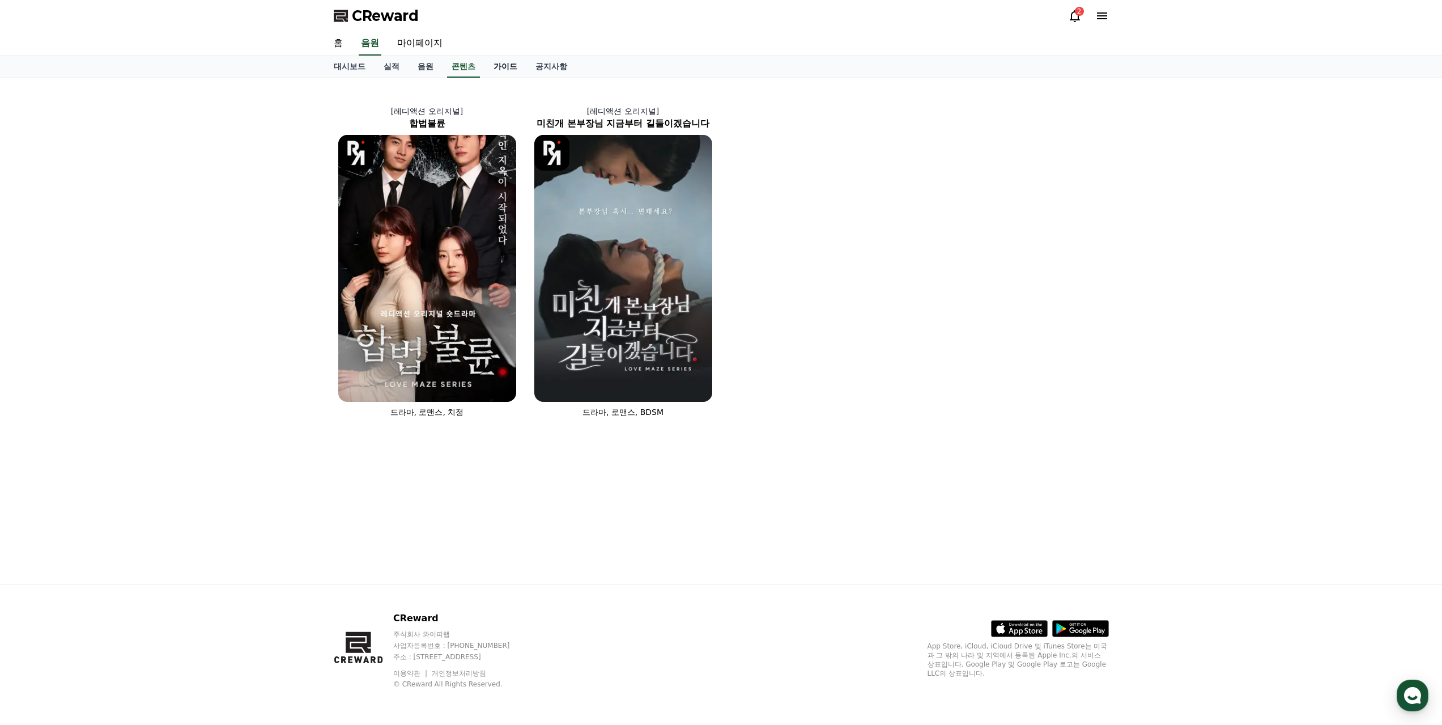
click at [512, 69] on link "가이드" at bounding box center [505, 67] width 42 height 22
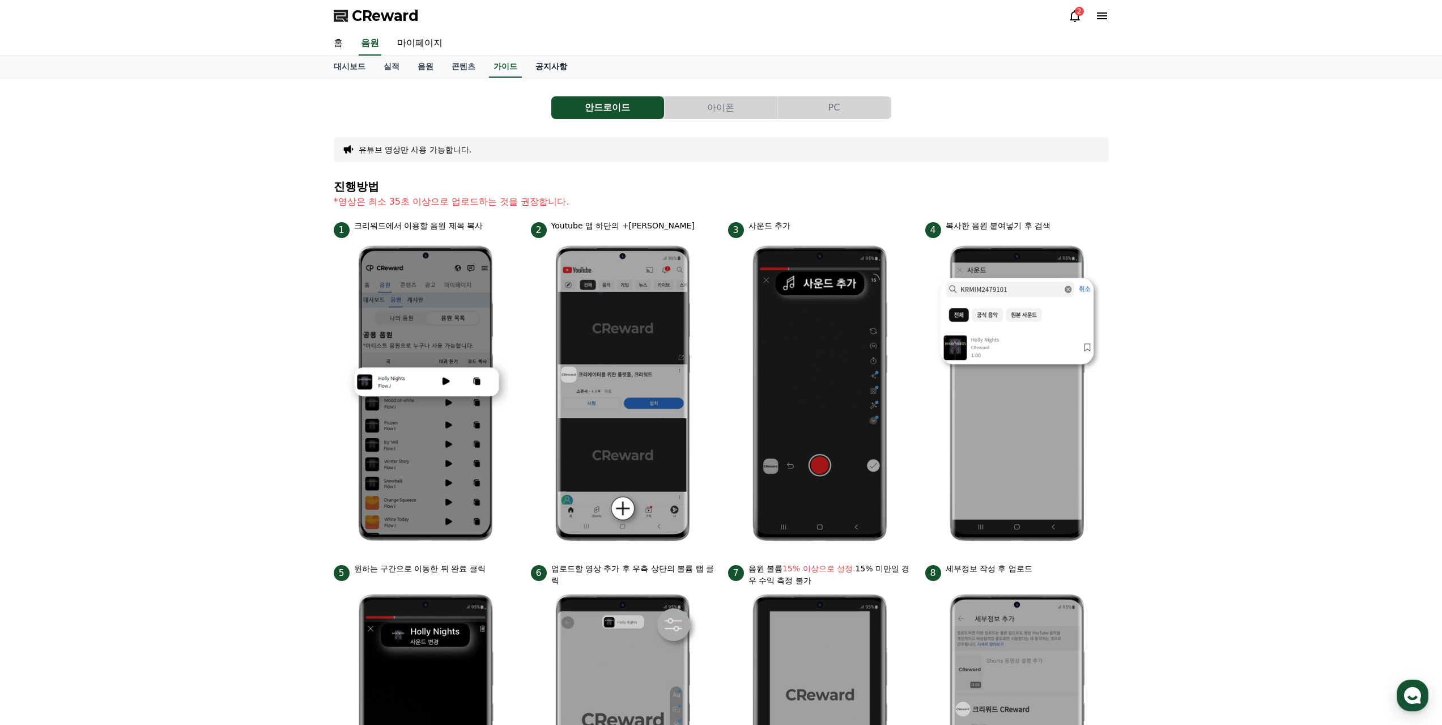
click at [541, 66] on link "공지사항" at bounding box center [551, 67] width 50 height 22
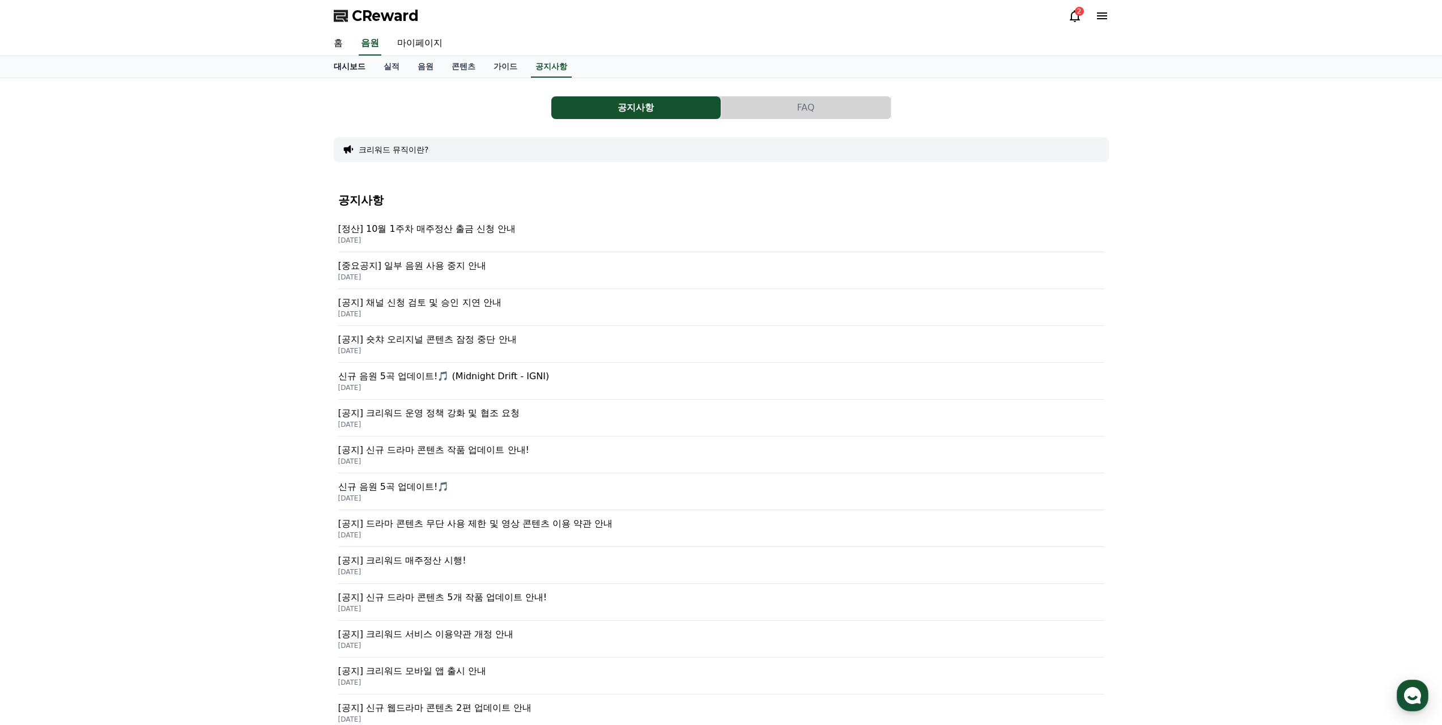
click at [339, 64] on link "대시보드" at bounding box center [350, 67] width 50 height 22
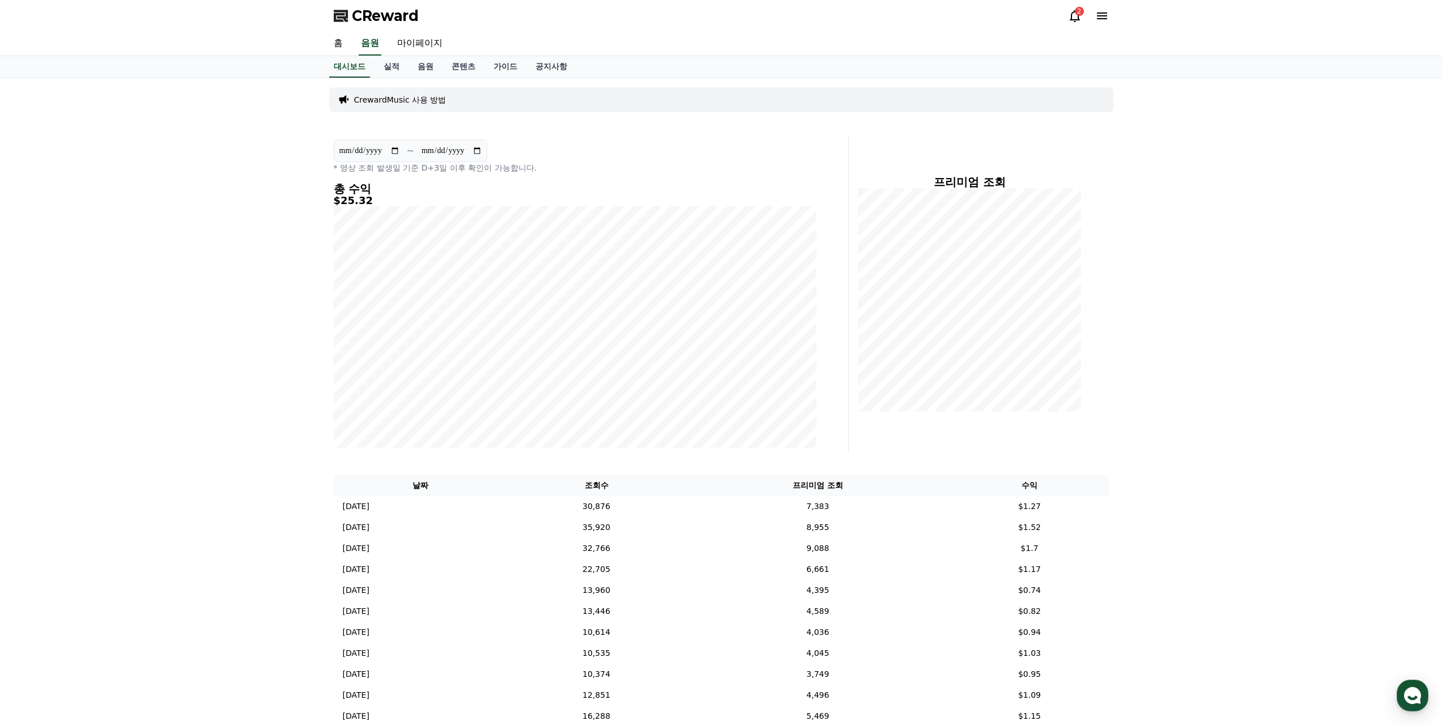
click at [1105, 17] on icon at bounding box center [1102, 16] width 14 height 14
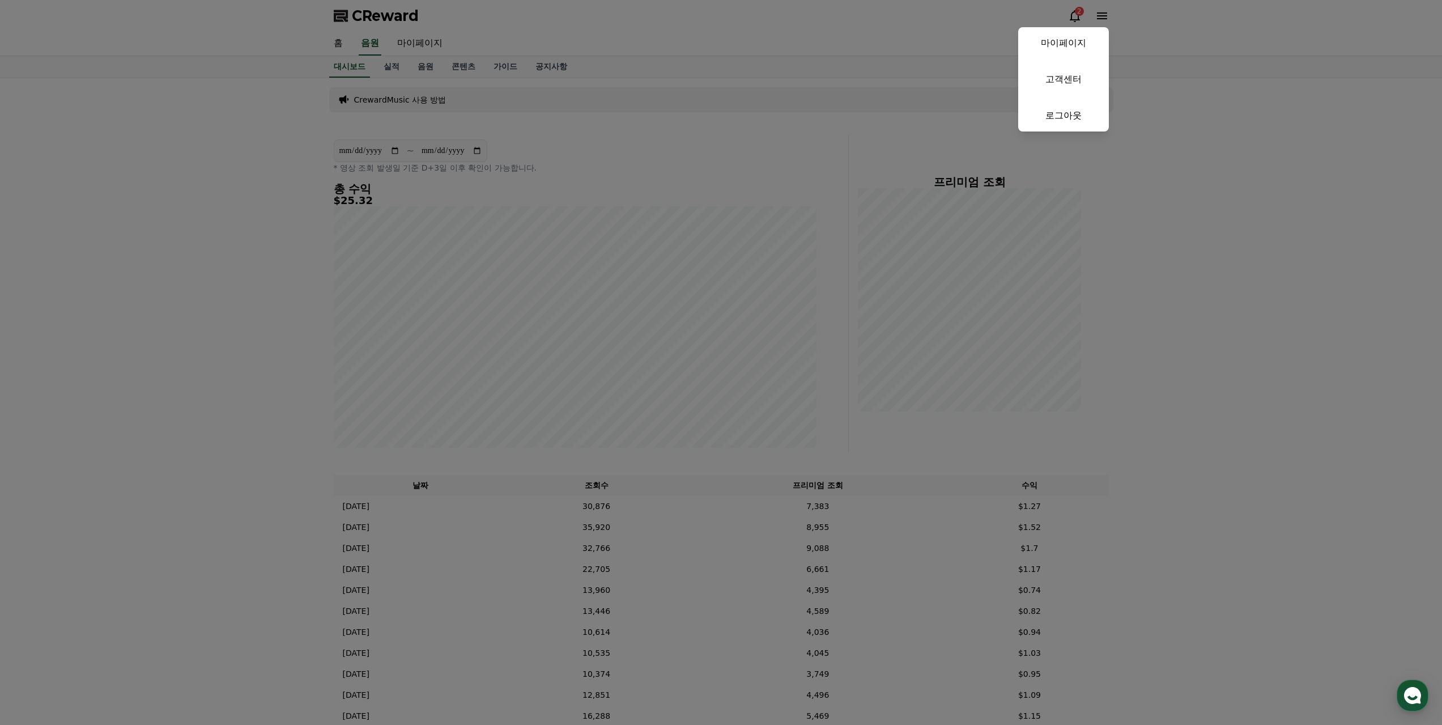
click at [1183, 73] on button "close" at bounding box center [721, 362] width 1442 height 725
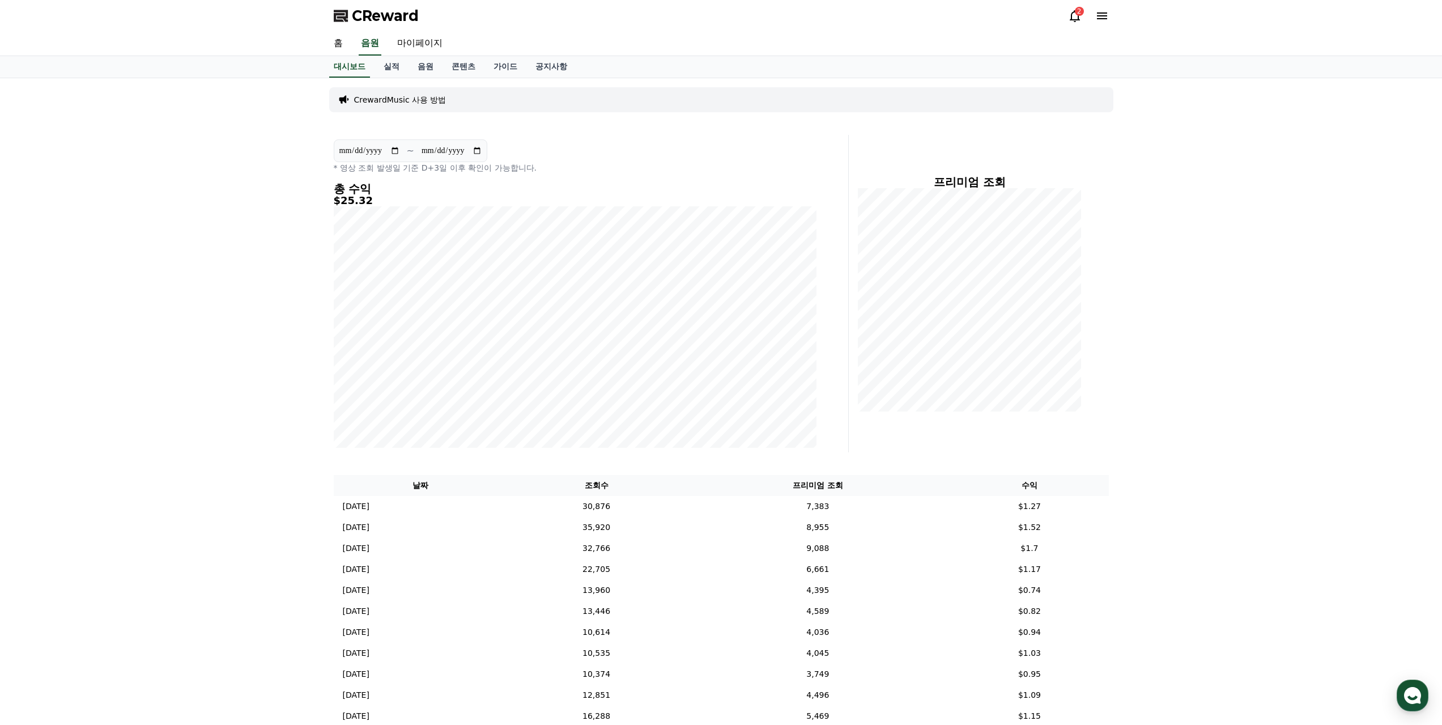
click at [411, 96] on p "CrewardMusic 사용 방법" at bounding box center [400, 99] width 92 height 11
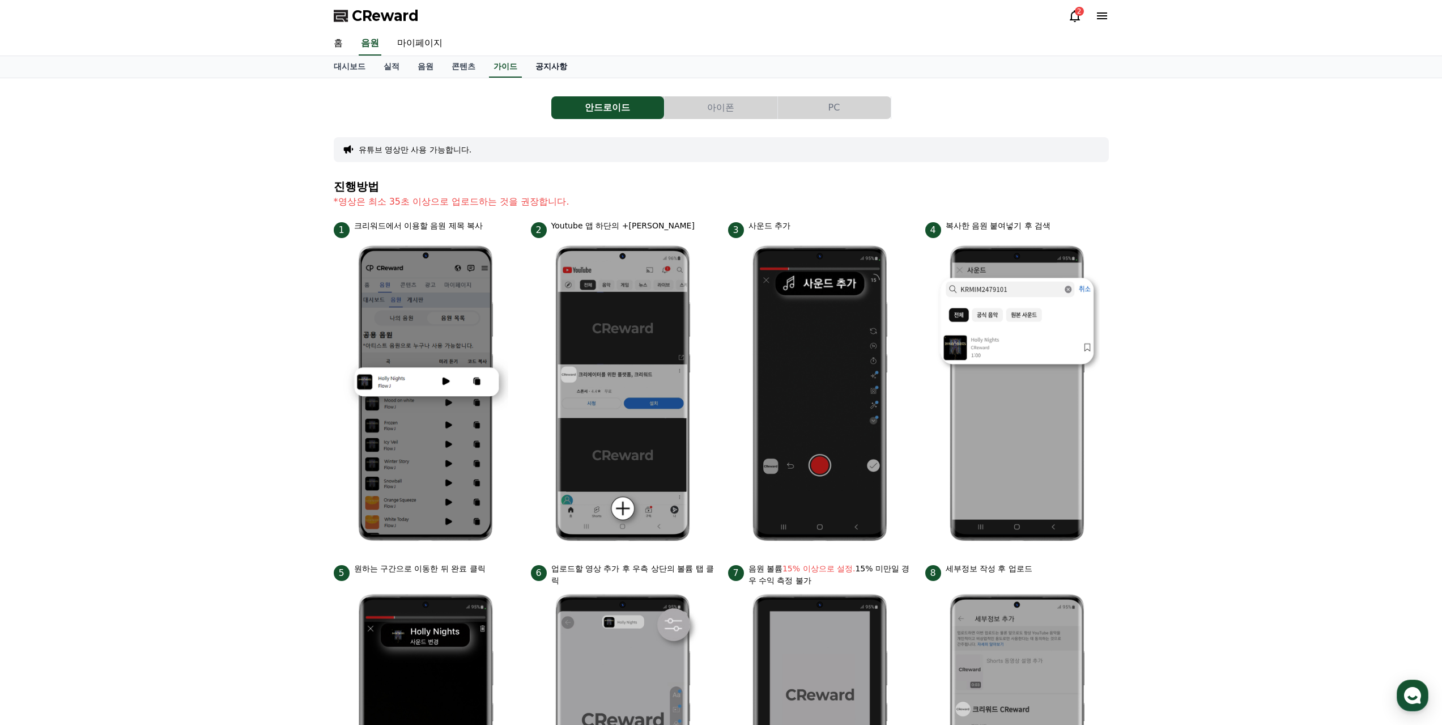
click at [547, 68] on link "공지사항" at bounding box center [551, 67] width 50 height 22
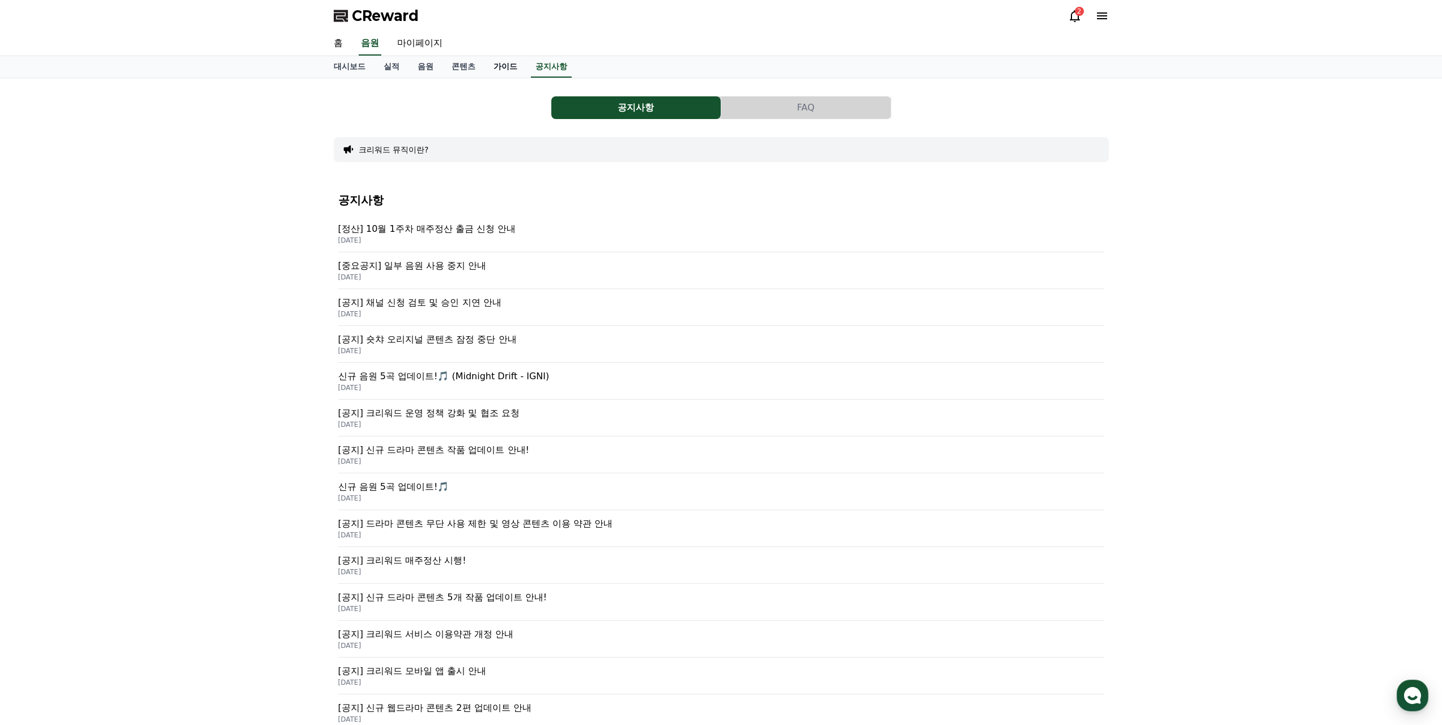
click at [505, 67] on link "가이드" at bounding box center [505, 67] width 42 height 22
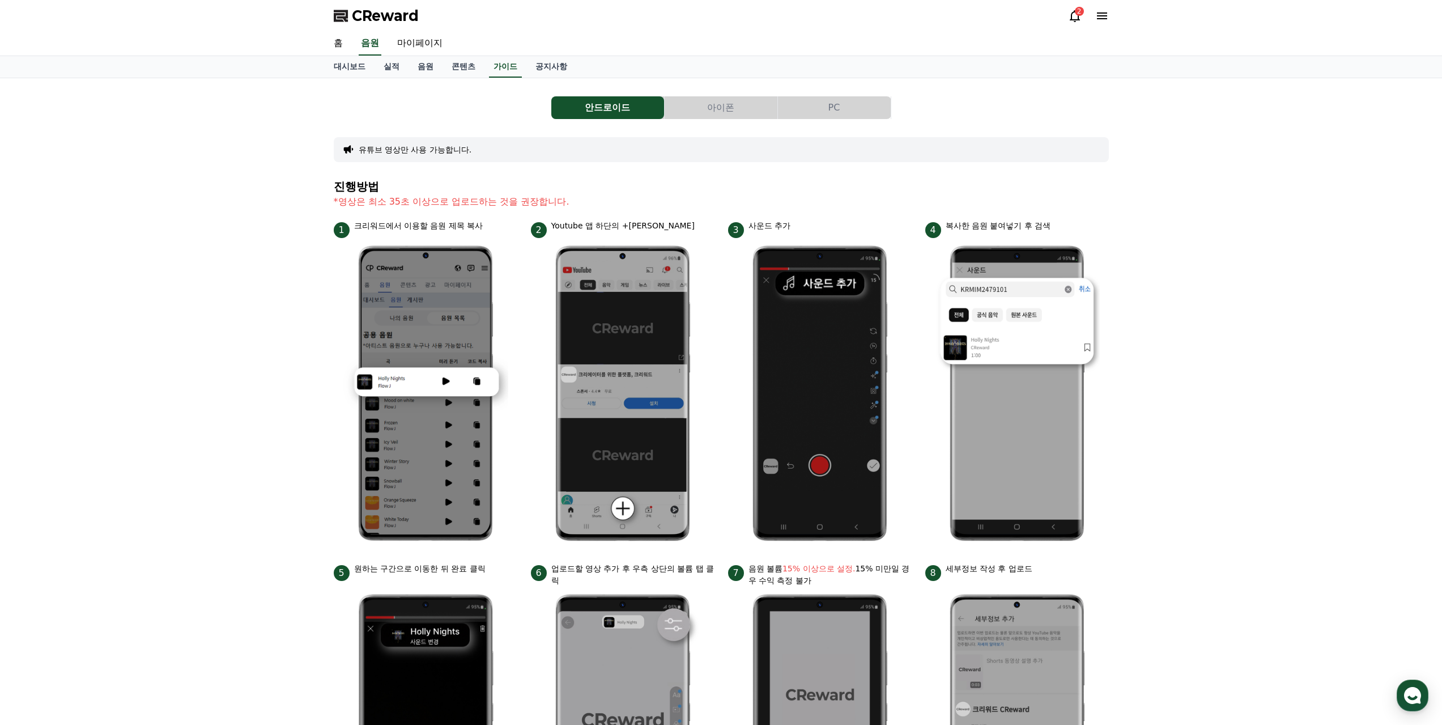
click at [531, 79] on div "안드로이드 아이폰 PC 유튜브 영상만 사용 가능합니다. 진행방법 *영상은 최소 35초 이상으로 업로드하는 것을 권장합니다. 1 크리워드에서 이…" at bounding box center [721, 492] width 793 height 828
click at [543, 73] on link "공지사항" at bounding box center [551, 67] width 50 height 22
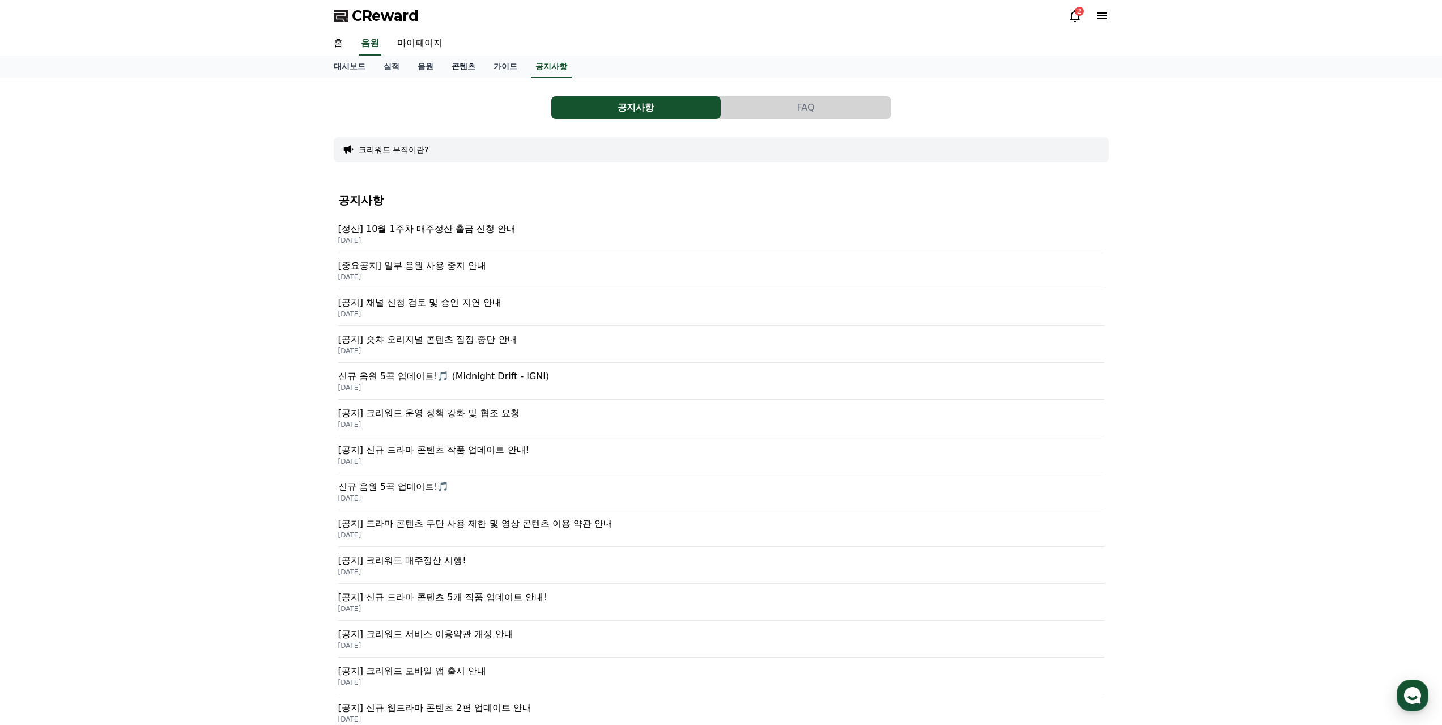
click at [459, 65] on link "콘텐츠" at bounding box center [463, 67] width 42 height 22
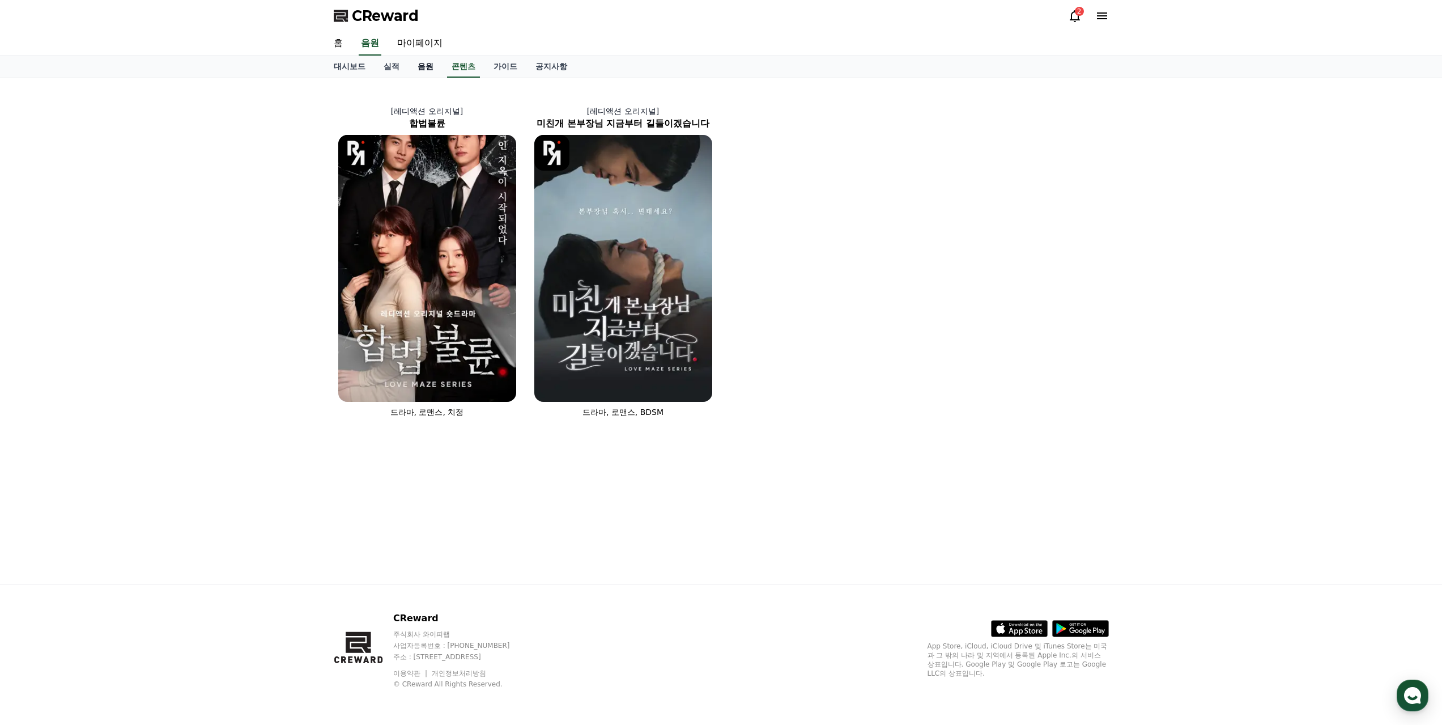
click at [418, 73] on link "음원" at bounding box center [425, 67] width 34 height 22
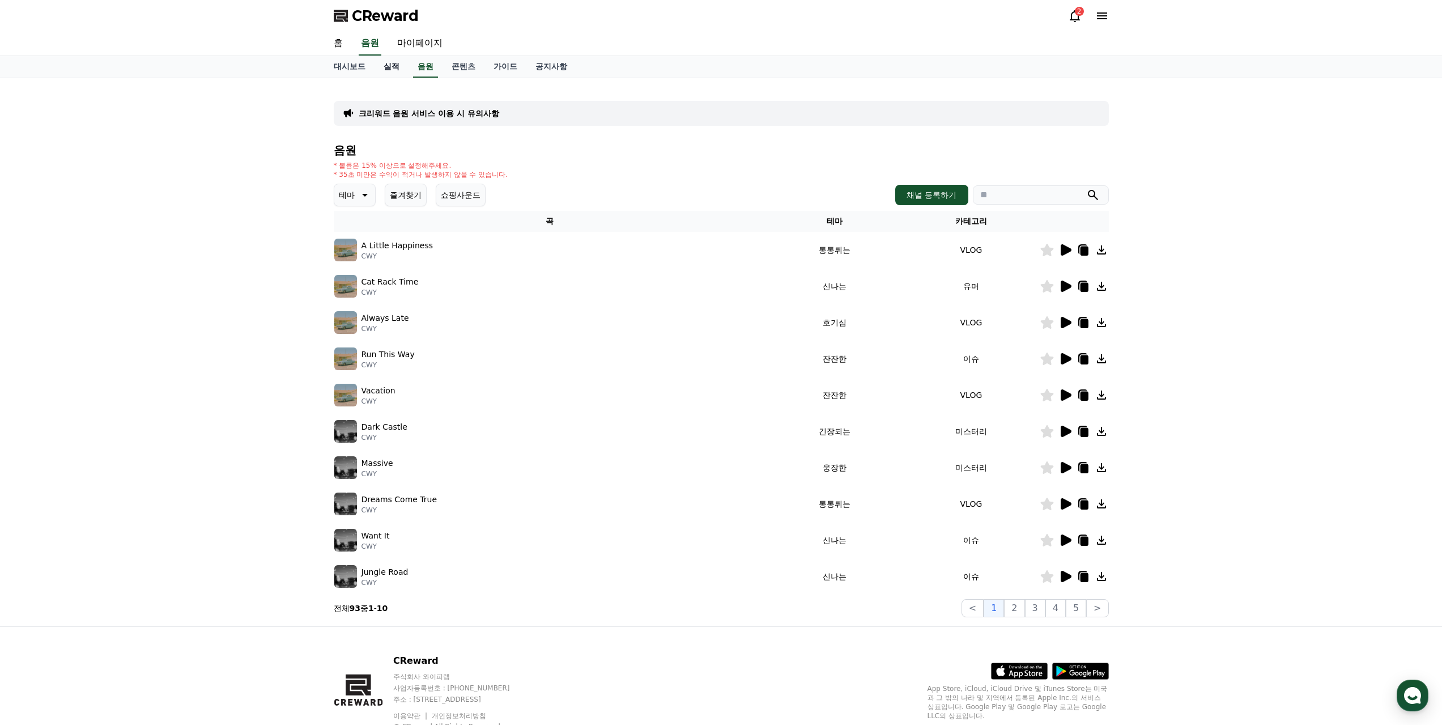
click at [395, 73] on link "실적" at bounding box center [391, 67] width 34 height 22
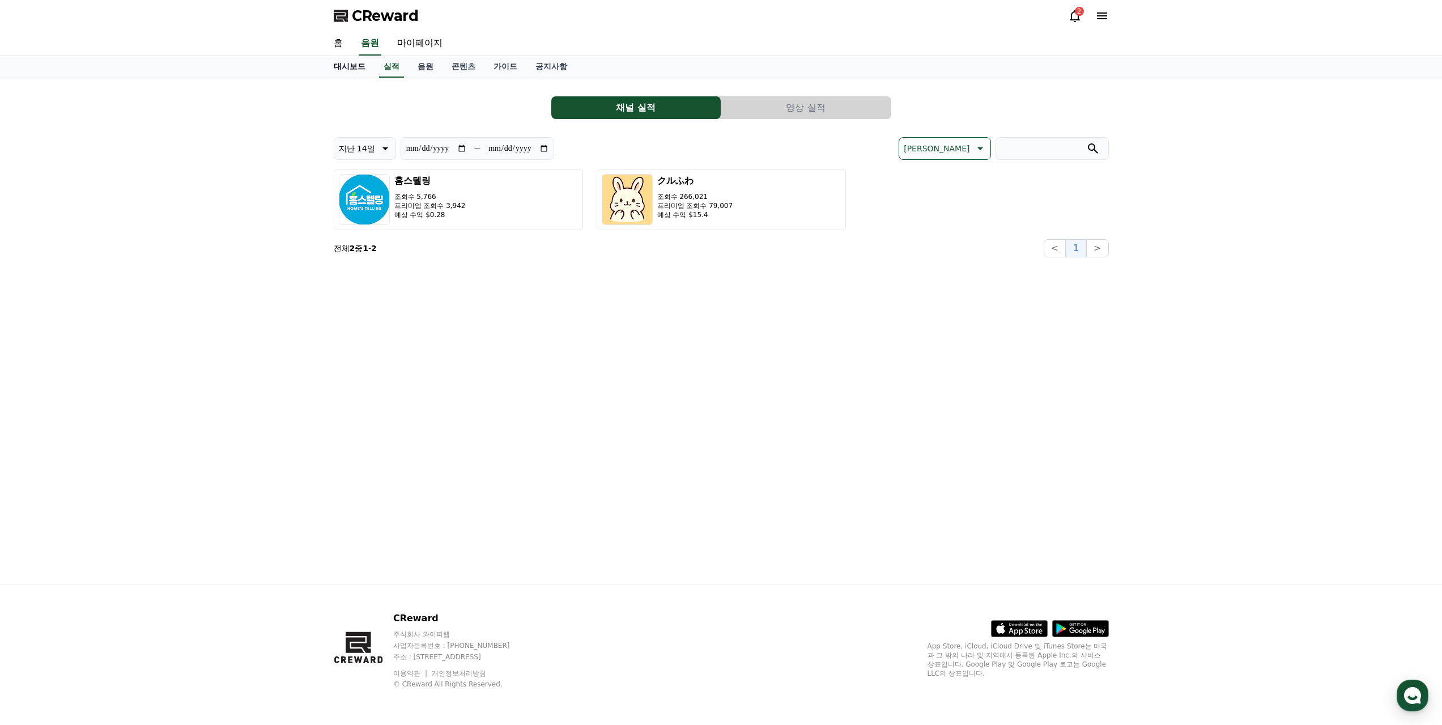
click at [355, 67] on link "대시보드" at bounding box center [350, 67] width 50 height 22
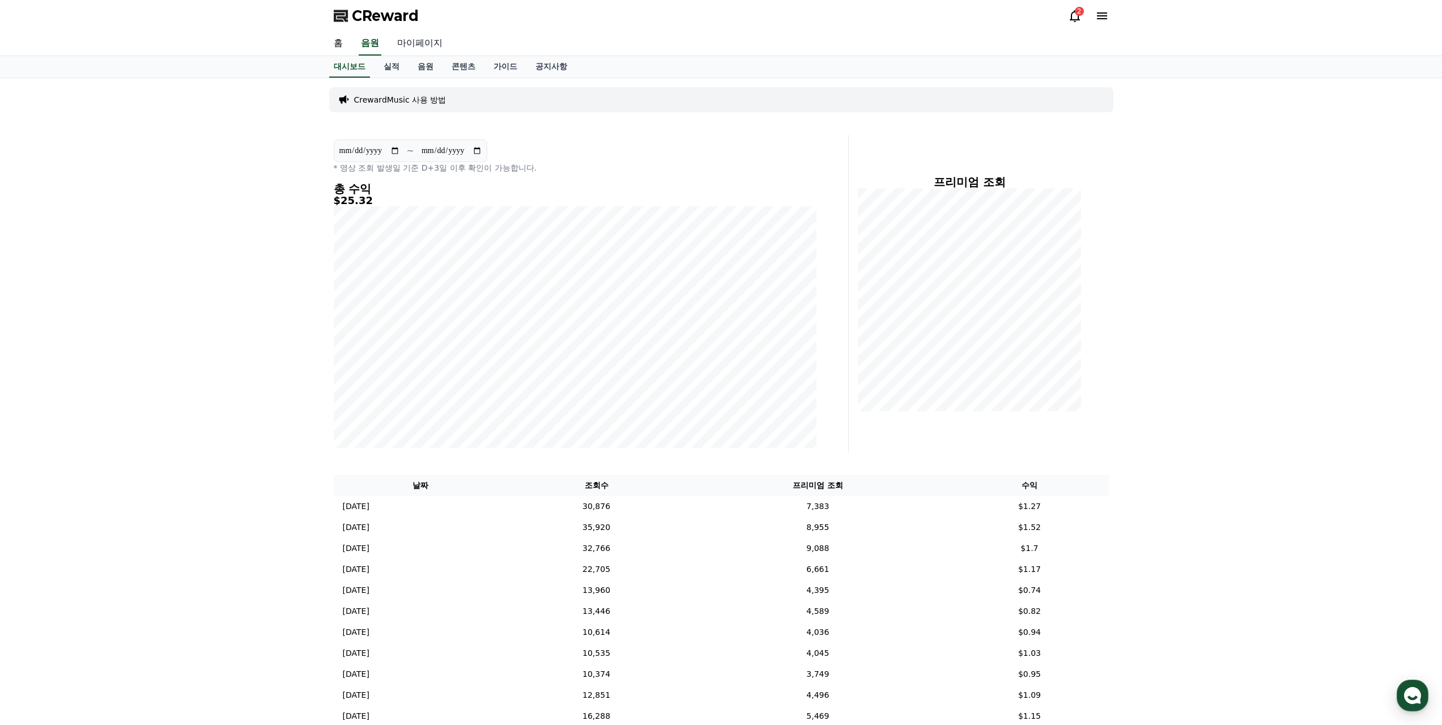
click at [423, 44] on link "마이페이지" at bounding box center [419, 44] width 63 height 24
select select "**********"
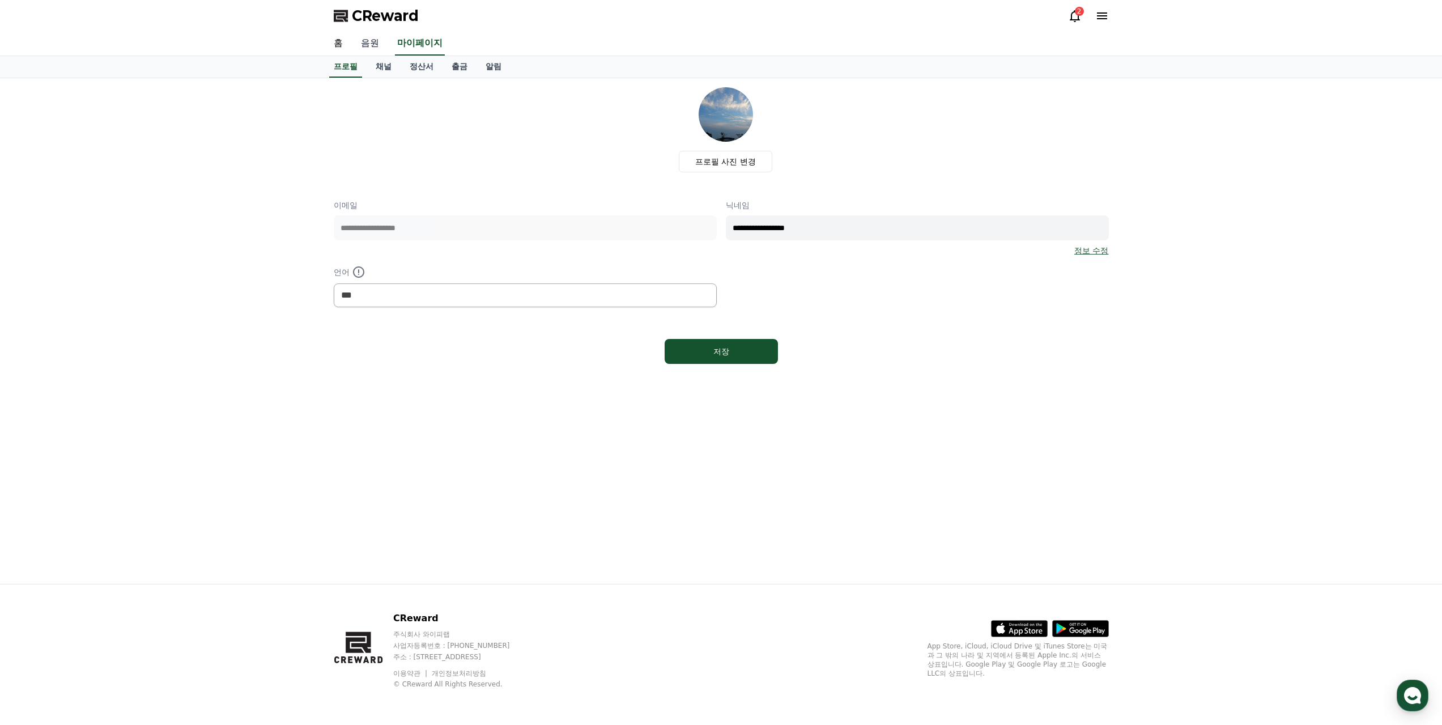
click at [374, 41] on link "음원" at bounding box center [370, 44] width 36 height 24
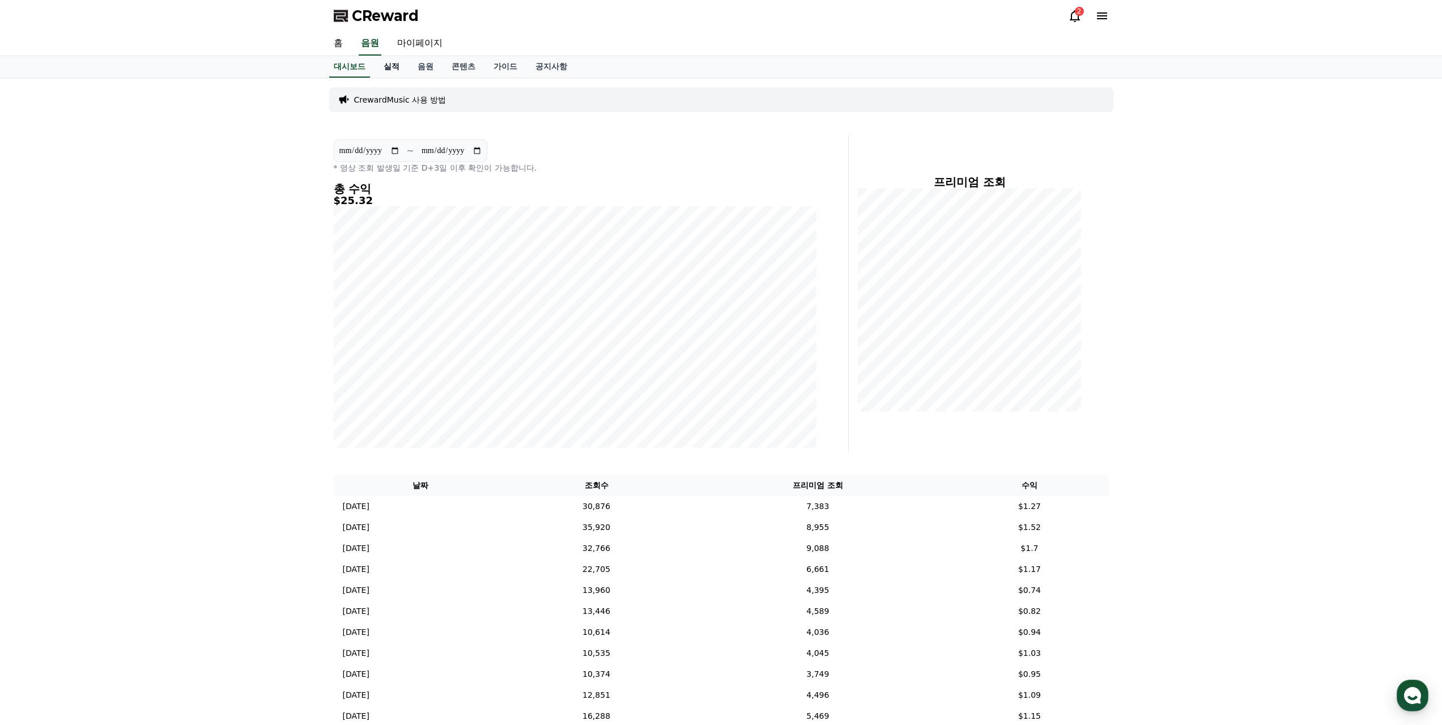
click at [390, 71] on link "실적" at bounding box center [391, 67] width 34 height 22
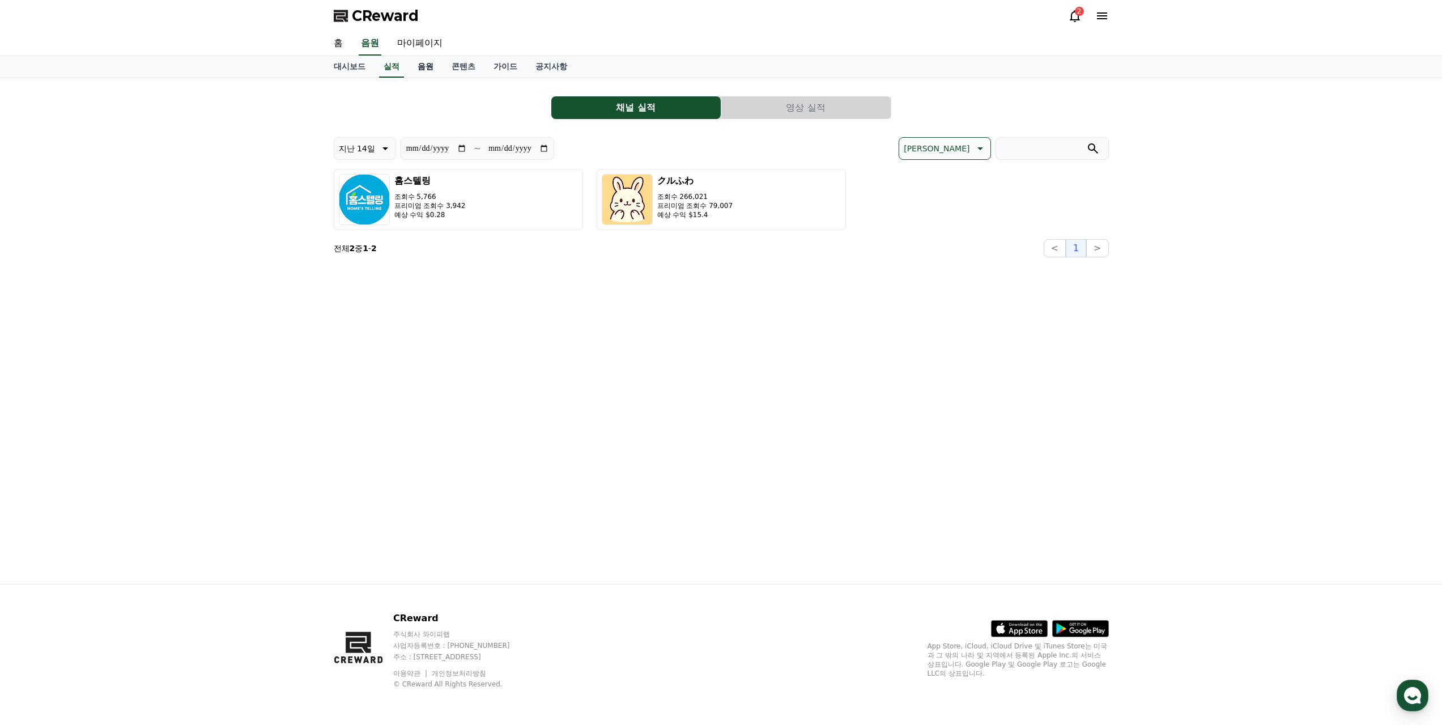
click at [425, 65] on link "음원" at bounding box center [425, 67] width 34 height 22
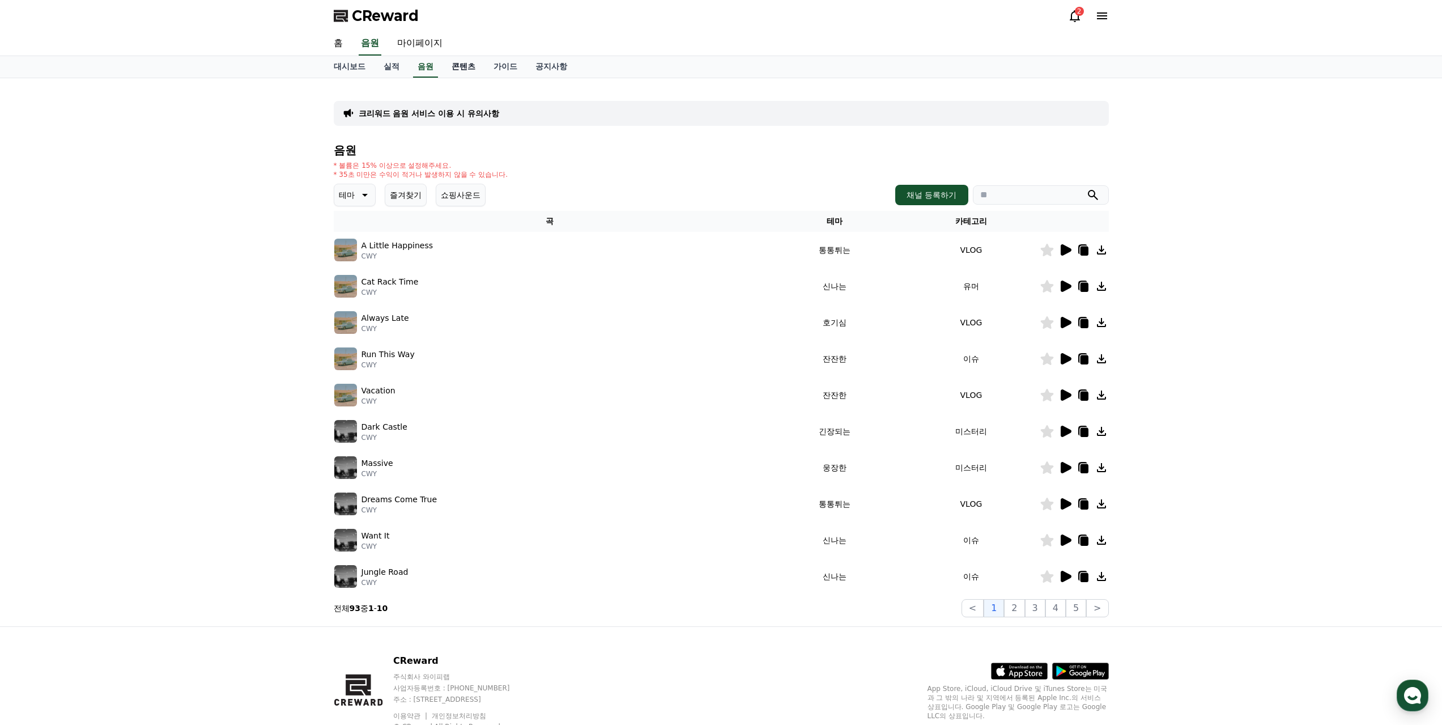
click at [459, 67] on link "콘텐츠" at bounding box center [463, 67] width 42 height 22
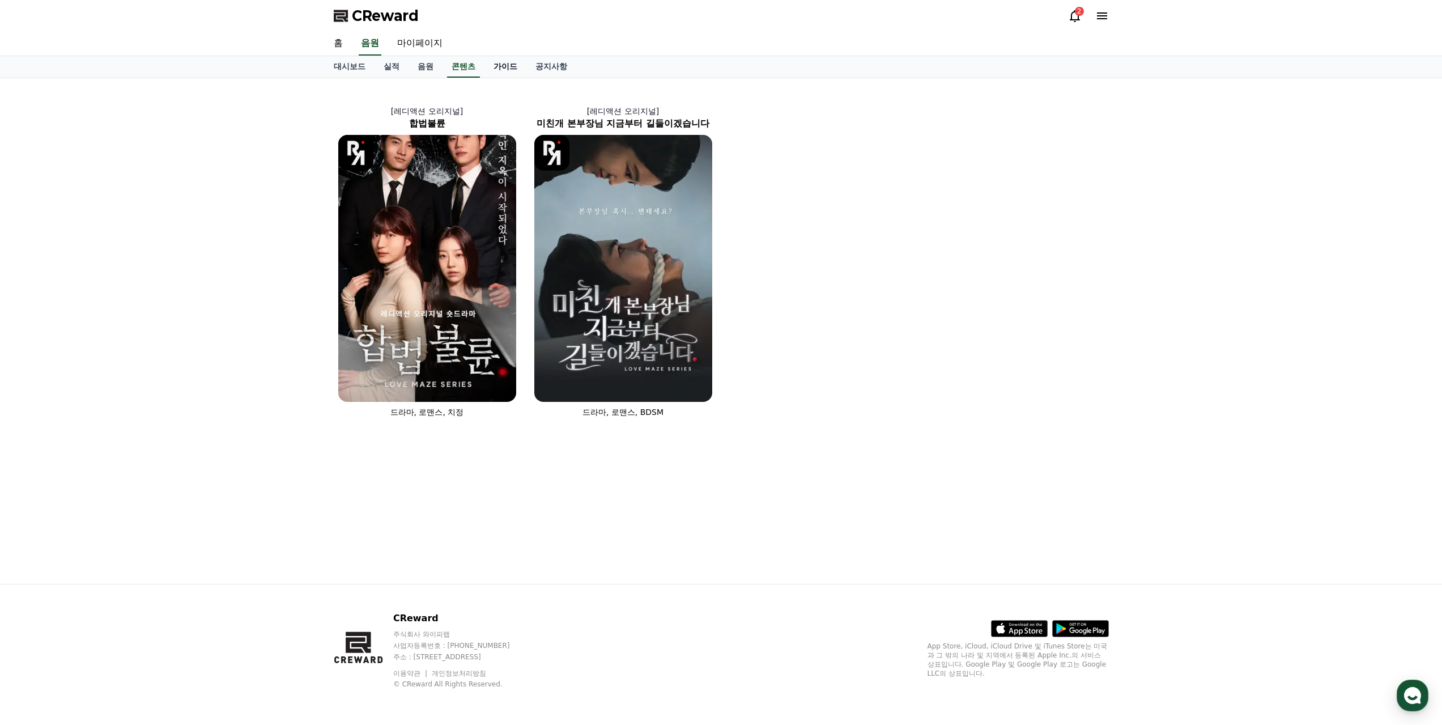
click at [488, 67] on link "가이드" at bounding box center [505, 67] width 42 height 22
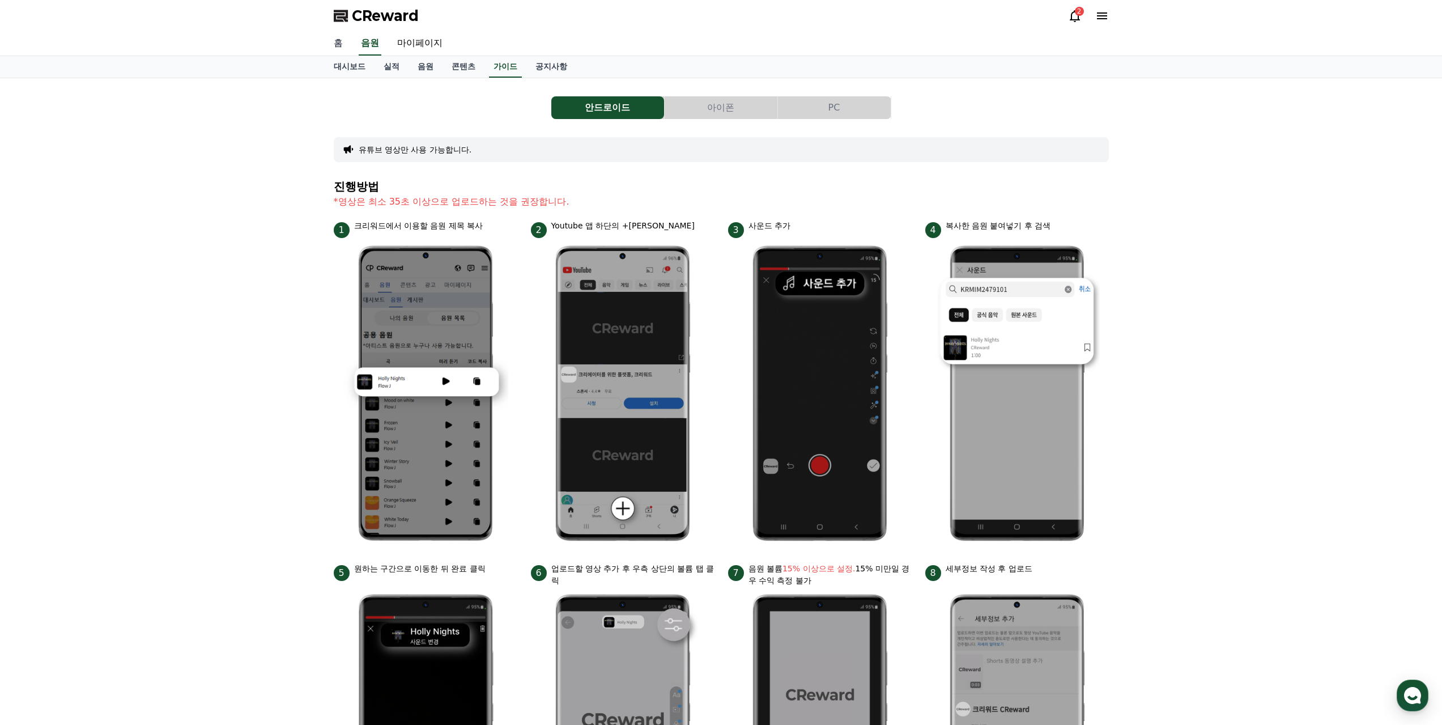
click at [346, 40] on link "홈" at bounding box center [338, 44] width 27 height 24
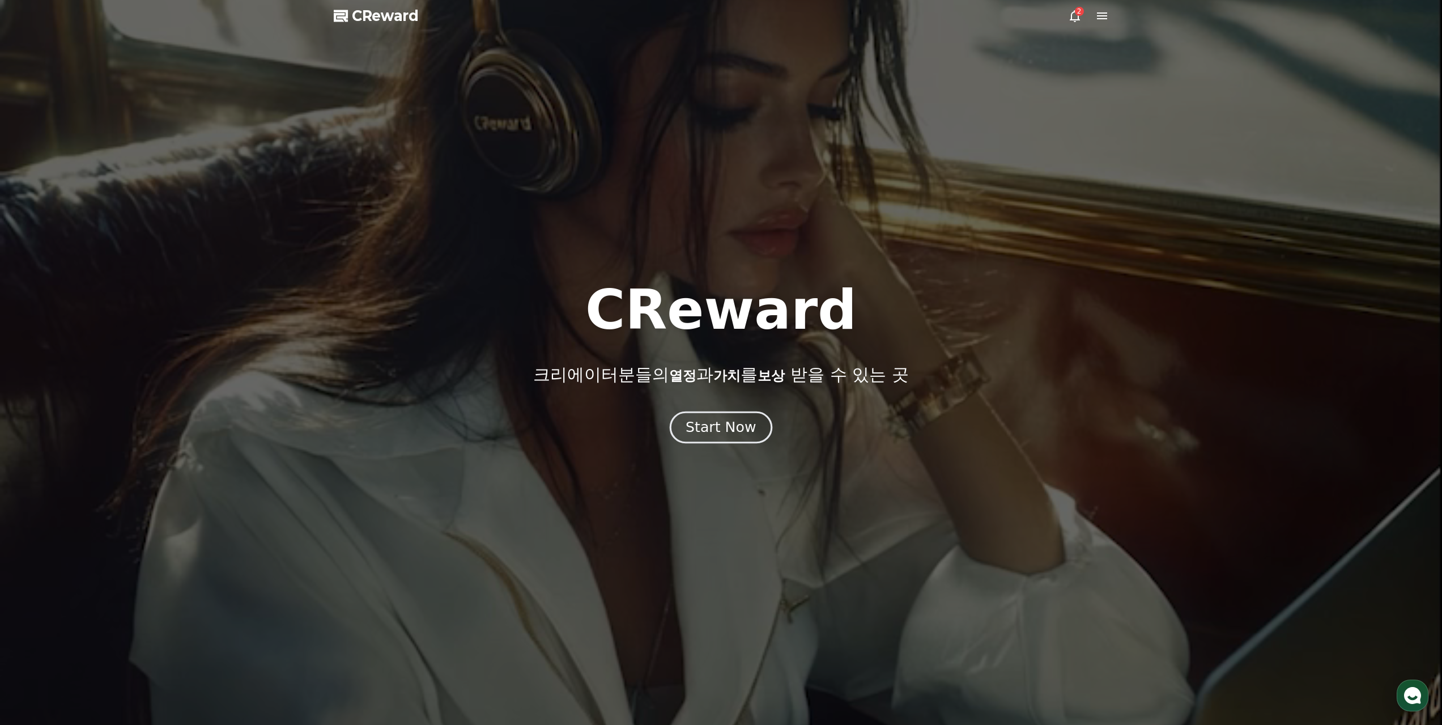
click at [745, 425] on div "Start Now" at bounding box center [721, 427] width 70 height 19
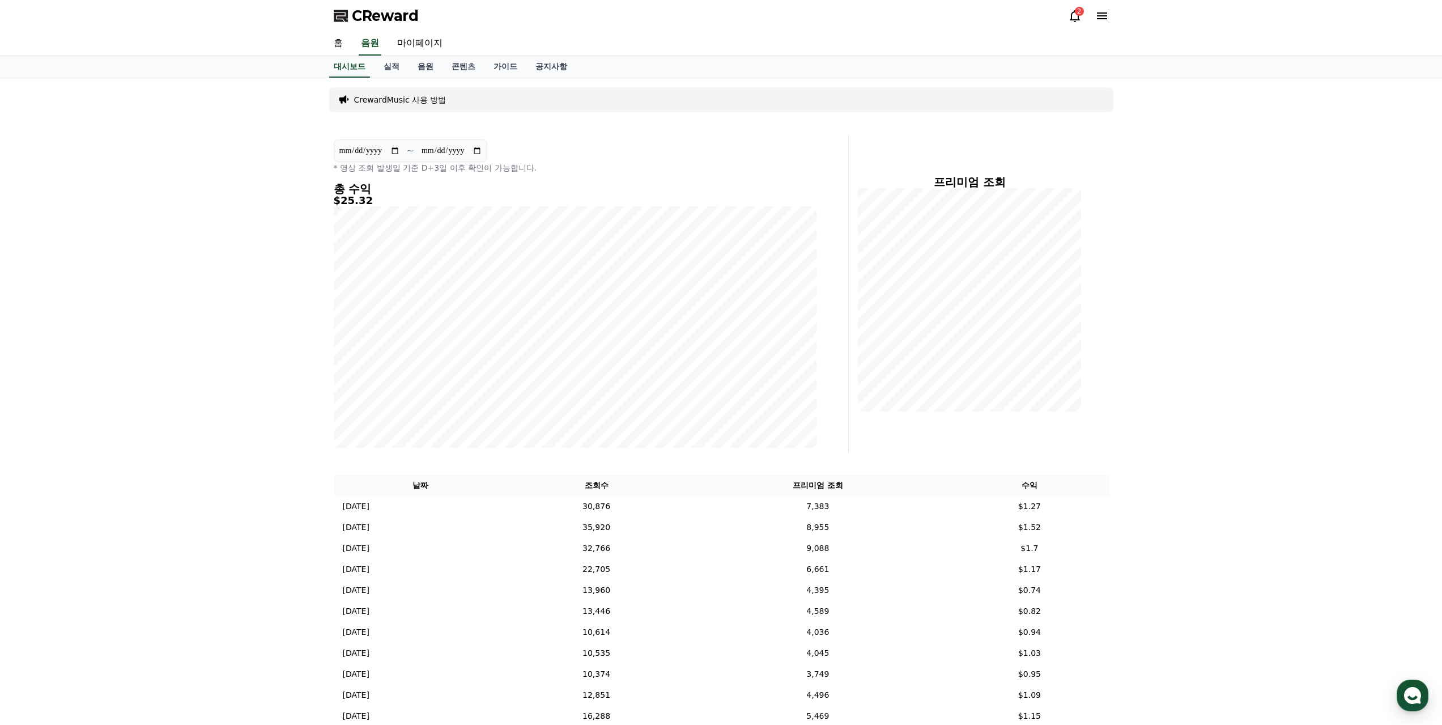
click at [1071, 18] on icon at bounding box center [1075, 16] width 10 height 12
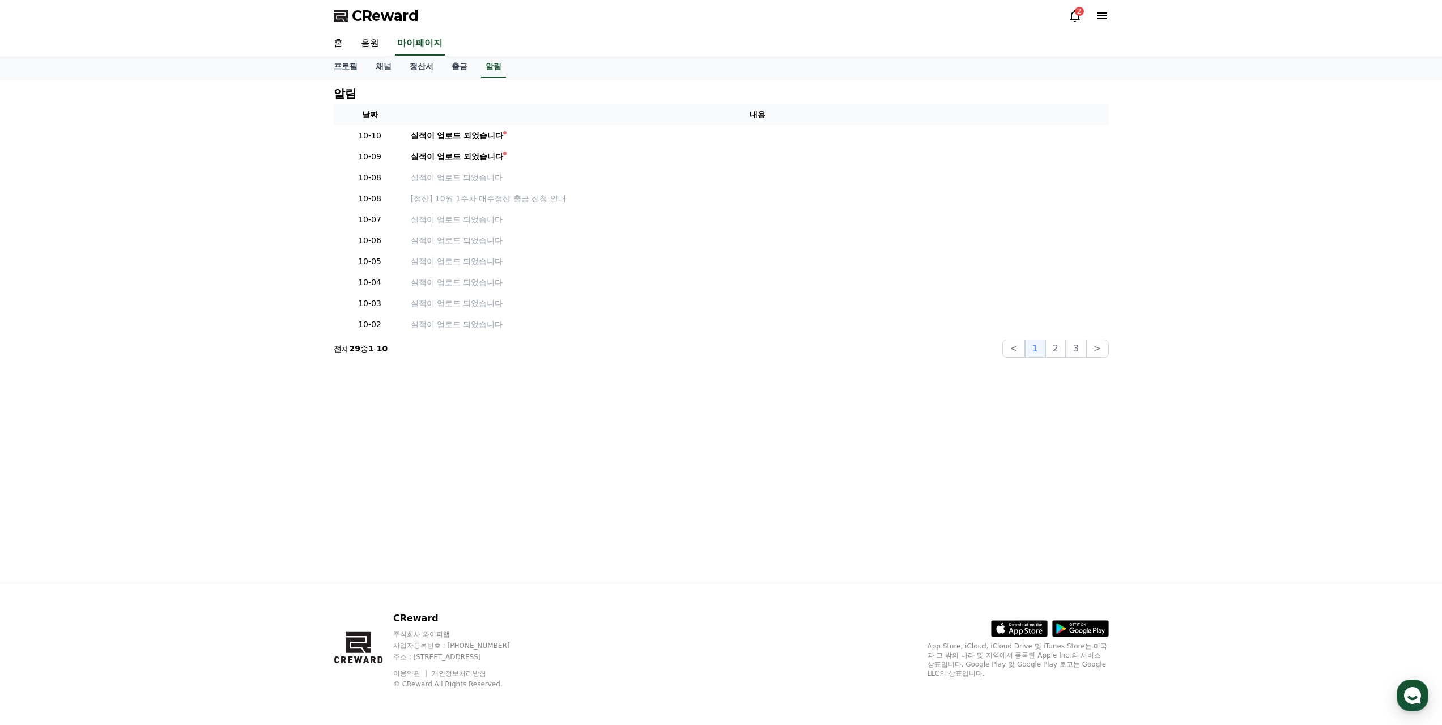
click at [1099, 14] on icon at bounding box center [1102, 15] width 10 height 7
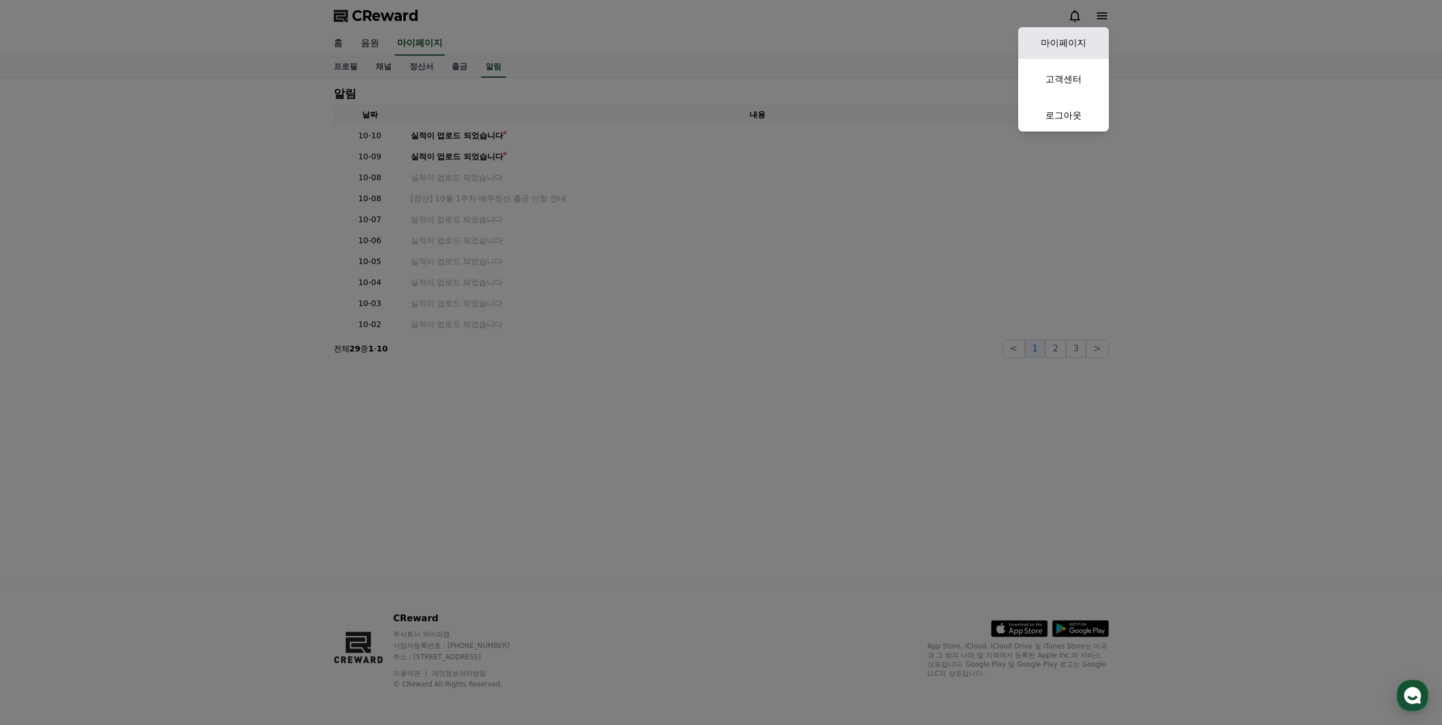
click at [1066, 41] on link "마이페이지" at bounding box center [1063, 43] width 91 height 32
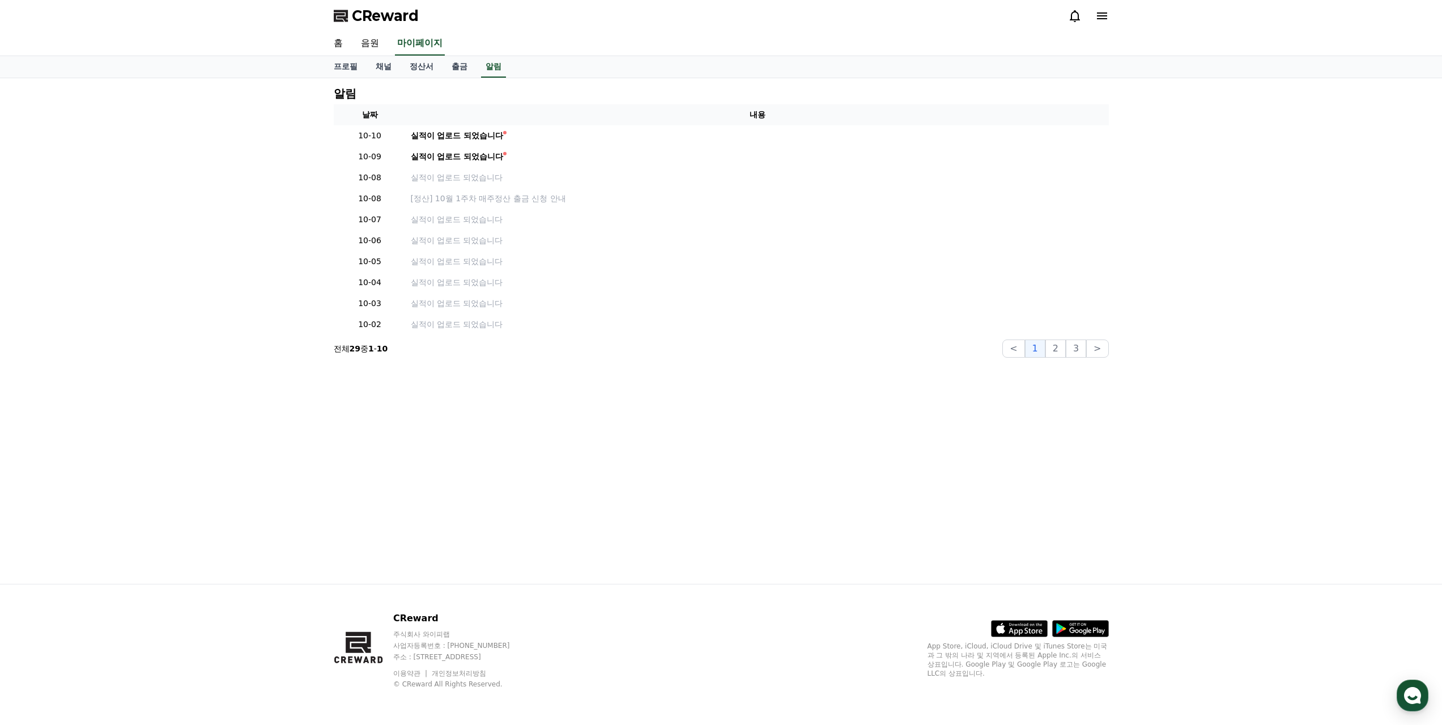
select select "**********"
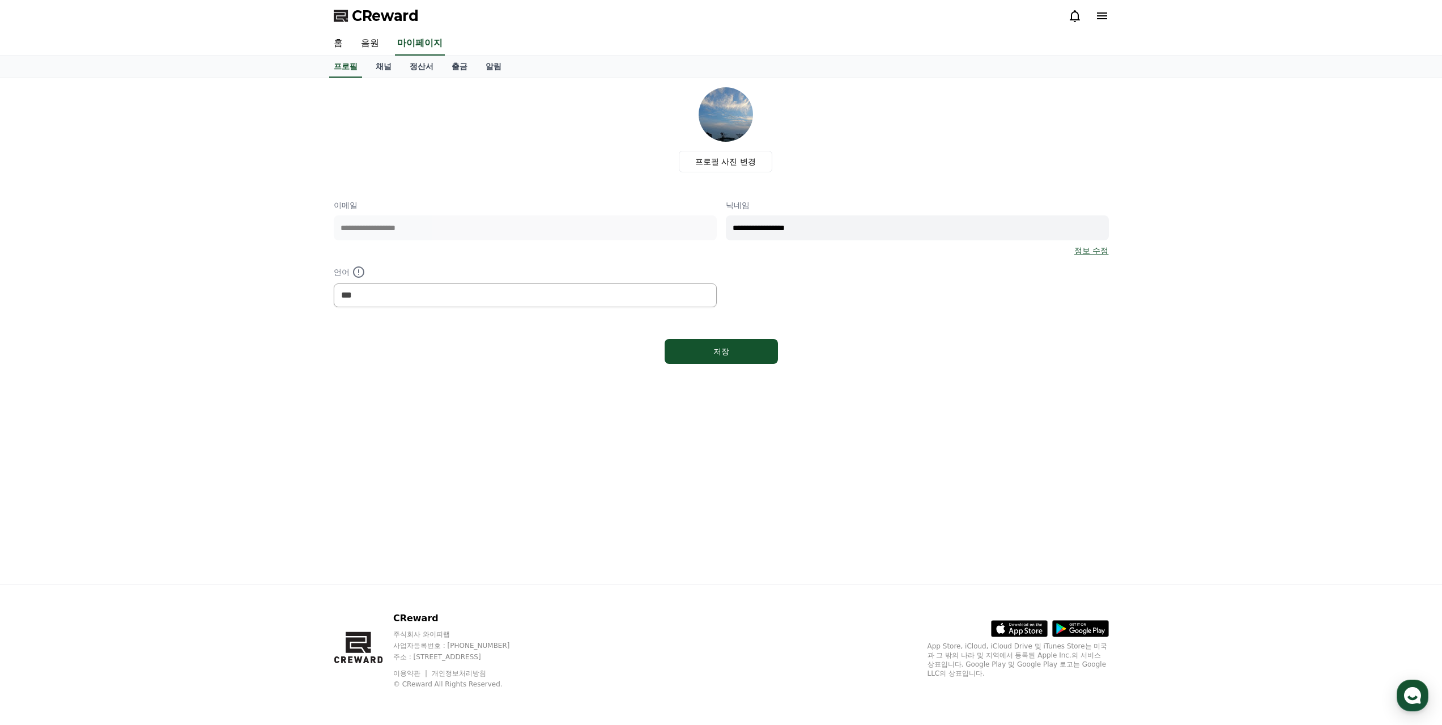
click at [526, 165] on div "프로필 사진 변경" at bounding box center [726, 129] width 766 height 85
click at [387, 71] on link "채널" at bounding box center [384, 67] width 34 height 22
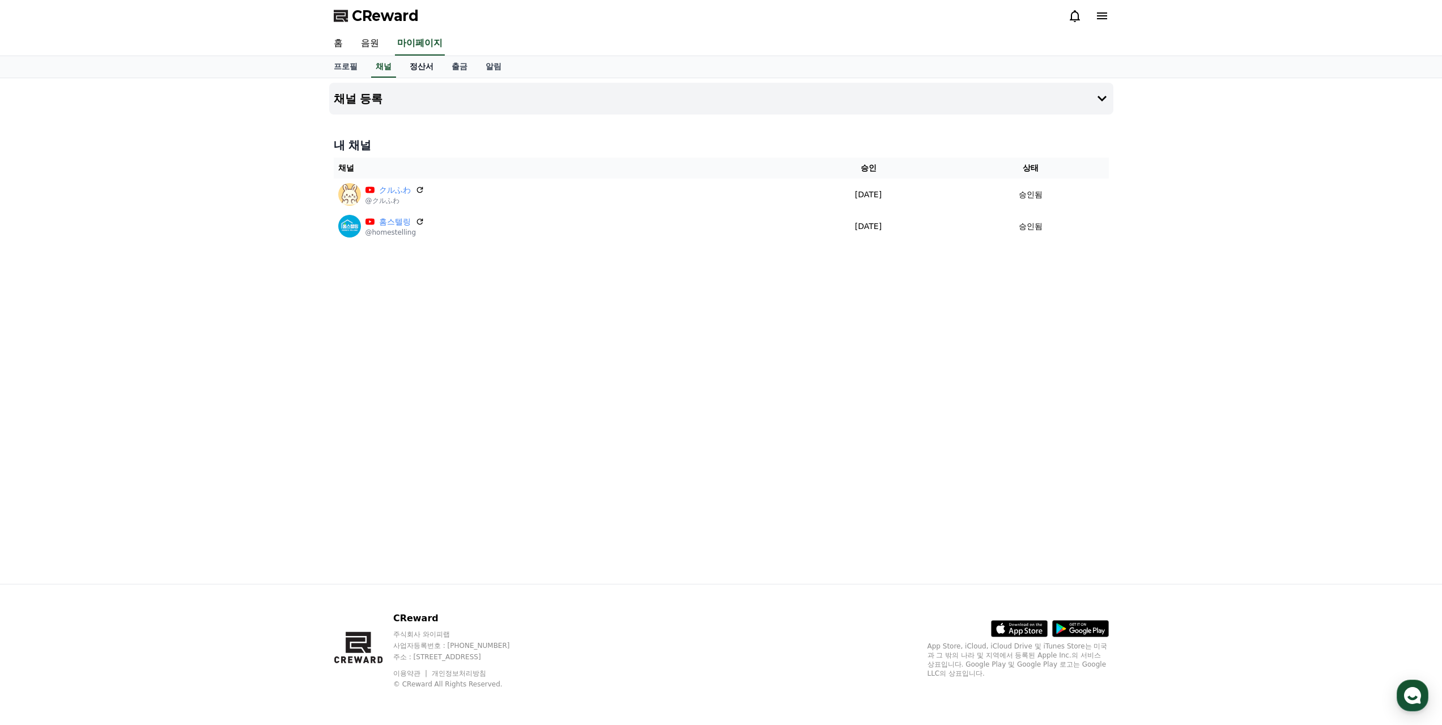
click at [417, 66] on link "정산서" at bounding box center [422, 67] width 42 height 22
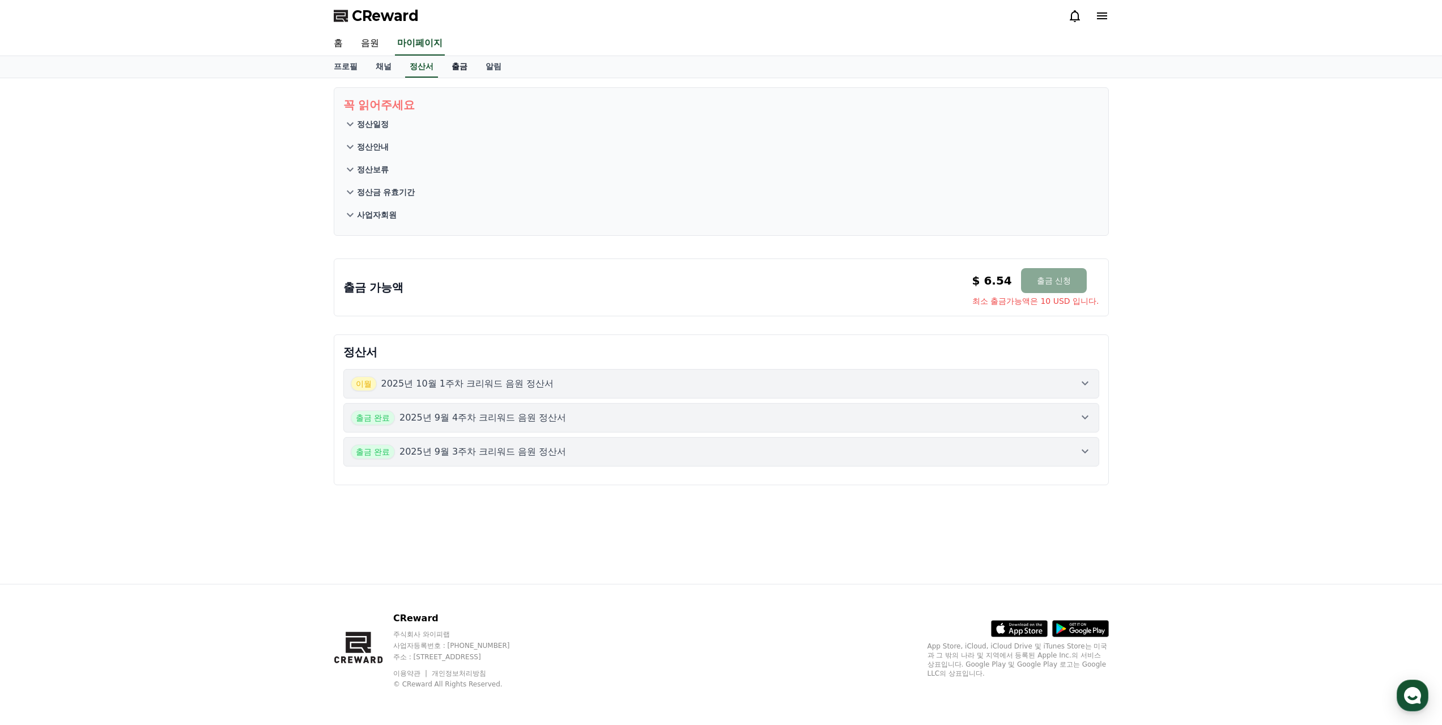
click at [465, 66] on link "출금" at bounding box center [459, 67] width 34 height 22
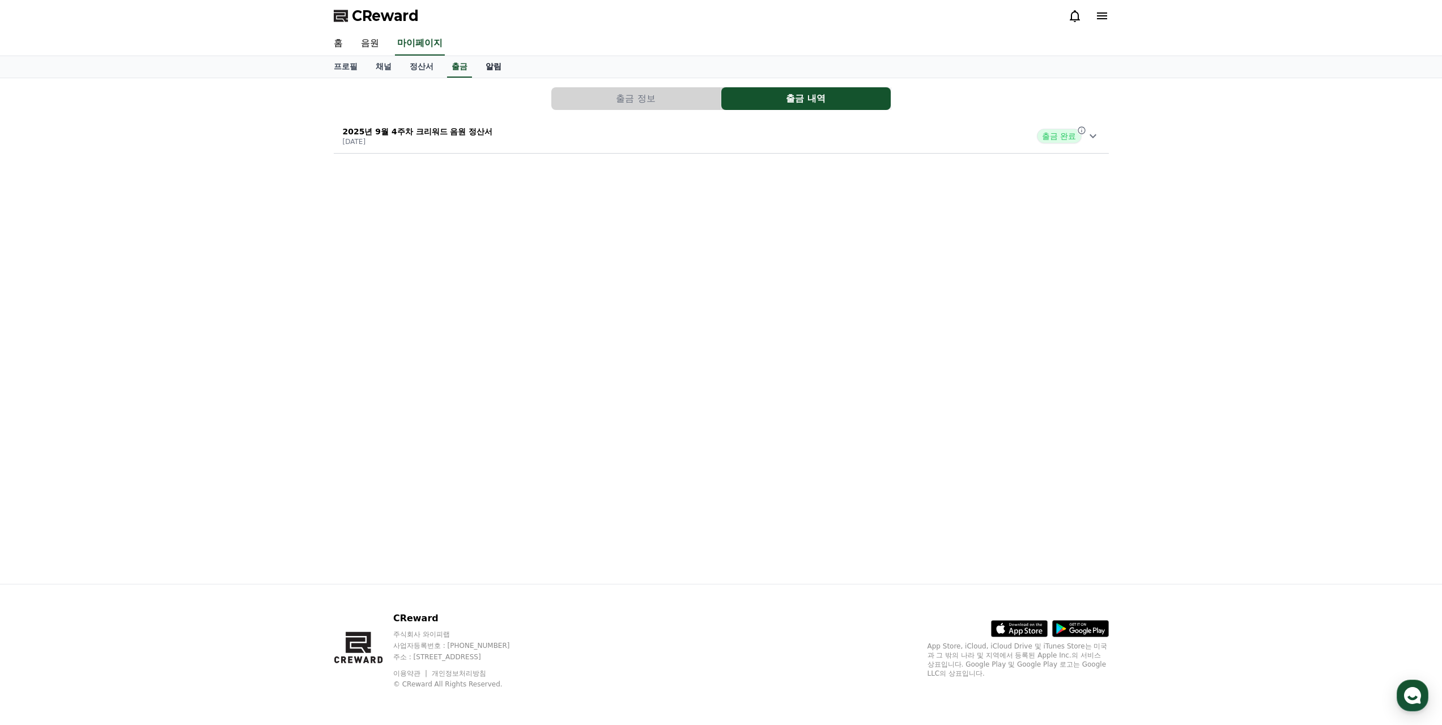
click at [491, 68] on link "알림" at bounding box center [493, 67] width 34 height 22
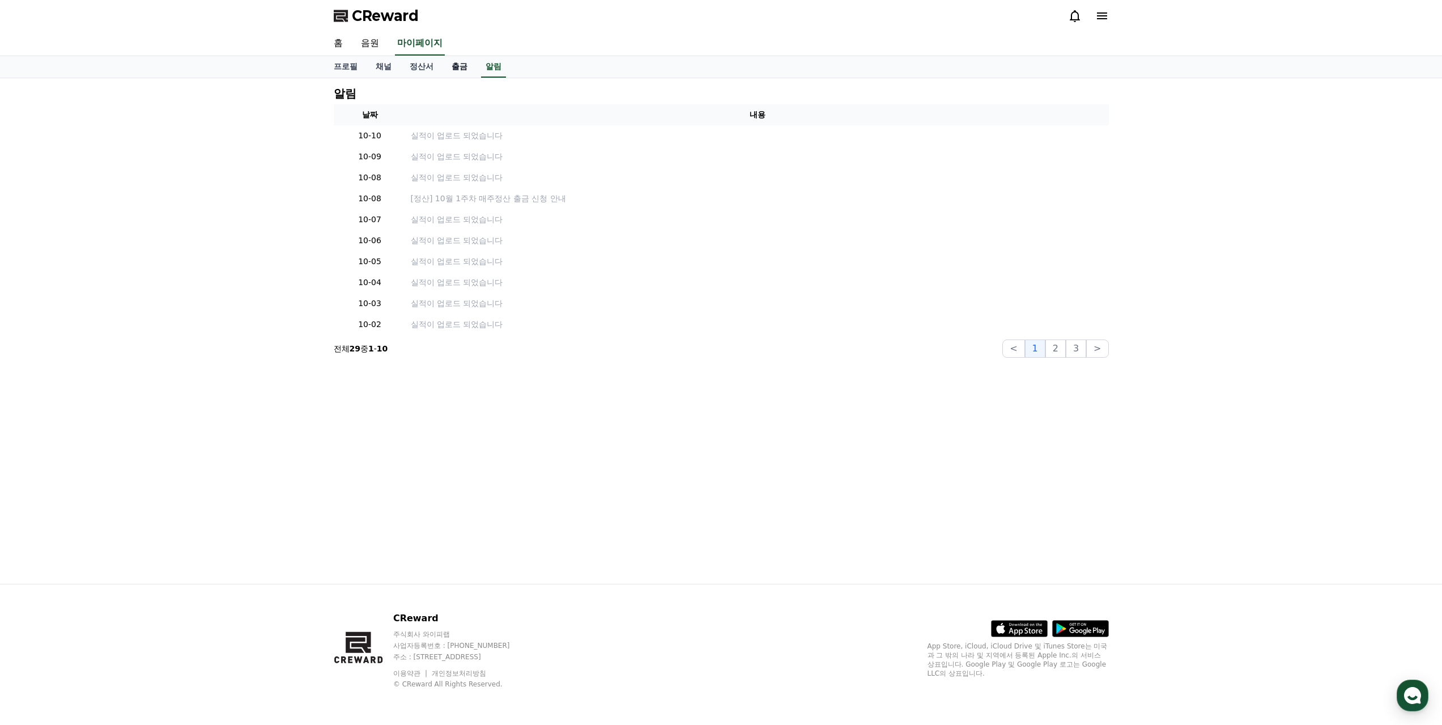
click at [468, 69] on link "출금" at bounding box center [459, 67] width 34 height 22
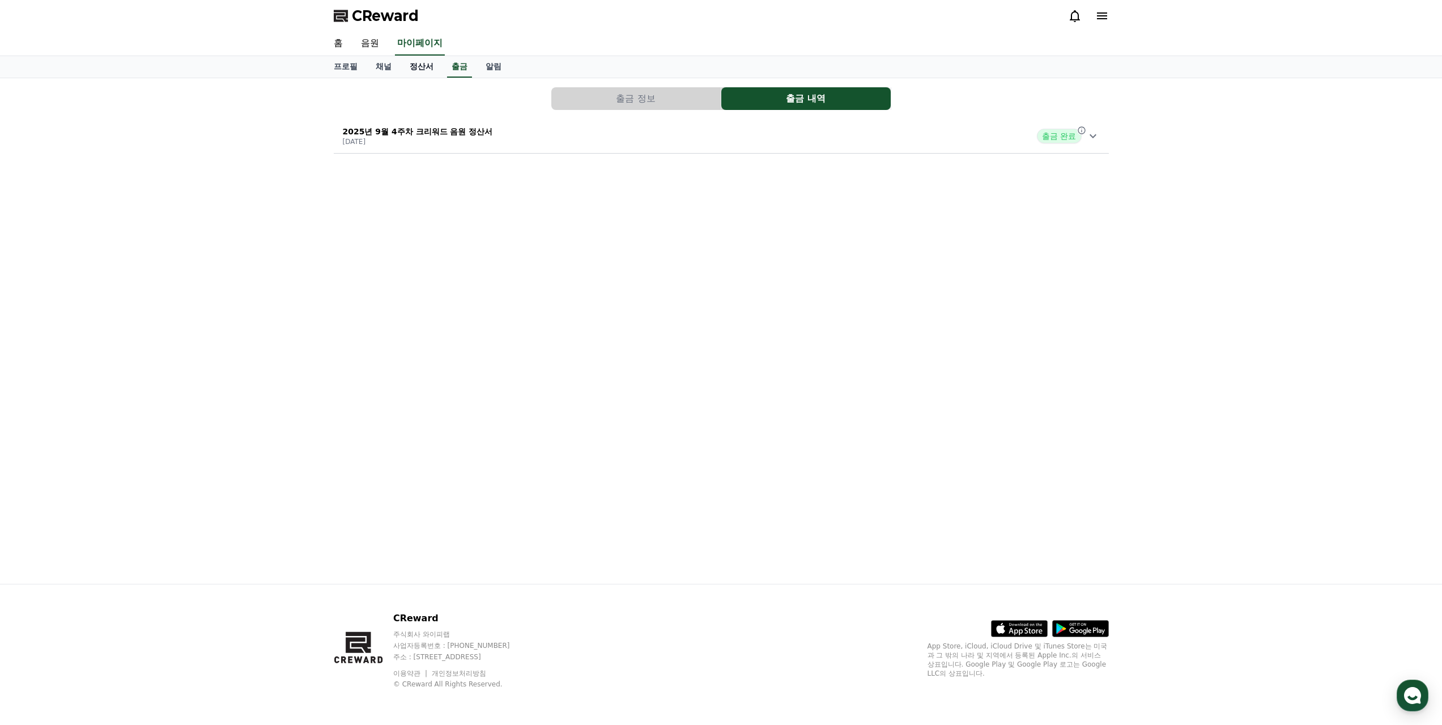
click at [420, 69] on link "정산서" at bounding box center [422, 67] width 42 height 22
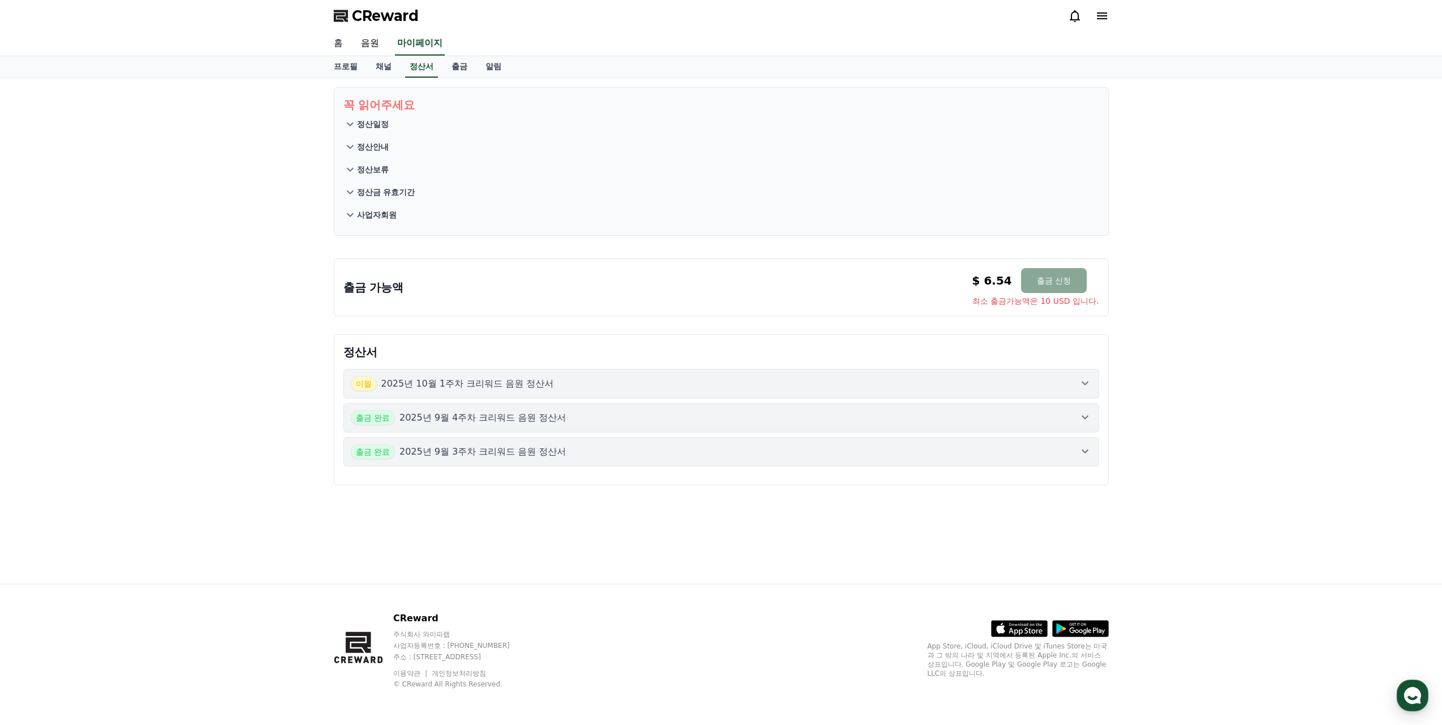
click at [347, 44] on link "홈" at bounding box center [338, 44] width 27 height 24
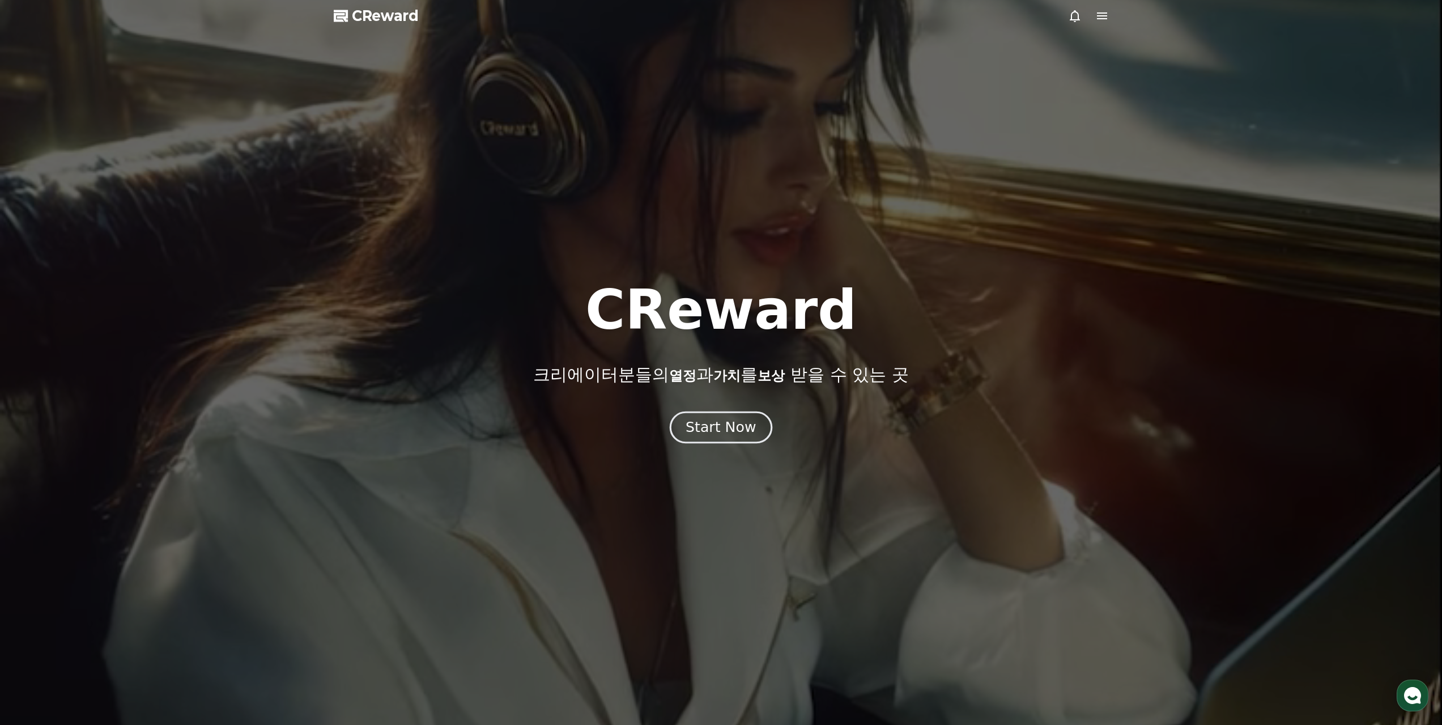
click at [719, 424] on div "Start Now" at bounding box center [721, 427] width 70 height 19
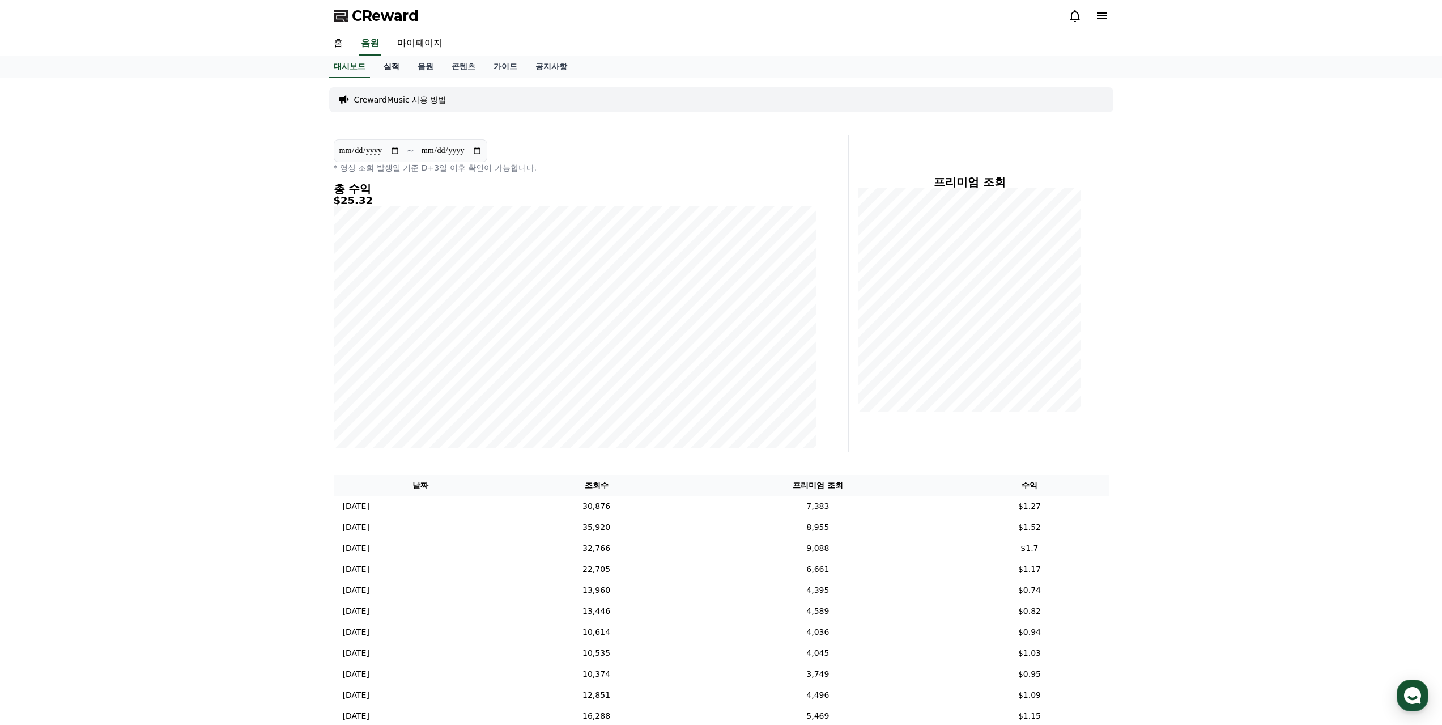
click at [392, 71] on link "실적" at bounding box center [391, 67] width 34 height 22
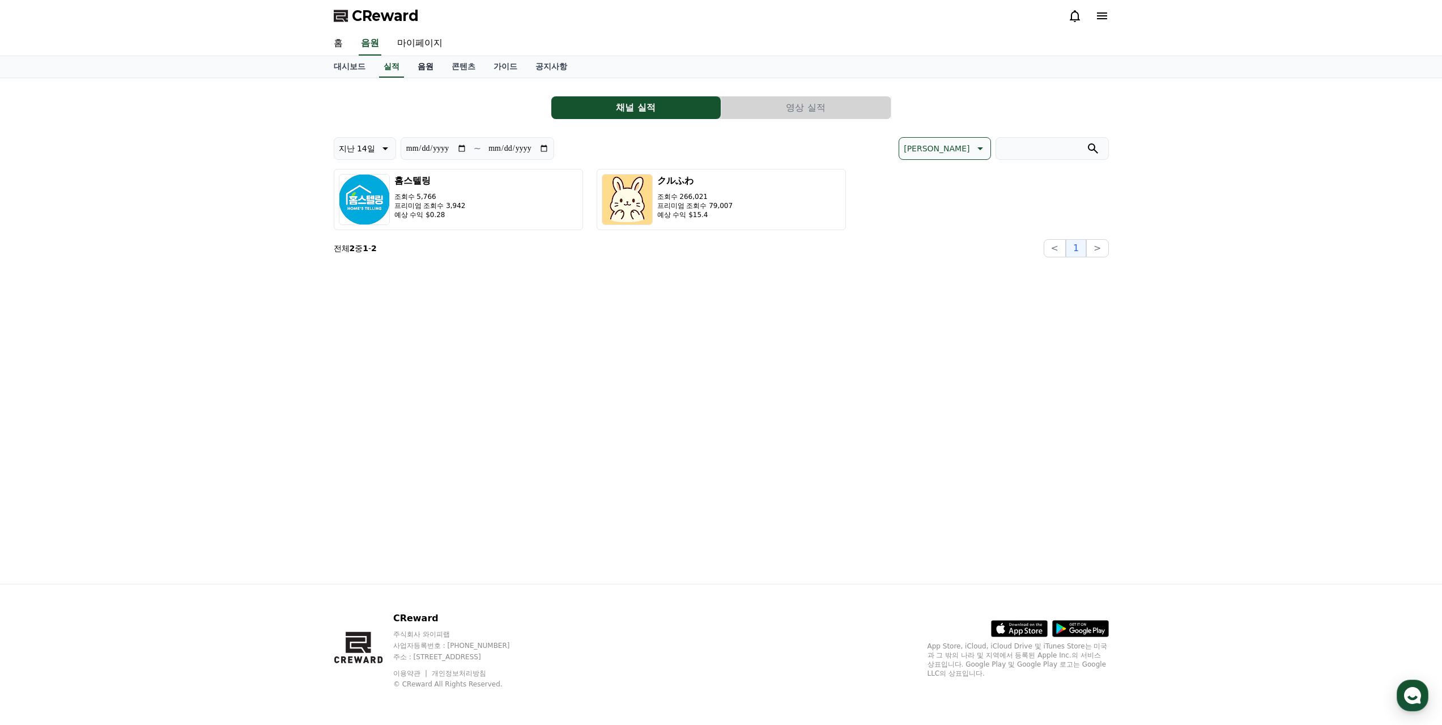
click at [415, 64] on link "음원" at bounding box center [425, 67] width 34 height 22
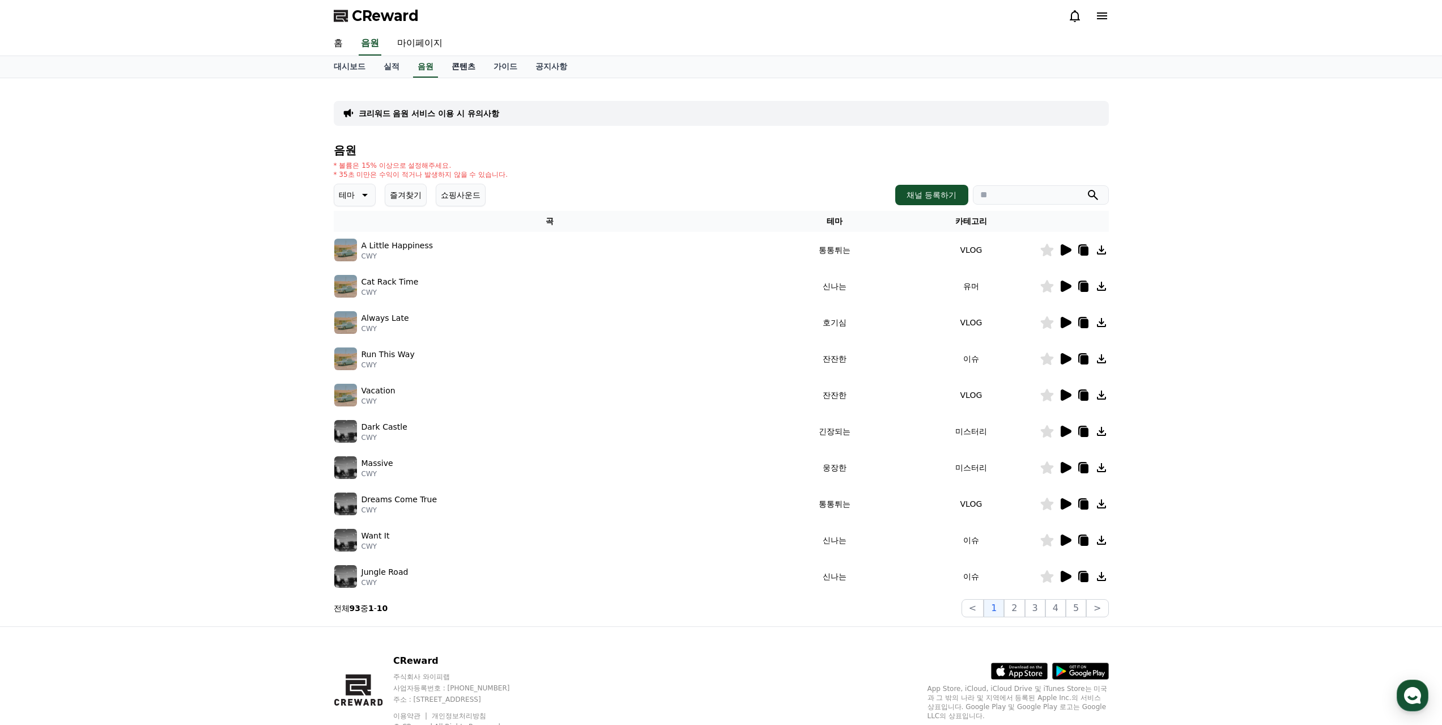
click at [464, 67] on link "콘텐츠" at bounding box center [463, 67] width 42 height 22
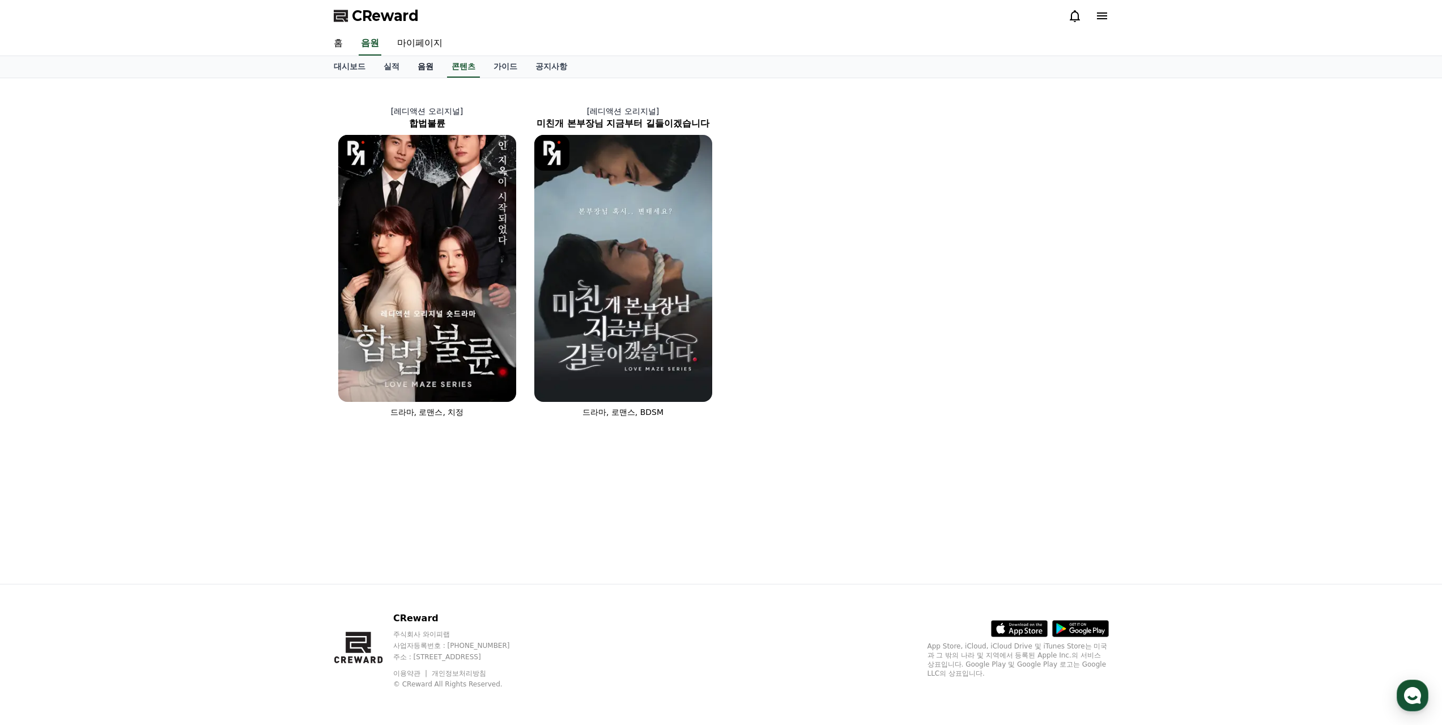
click at [440, 69] on link "음원" at bounding box center [425, 67] width 34 height 22
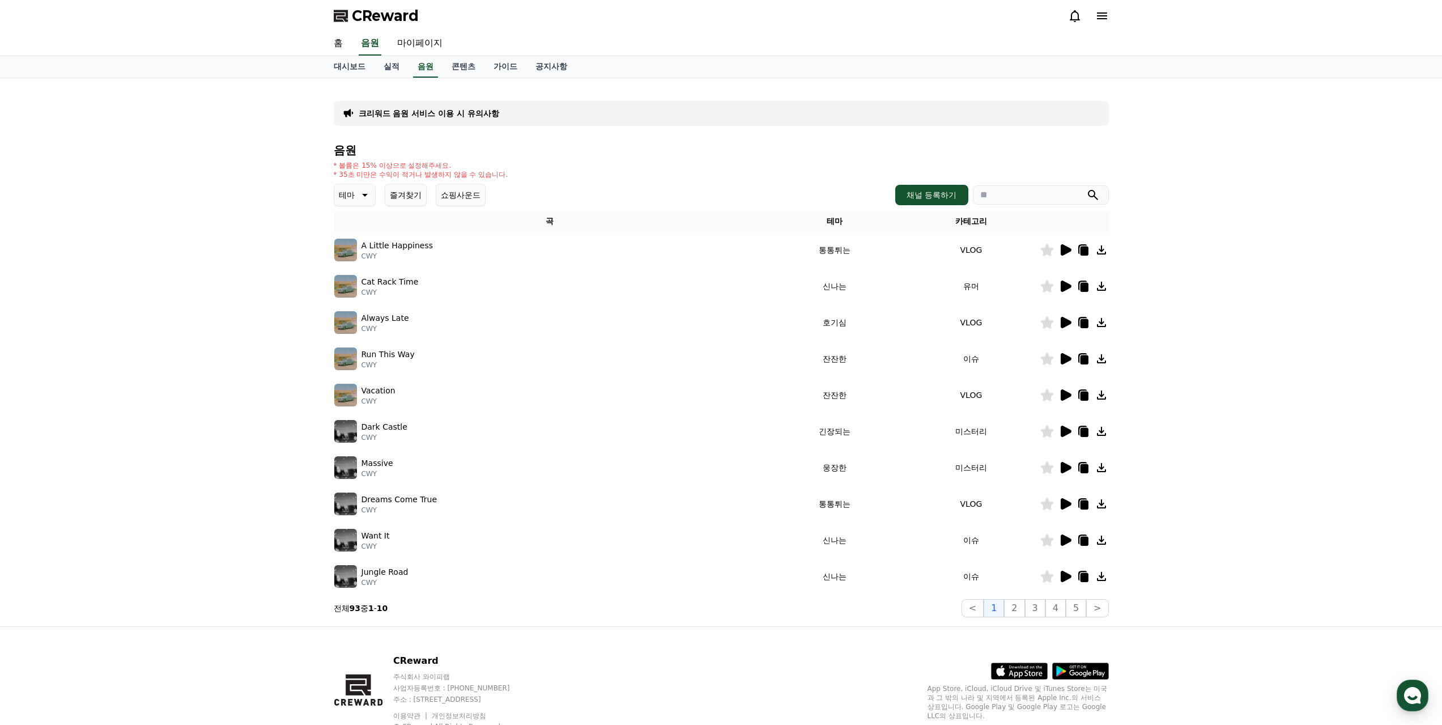
click at [937, 184] on div "테마 즐겨찾기 쇼핑사운드 채널 등록하기" at bounding box center [721, 195] width 775 height 23
click at [937, 192] on button "채널 등록하기" at bounding box center [931, 195] width 73 height 20
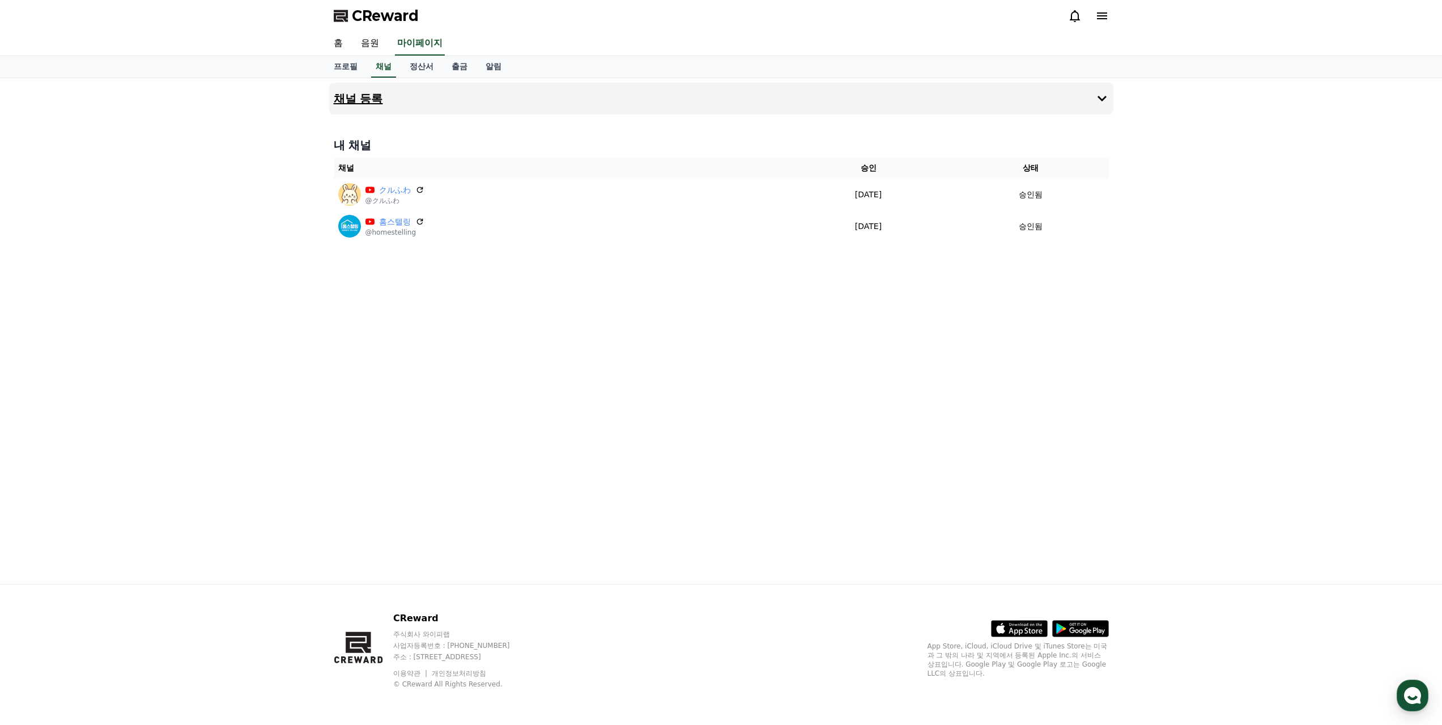
click at [384, 96] on button "채널 등록" at bounding box center [721, 99] width 784 height 32
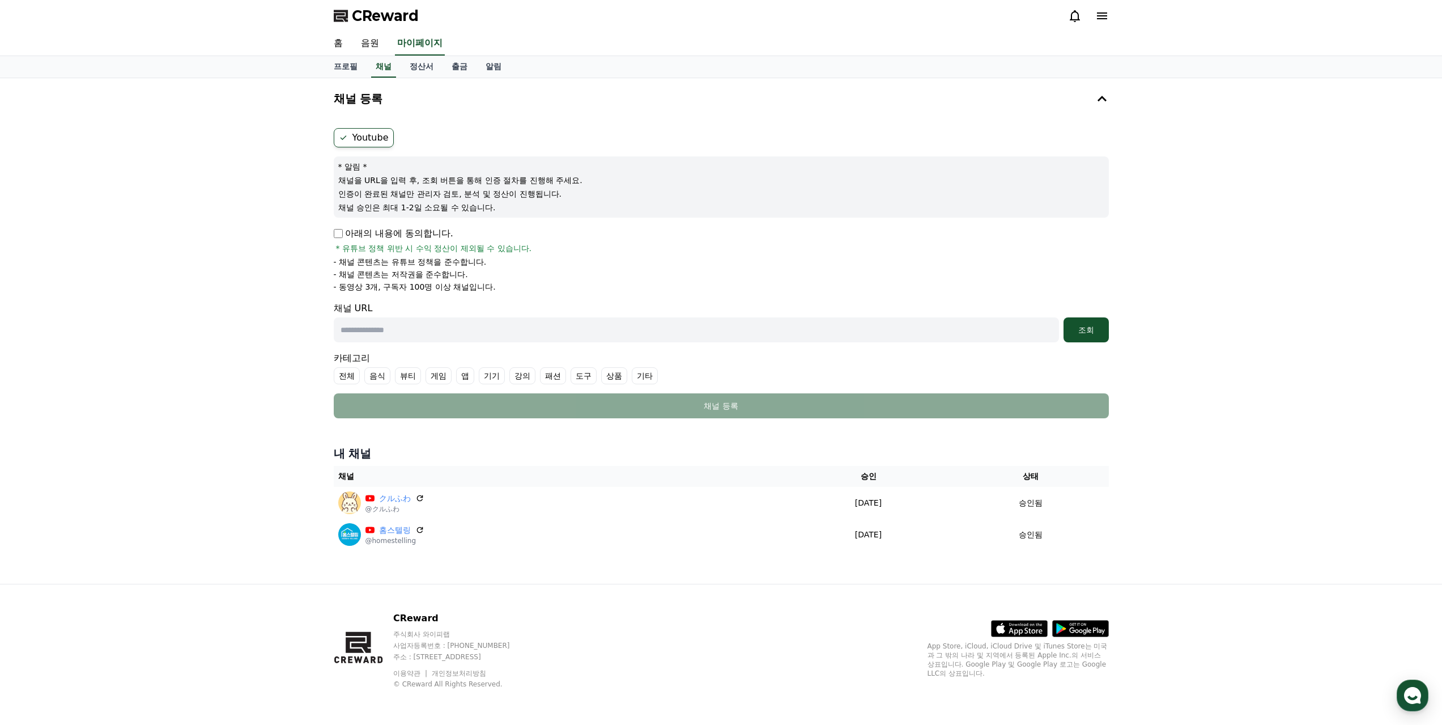
click at [500, 206] on p "채널 승인은 최대 1-2일 소요될 수 있습니다." at bounding box center [721, 207] width 766 height 11
click at [385, 317] on input "text" at bounding box center [696, 329] width 725 height 25
click at [456, 324] on input "text" at bounding box center [696, 329] width 725 height 25
paste input "**********"
type input "**********"
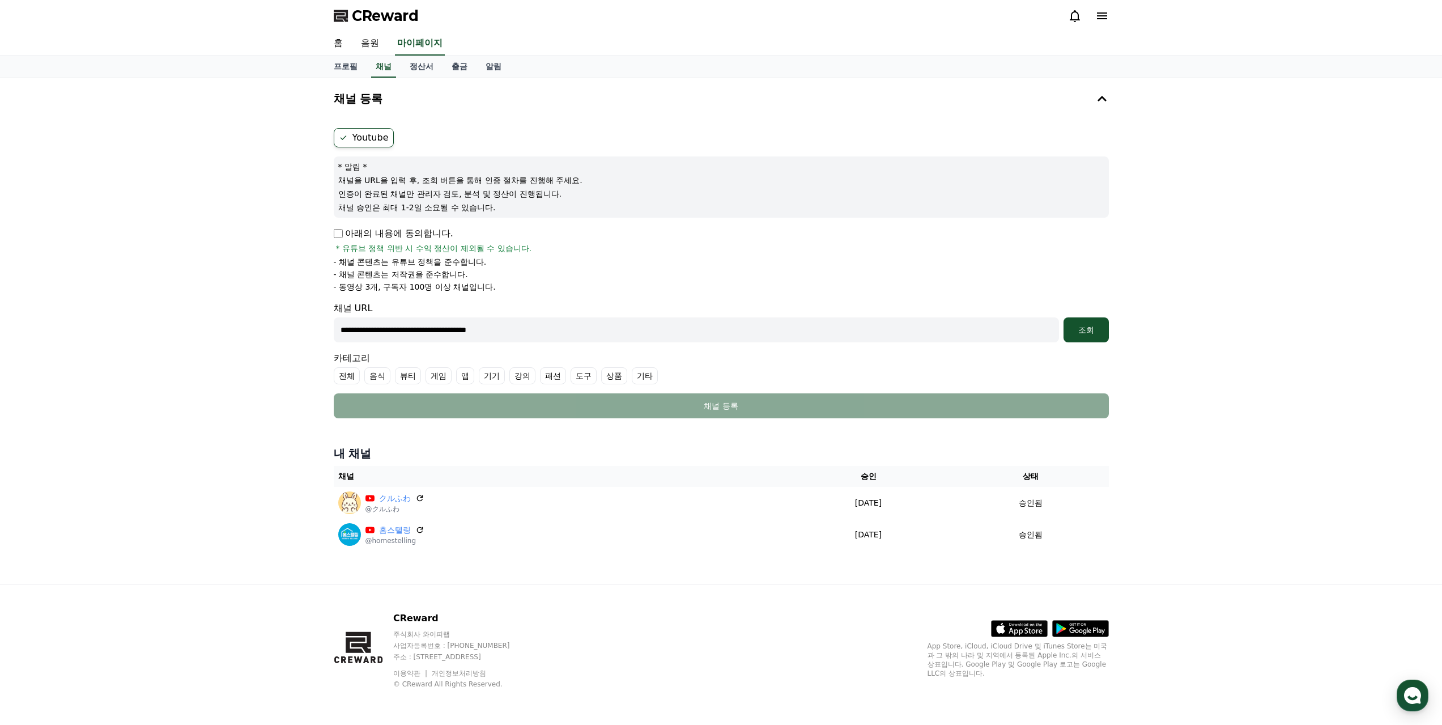
click at [584, 291] on li "- 동영상 3개, 구독자 100명 이상 채널입니다." at bounding box center [721, 286] width 775 height 11
click at [1093, 335] on div "조회" at bounding box center [1086, 329] width 36 height 11
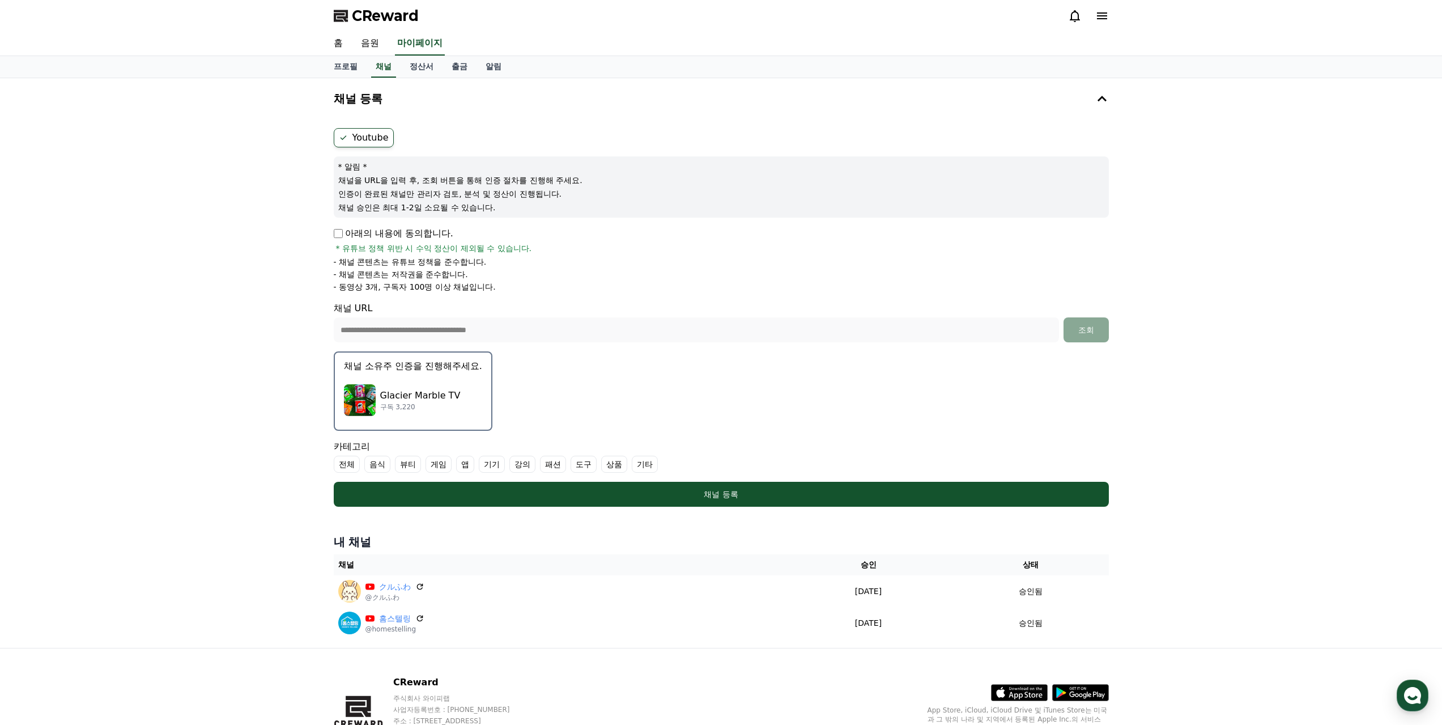
click at [438, 376] on button "채널 소유주 인증을 진행해주세요. Glacier Marble TV 구독 3,220" at bounding box center [413, 390] width 159 height 79
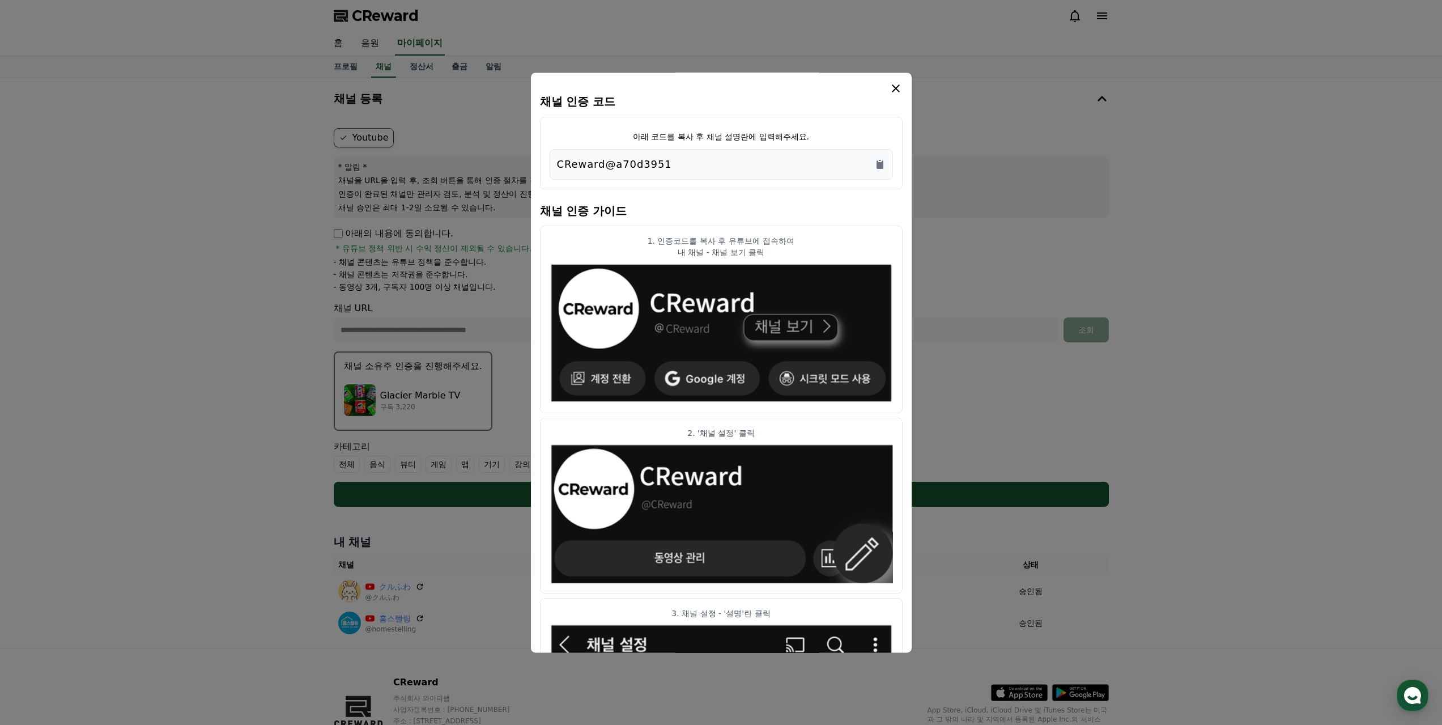
click at [897, 92] on icon "modal" at bounding box center [896, 89] width 14 height 14
click at [895, 82] on icon "modal" at bounding box center [896, 89] width 14 height 14
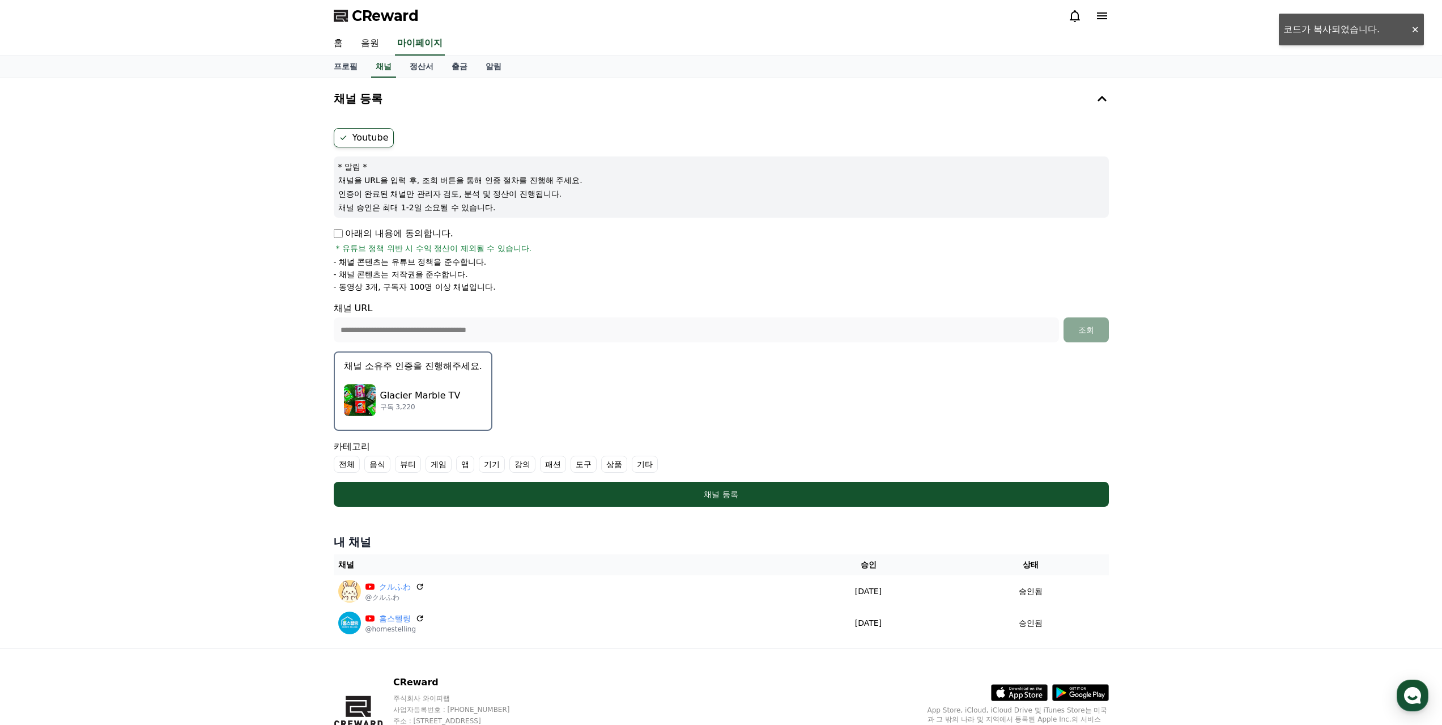
click at [312, 158] on div "**********" at bounding box center [721, 362] width 1442 height 569
click at [306, 146] on div "**********" at bounding box center [721, 362] width 1442 height 569
